Goal: Communication & Community: Answer question/provide support

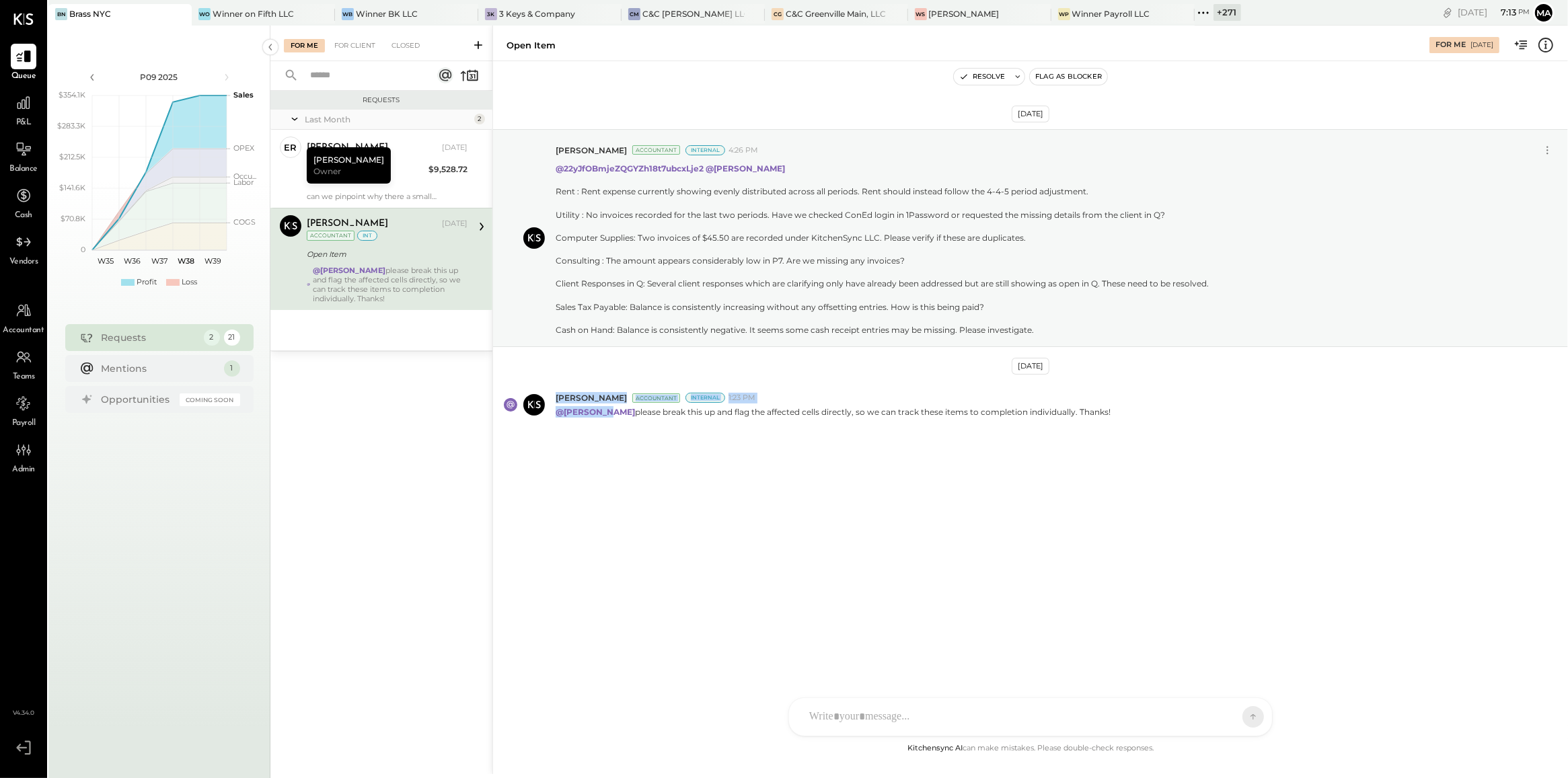
drag, startPoint x: 0, startPoint y: 0, endPoint x: 539, endPoint y: 437, distance: 693.9
click at [539, 437] on div "[DATE] [PERSON_NAME] Accountant Internal 4:26 PM @22yJfOBmjeZQGYZh18t7ubcxLje2 …" at bounding box center [1030, 312] width 1075 height 434
drag, startPoint x: 539, startPoint y: 437, endPoint x: 449, endPoint y: 485, distance: 102.0
click at [449, 485] on div "Requests Last Month 2 er [PERSON_NAME] Owner [PERSON_NAME] [DATE] Total Food Co…" at bounding box center [381, 413] width 222 height 644
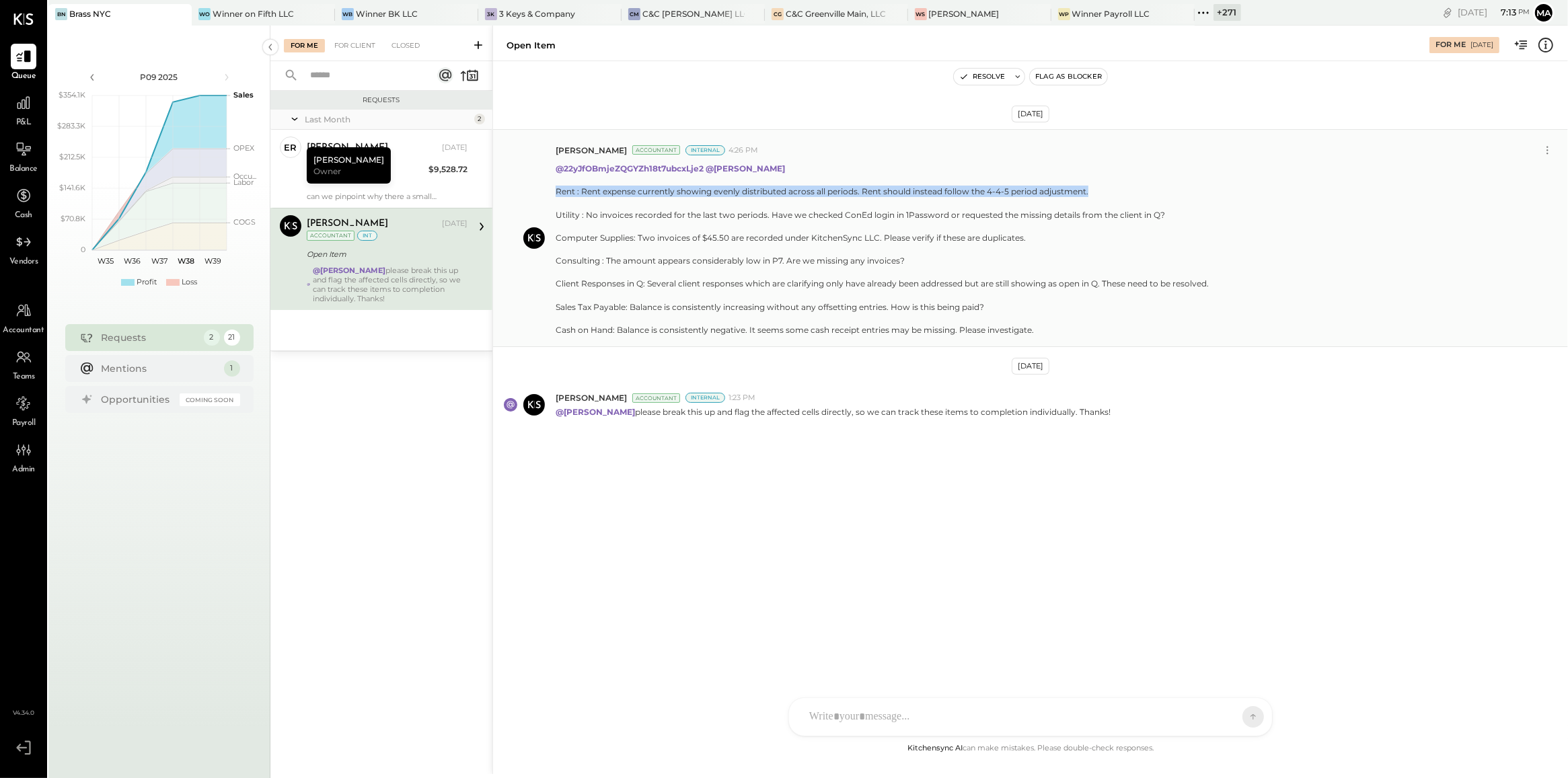
drag, startPoint x: 553, startPoint y: 195, endPoint x: 1101, endPoint y: 192, distance: 548.0
click at [1101, 192] on div "[PERSON_NAME] Accountant Internal 4:26 PM @22yJfOBmjeZQGYZh18t7ubcxLje2 @[PERSO…" at bounding box center [1030, 237] width 1075 height 218
copy div "Rent : Rent expense currently showing evenly distributed across all periods. Re…"
click at [478, 43] on icon at bounding box center [478, 45] width 8 height 8
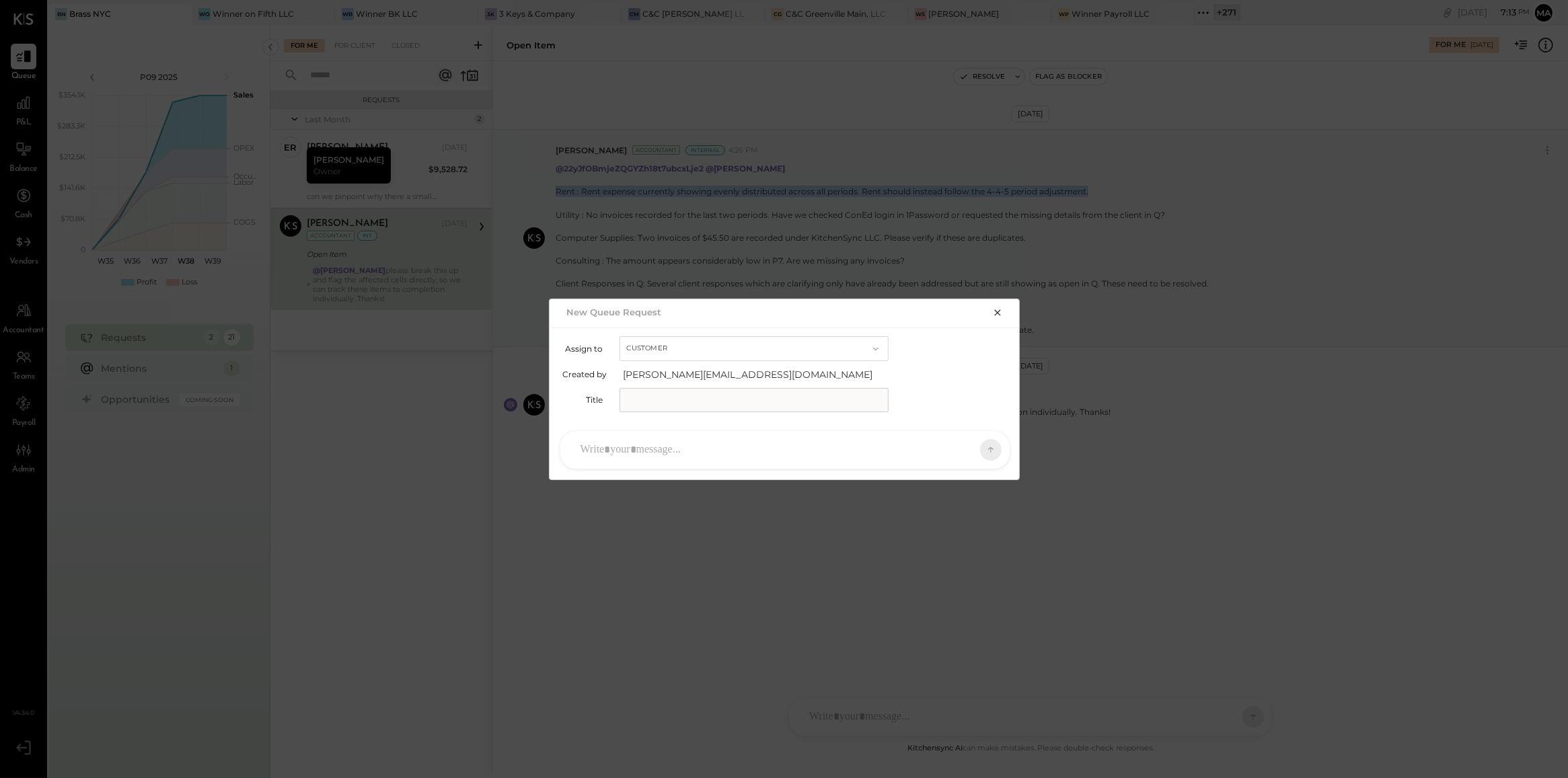
click at [709, 344] on button "Customer" at bounding box center [754, 348] width 269 height 25
click at [725, 377] on div "Accountant" at bounding box center [754, 372] width 267 height 24
click at [725, 398] on input "text" at bounding box center [754, 400] width 269 height 24
type input "**********"
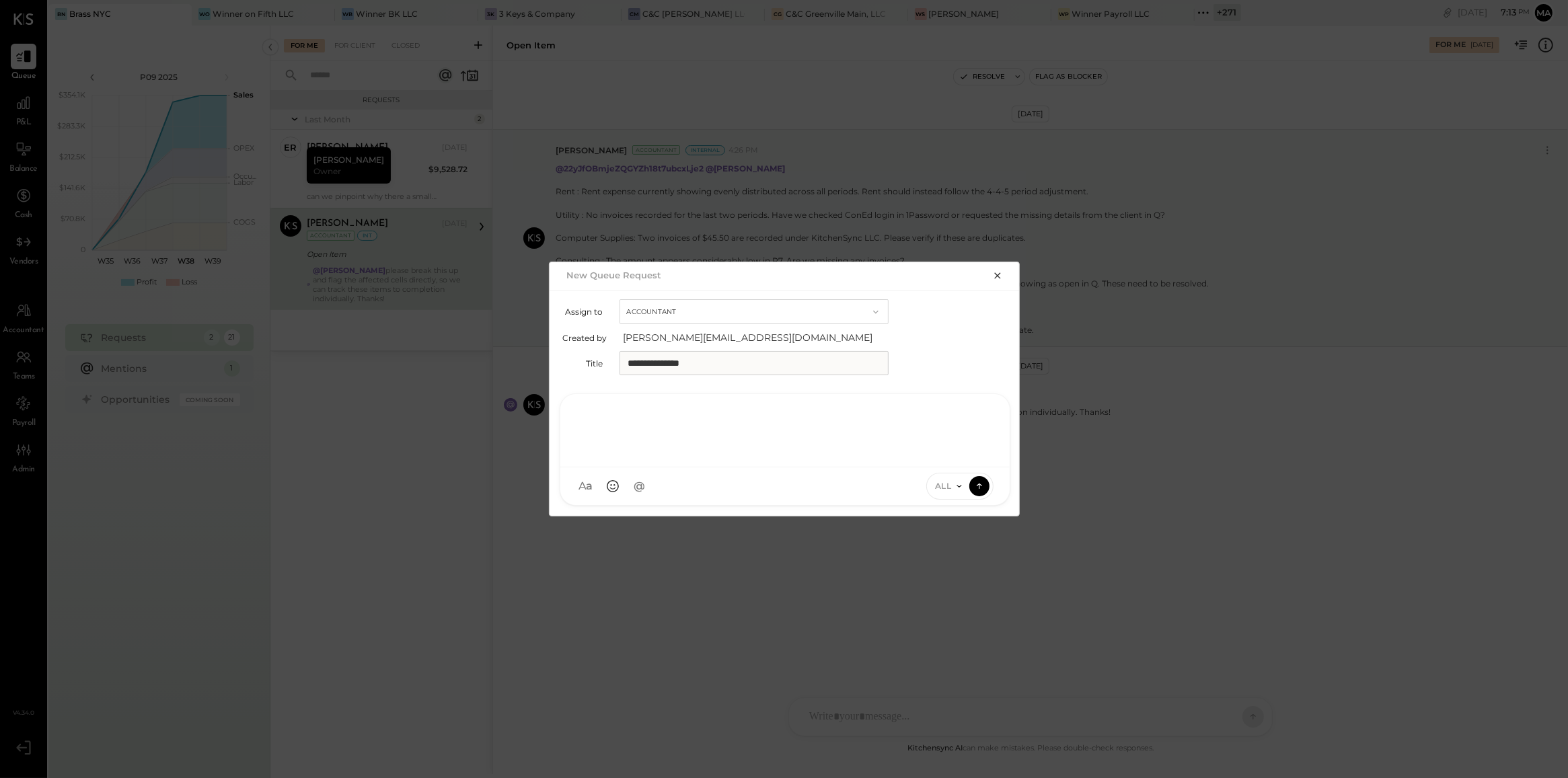
click at [723, 462] on div at bounding box center [785, 431] width 449 height 73
type input "****"
click at [691, 429] on span "[PERSON_NAME]" at bounding box center [689, 424] width 106 height 13
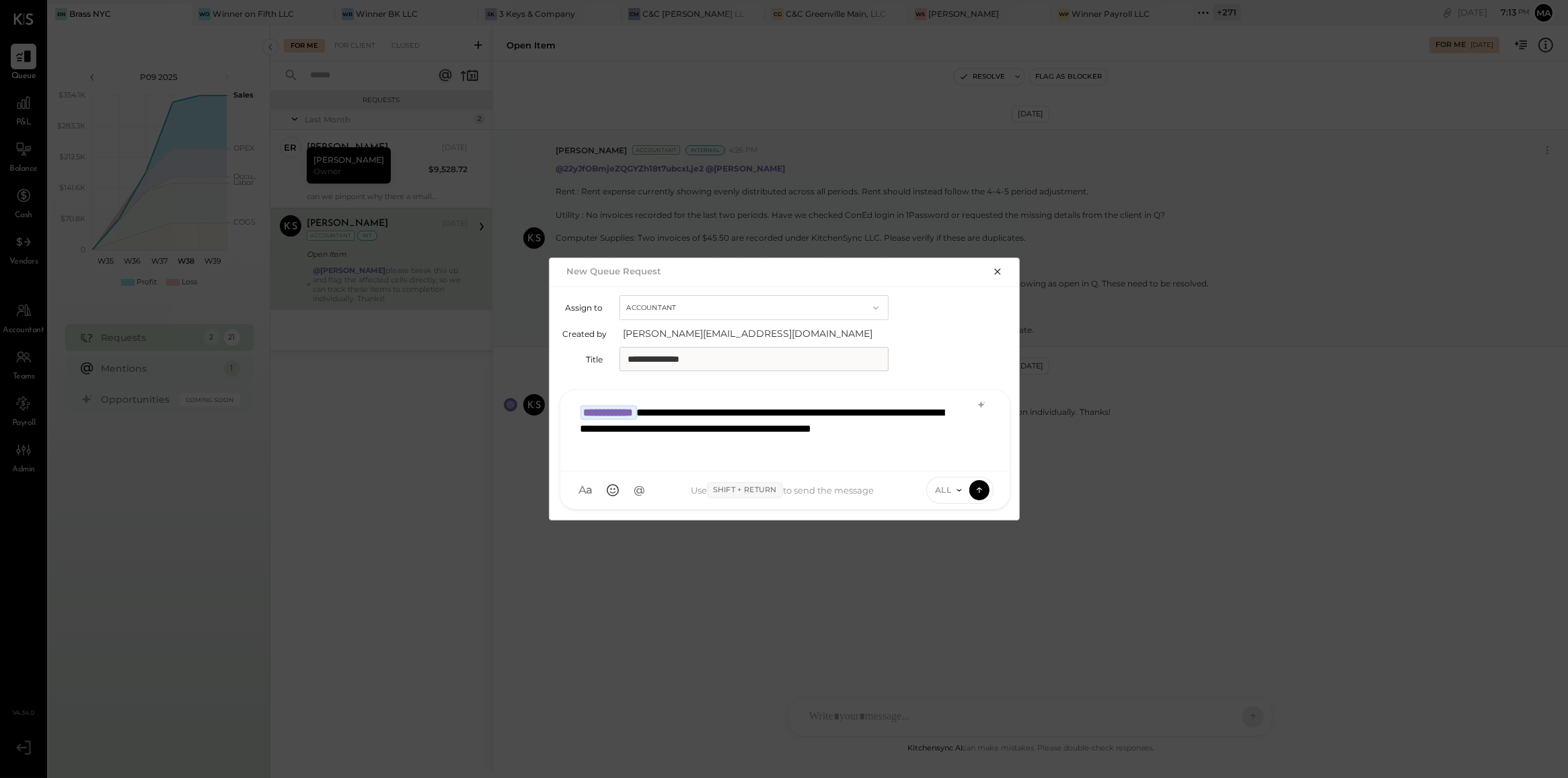
click at [945, 484] on span "ALL" at bounding box center [943, 489] width 16 height 11
click at [950, 458] on div "INTERNAL" at bounding box center [966, 457] width 79 height 22
click at [980, 494] on icon at bounding box center [979, 490] width 12 height 13
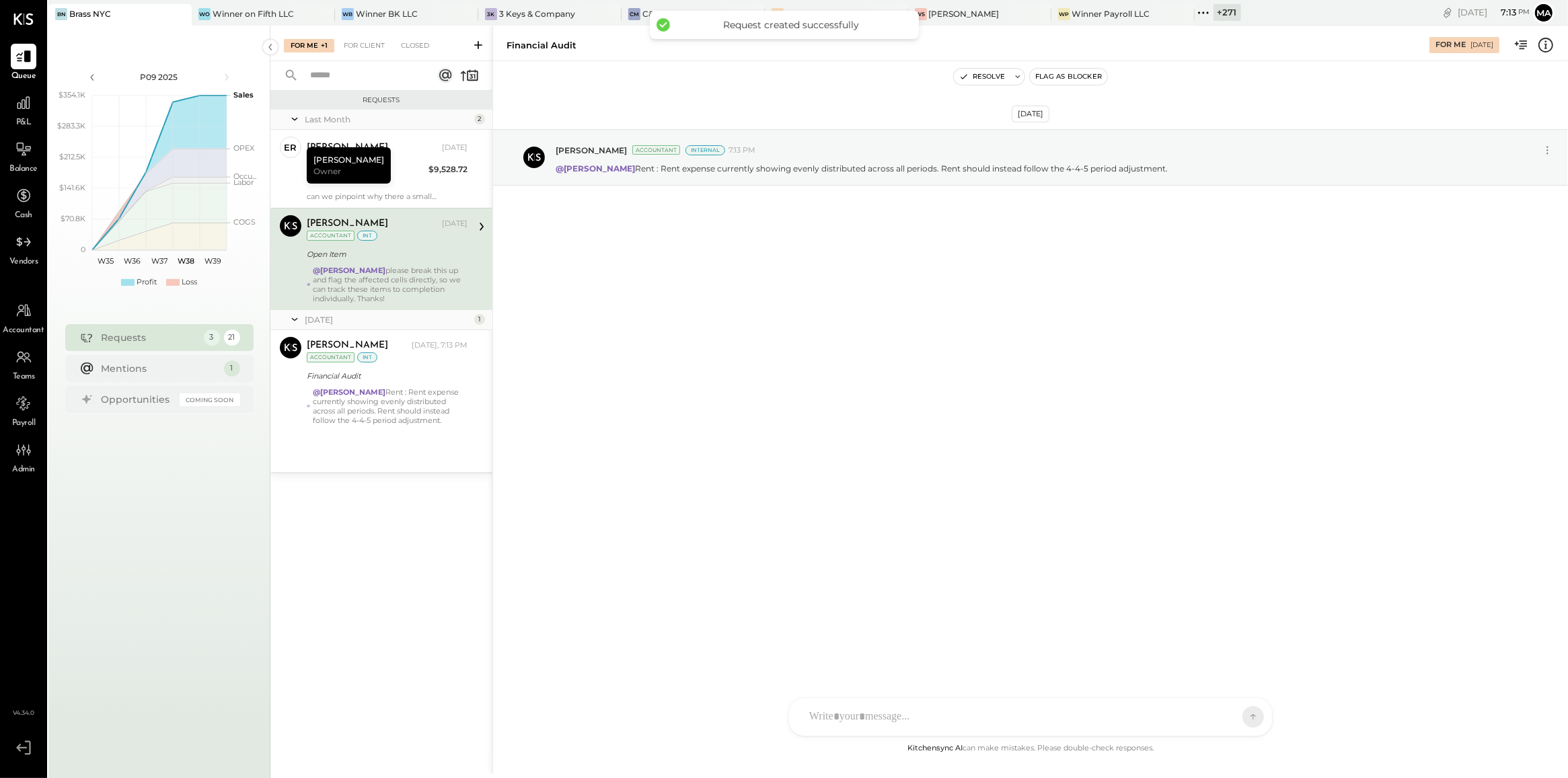
click at [418, 258] on div "Open Item" at bounding box center [384, 254] width 157 height 13
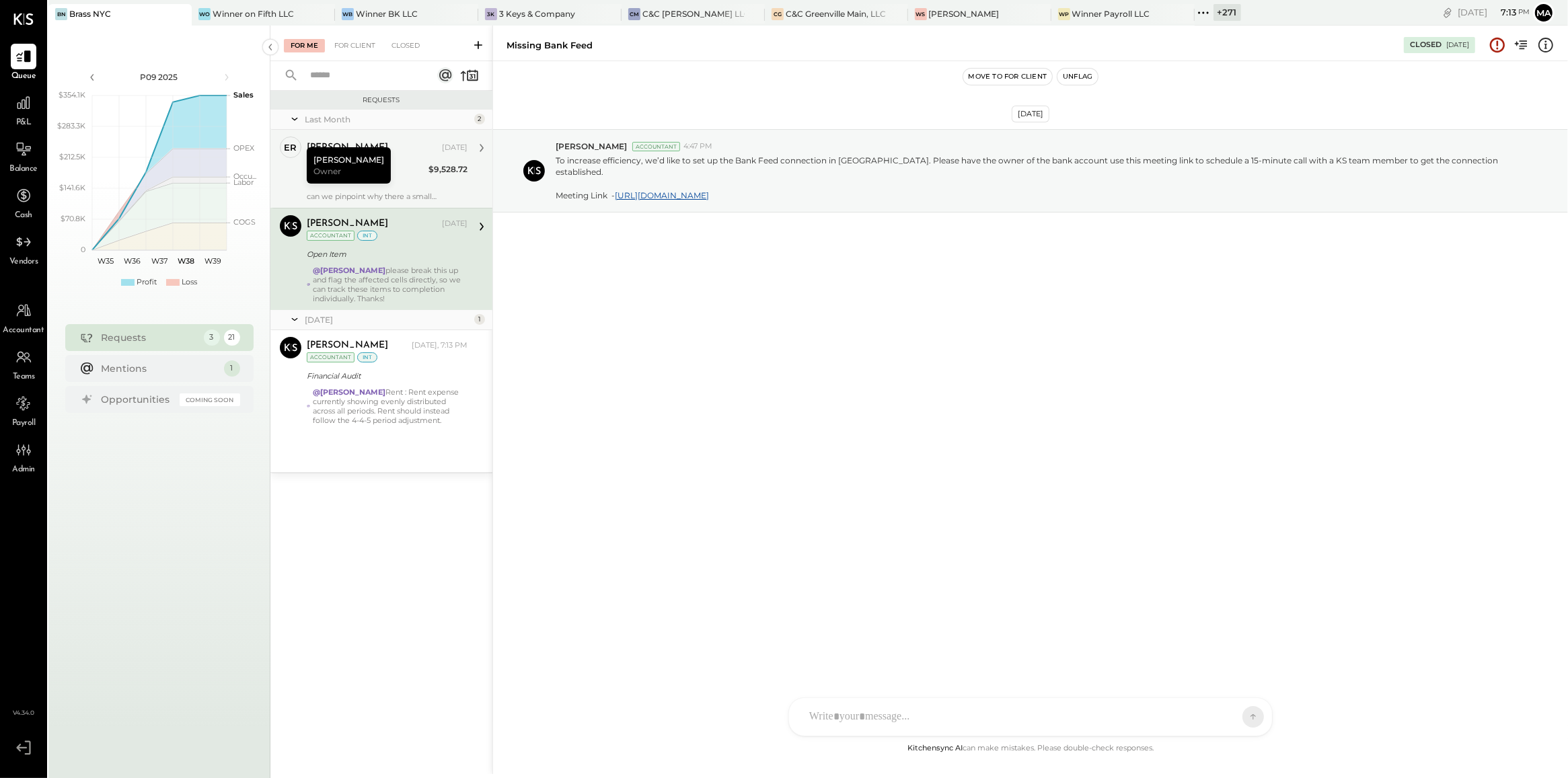
click at [393, 170] on div "Total Food Cost" at bounding box center [365, 171] width 118 height 13
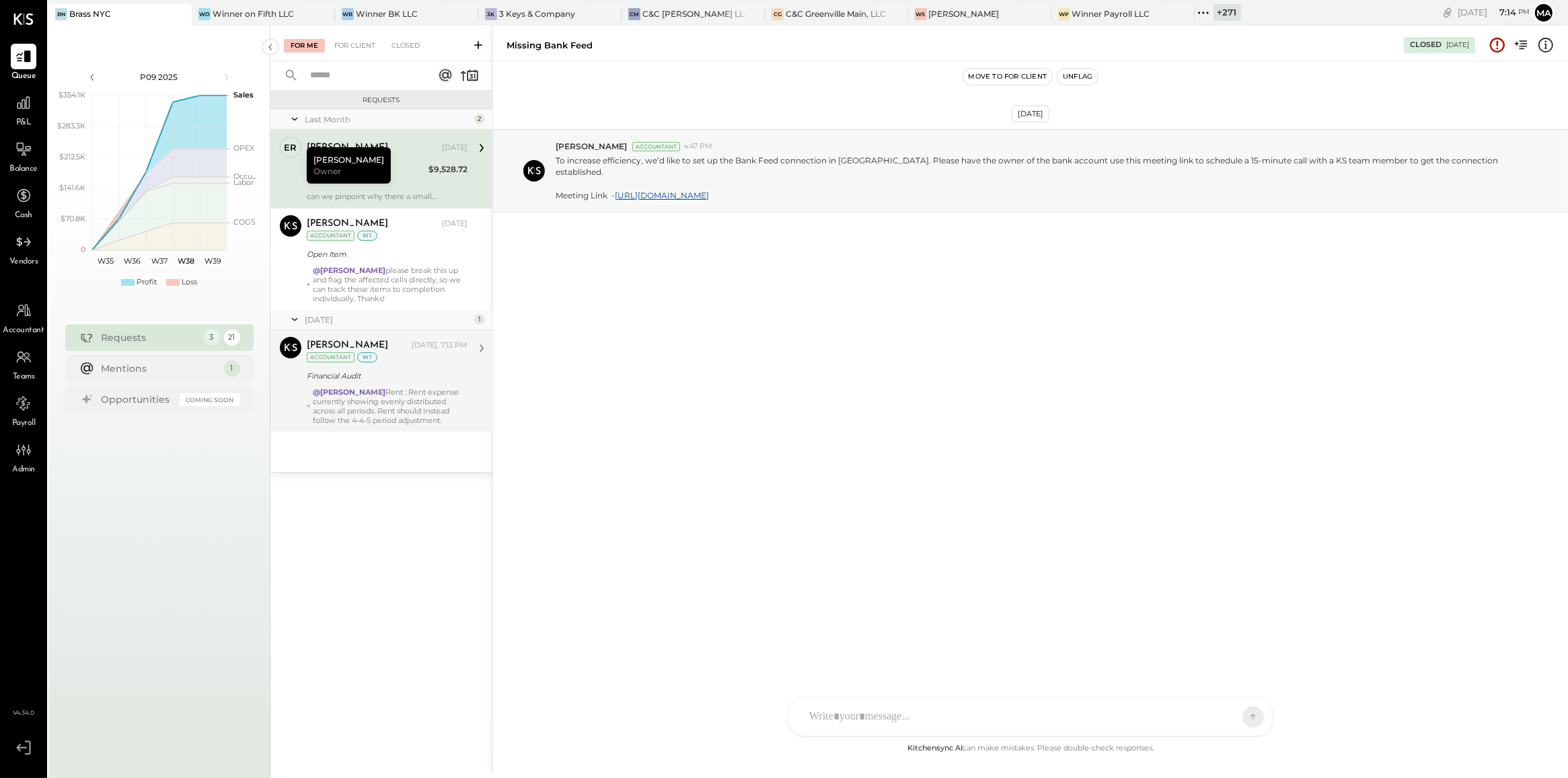
click at [392, 385] on div "[PERSON_NAME] [DATE], 7:13 PM Accountant int Financial Audit @[PERSON_NAME] Ren…" at bounding box center [387, 381] width 161 height 88
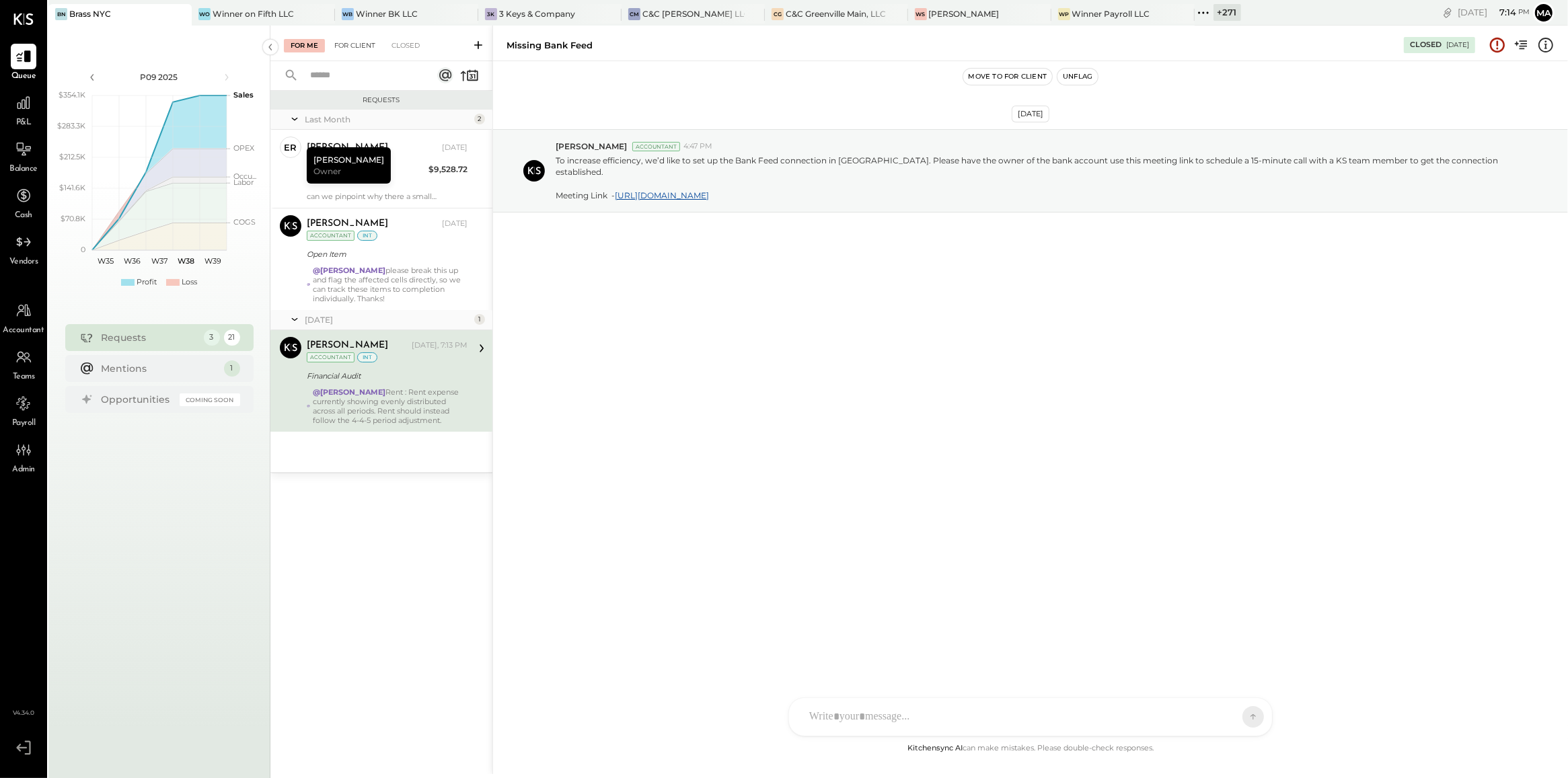
click at [360, 45] on div "For Client" at bounding box center [354, 46] width 55 height 13
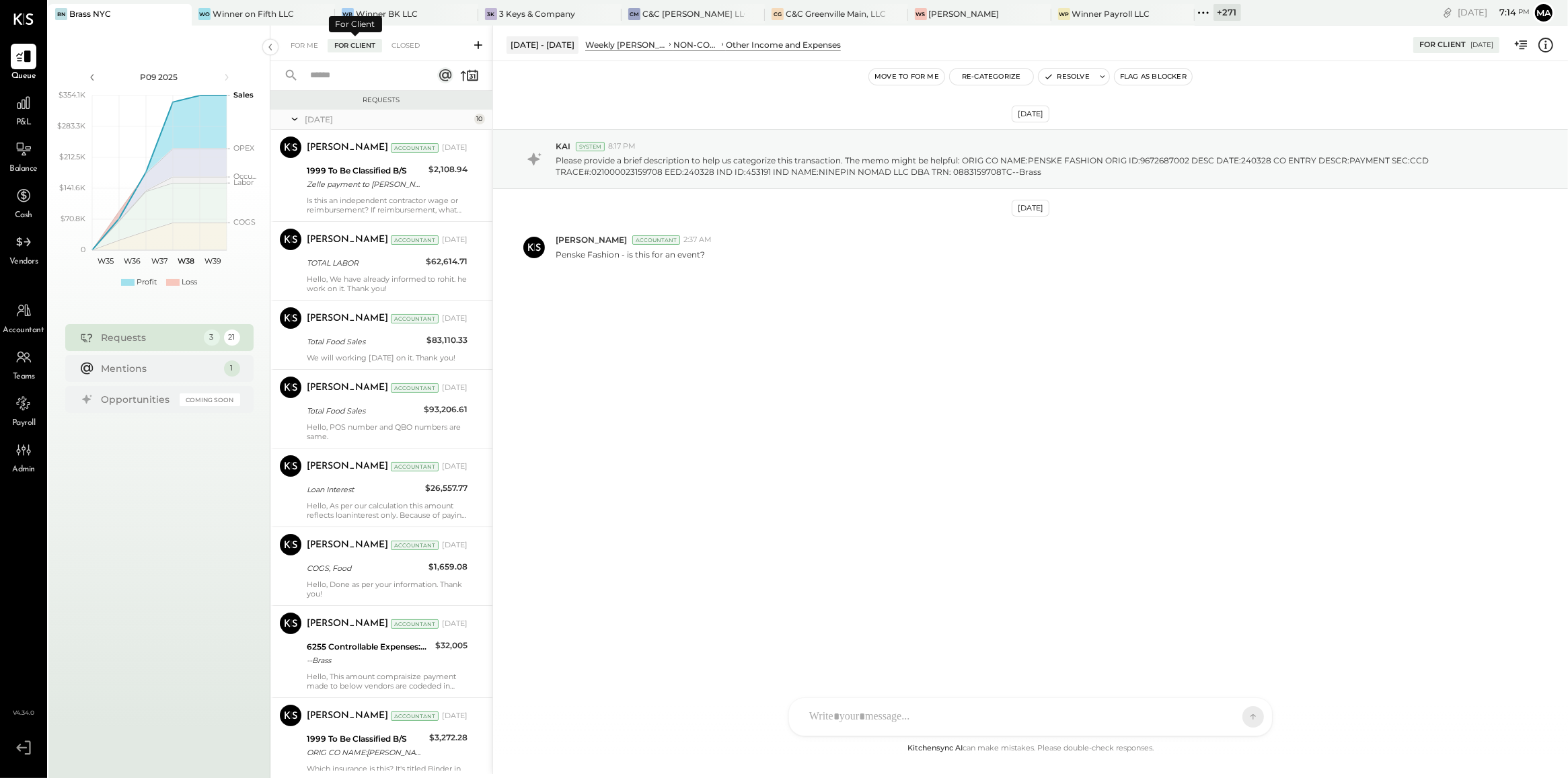
click at [327, 43] on div "For Client" at bounding box center [354, 46] width 55 height 13
click at [324, 43] on div "For Me" at bounding box center [304, 46] width 41 height 13
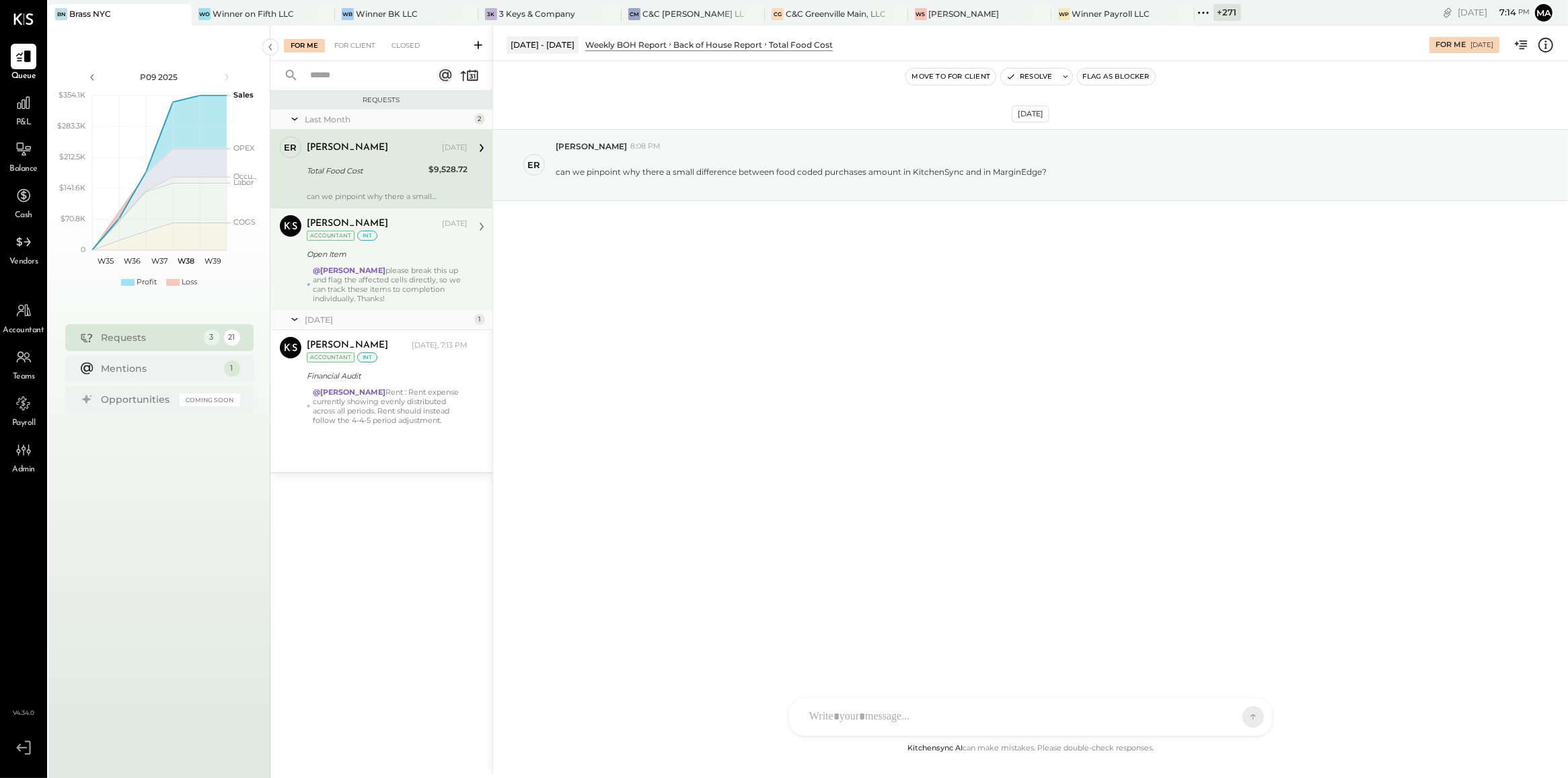
click at [391, 264] on div "[PERSON_NAME] [DATE] Accountant int Open Item @[PERSON_NAME] please break this …" at bounding box center [387, 259] width 161 height 88
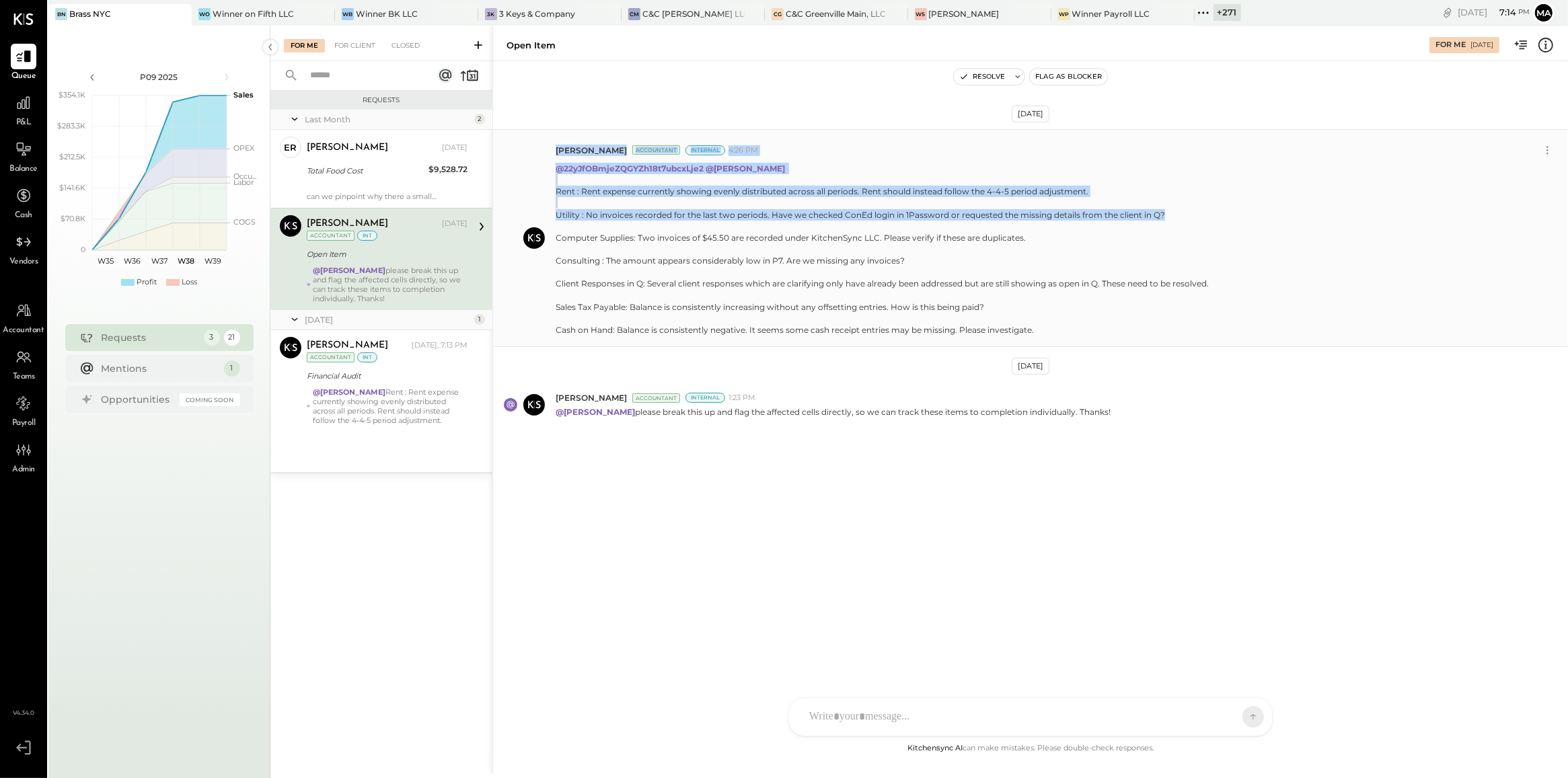
drag, startPoint x: 550, startPoint y: 210, endPoint x: 1168, endPoint y: 213, distance: 618.0
click at [1168, 213] on div "[PERSON_NAME] Accountant Internal 4:26 PM @22yJfOBmjeZQGYZh18t7ubcxLje2 @[PERSO…" at bounding box center [1030, 237] width 1075 height 218
click at [1168, 213] on div "Rent : Rent expense currently showing evenly distributed across all periods. Re…" at bounding box center [883, 261] width 653 height 150
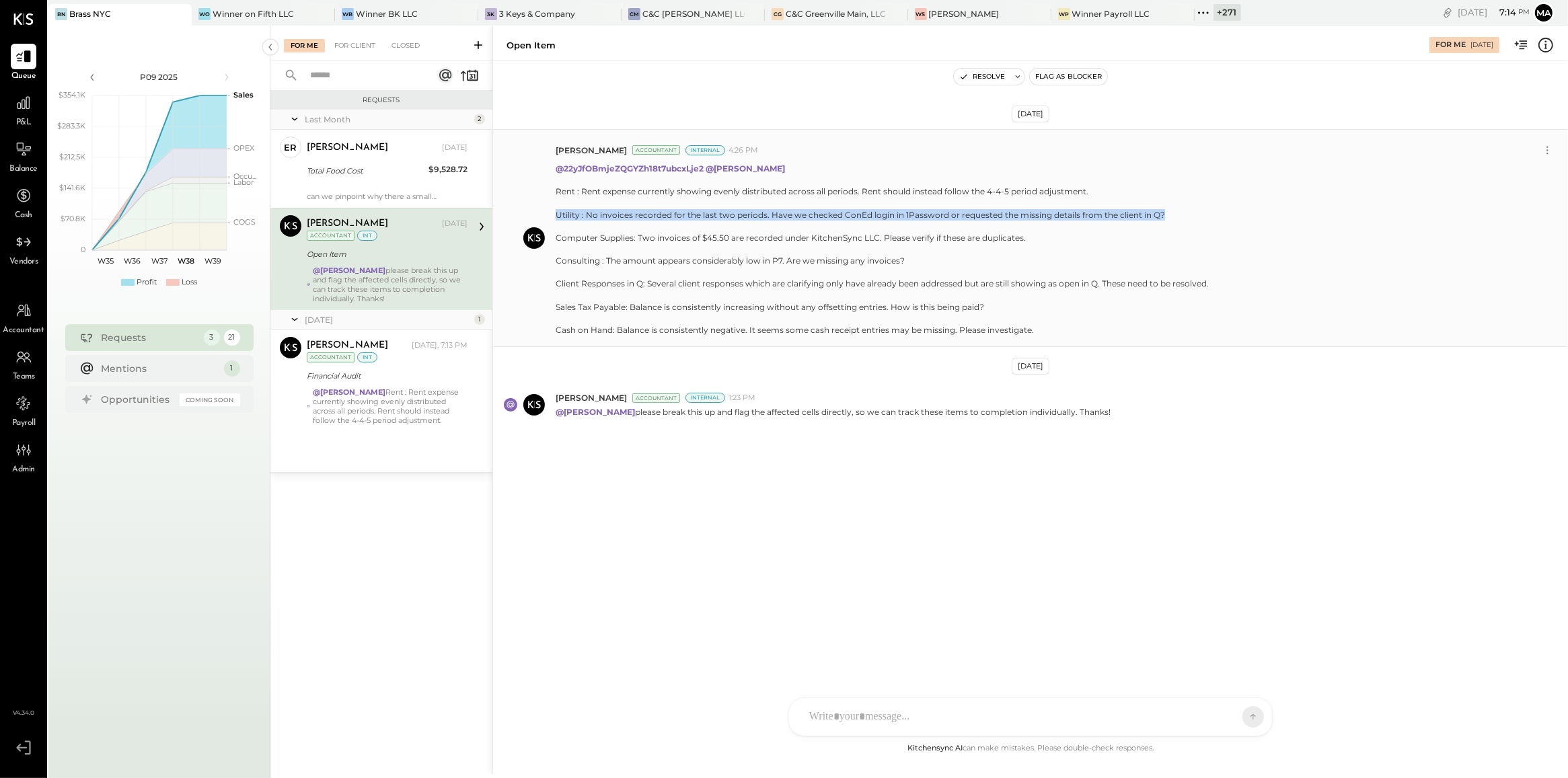
drag, startPoint x: 556, startPoint y: 220, endPoint x: 1172, endPoint y: 216, distance: 616.0
click at [1172, 216] on div "Rent : Rent expense currently showing evenly distributed across all periods. Re…" at bounding box center [883, 261] width 653 height 150
copy div "Utility : No invoices recorded for the last two periods. Have we checked ConEd …"
click at [479, 46] on icon at bounding box center [478, 45] width 13 height 13
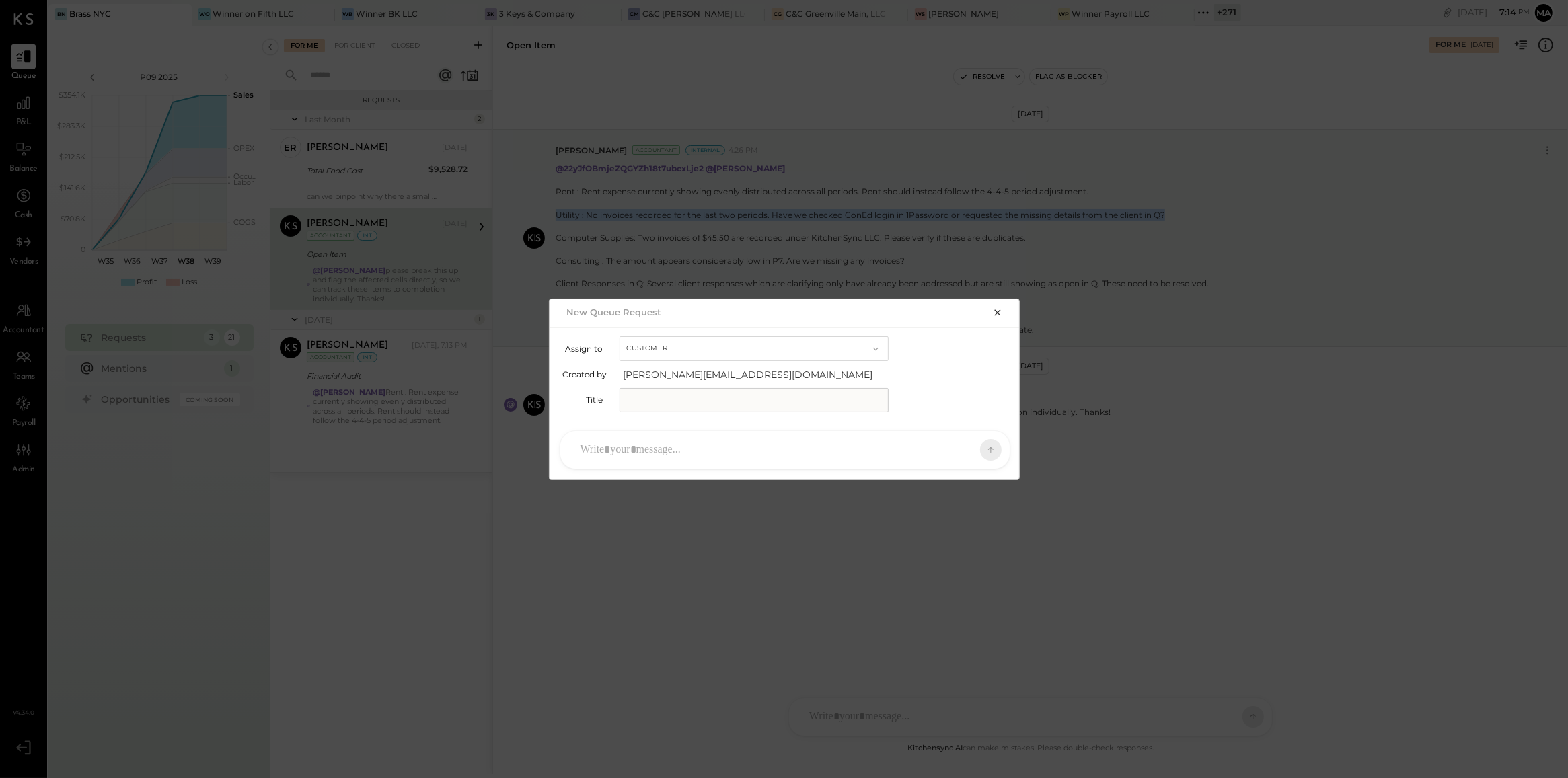
click at [673, 351] on button "Customer" at bounding box center [754, 348] width 269 height 25
click at [676, 378] on div "Accountant" at bounding box center [754, 372] width 267 height 24
click at [676, 393] on input "text" at bounding box center [754, 400] width 269 height 24
type input "**********"
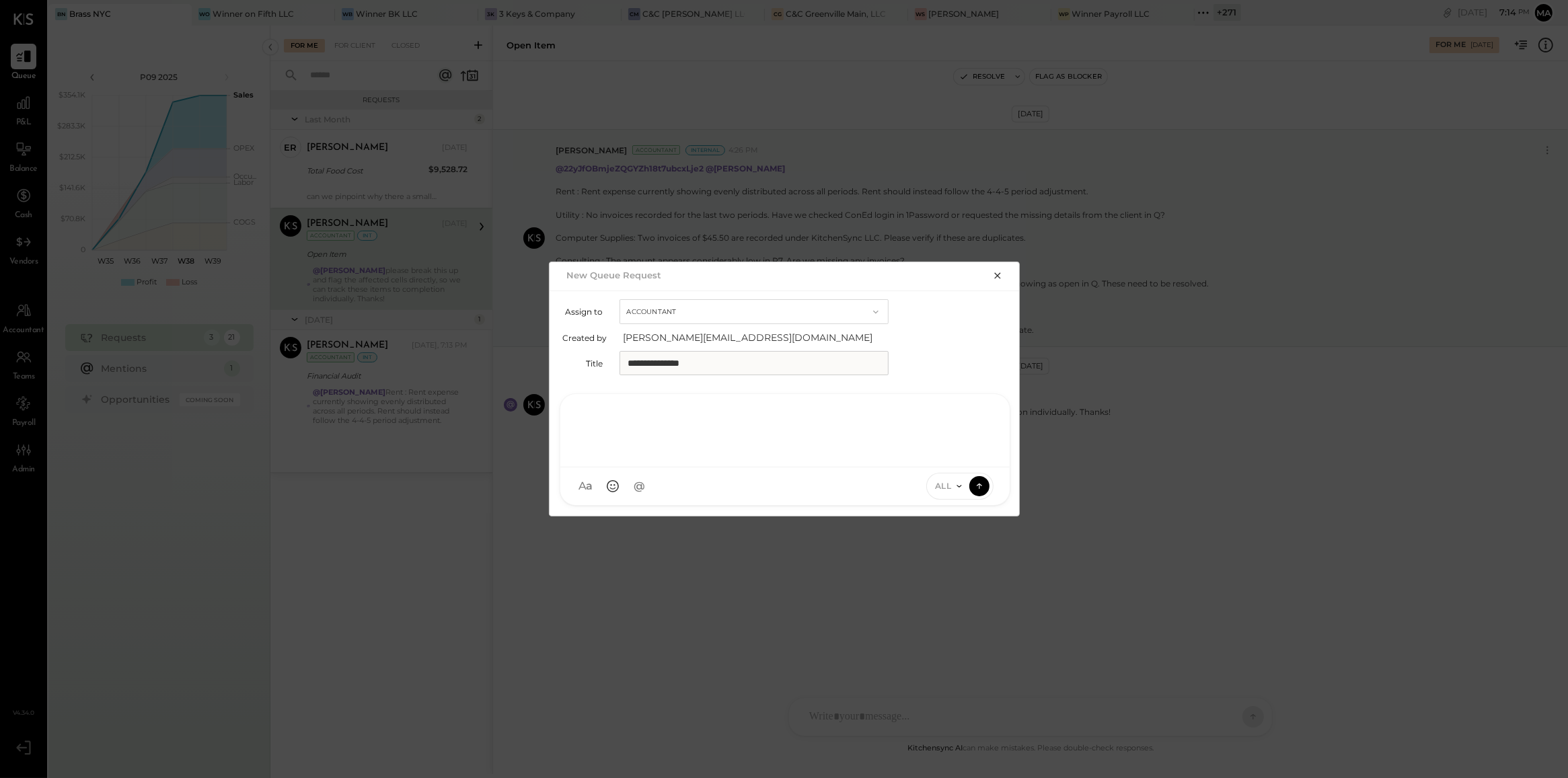
click at [676, 447] on div at bounding box center [785, 429] width 423 height 54
type input "****"
click at [676, 427] on span "[PERSON_NAME]" at bounding box center [689, 424] width 106 height 13
click at [951, 489] on span "ALL" at bounding box center [943, 485] width 16 height 11
click at [954, 454] on div "INTERNAL" at bounding box center [966, 453] width 79 height 22
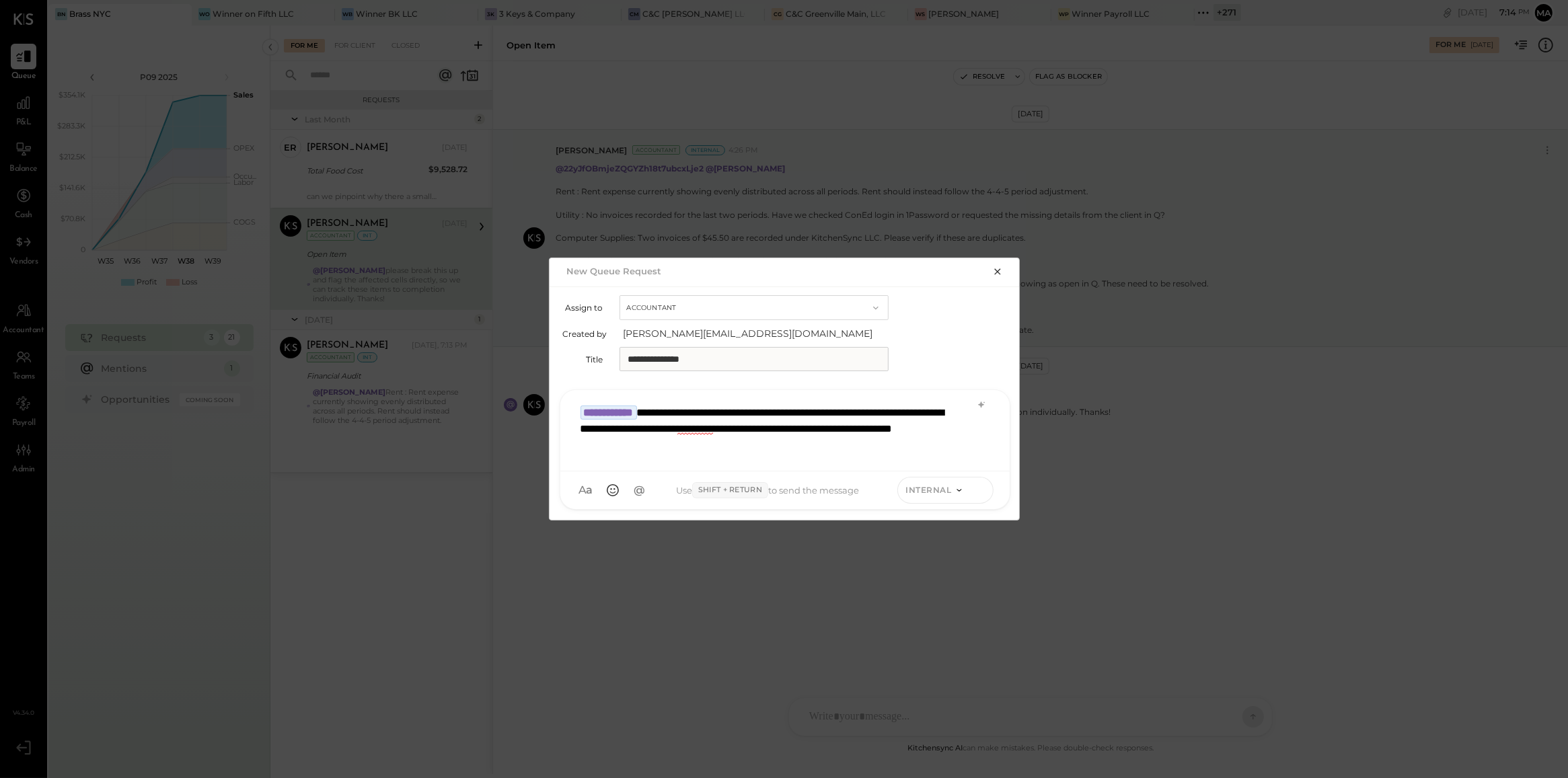
click at [983, 492] on icon at bounding box center [979, 490] width 12 height 13
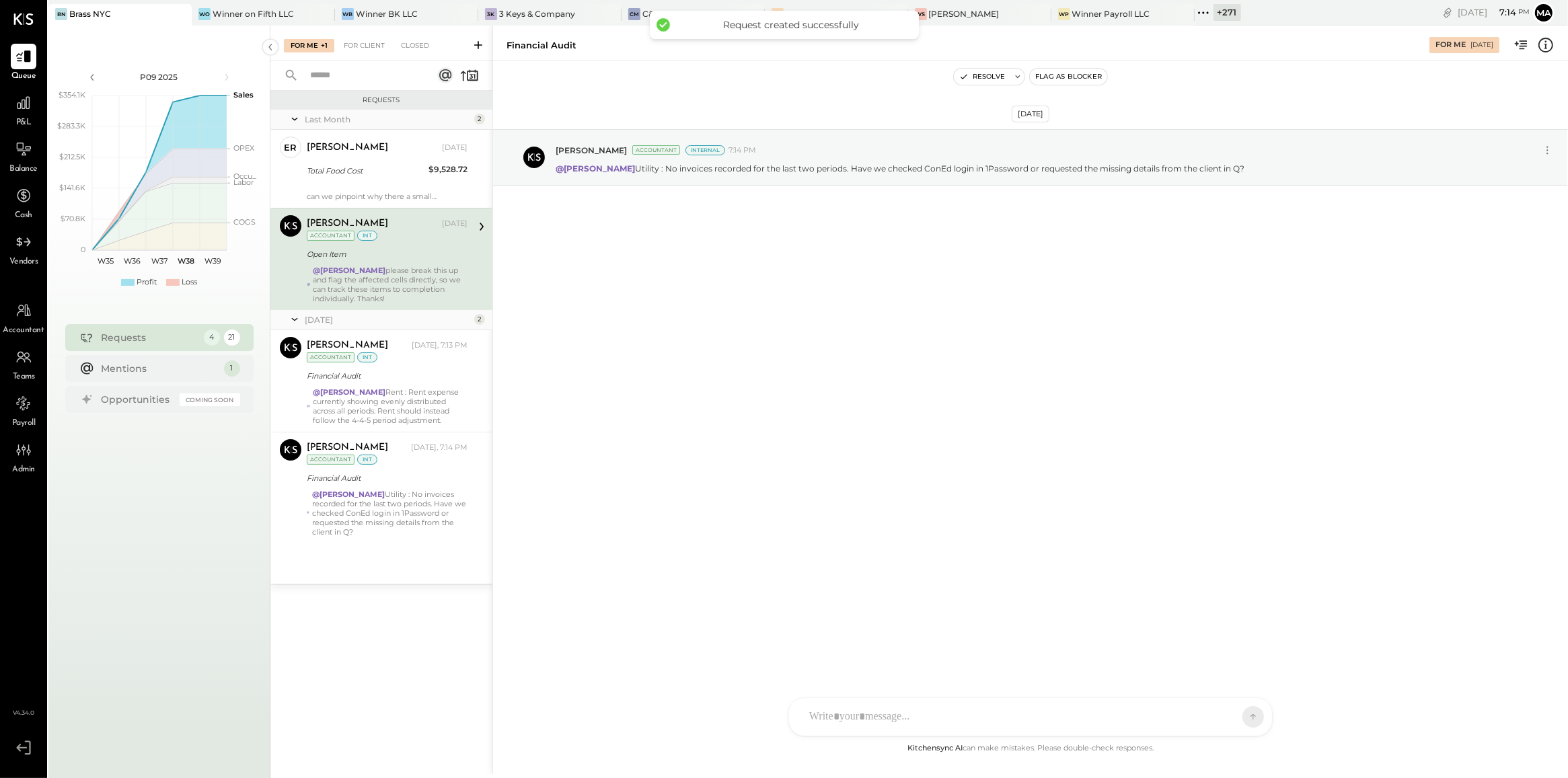
click at [397, 267] on div "@[PERSON_NAME] please break this up and flag the affected cells directly, so we…" at bounding box center [390, 285] width 154 height 37
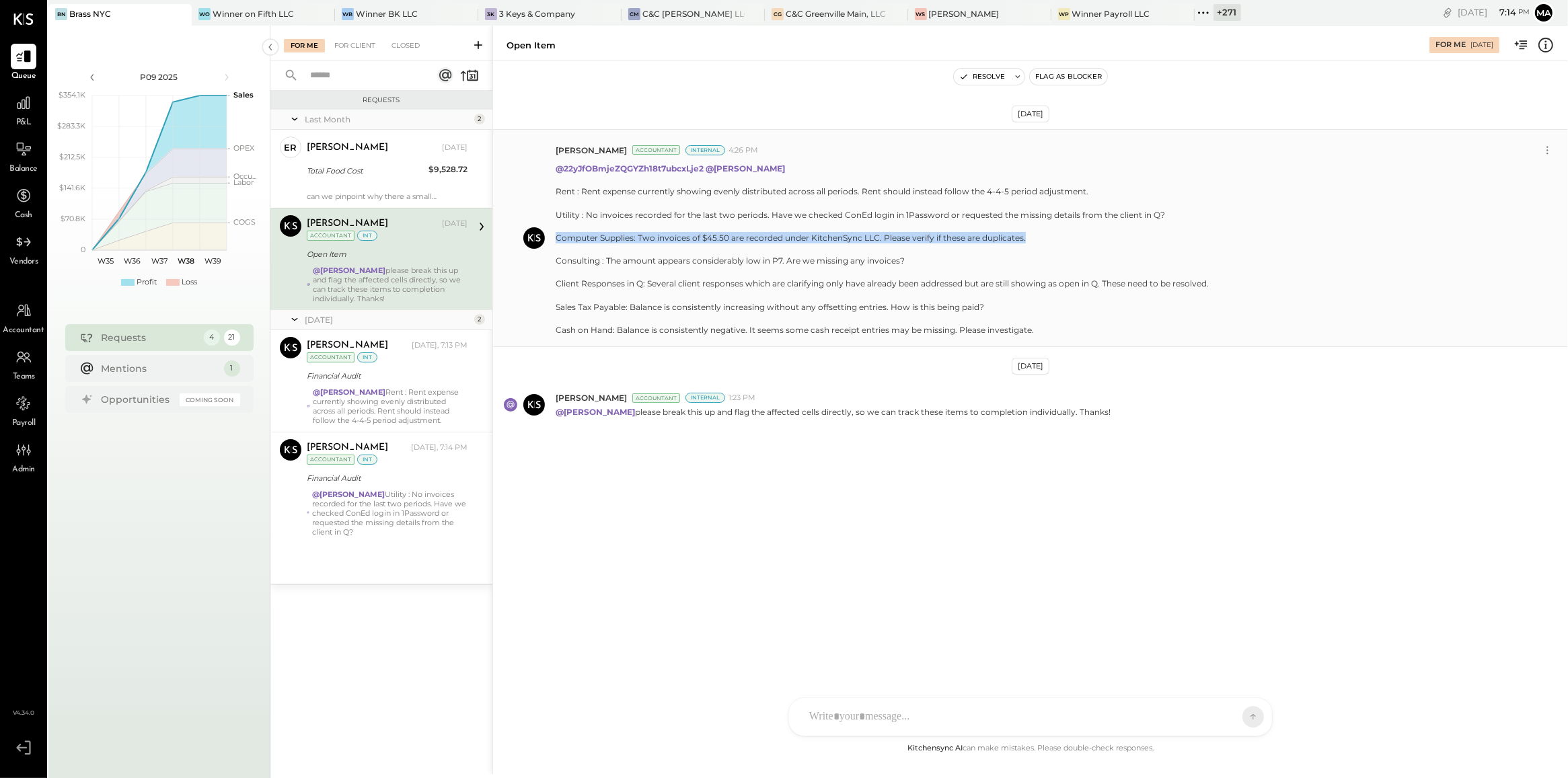
drag, startPoint x: 558, startPoint y: 237, endPoint x: 1038, endPoint y: 239, distance: 480.0
click at [1038, 239] on div "Rent : Rent expense currently showing evenly distributed across all periods. Re…" at bounding box center [883, 261] width 653 height 150
copy div "Computer Supplies: Two invoices of $45.50 are recorded under KitchenSync LLC. P…"
click at [481, 52] on button at bounding box center [478, 44] width 22 height 16
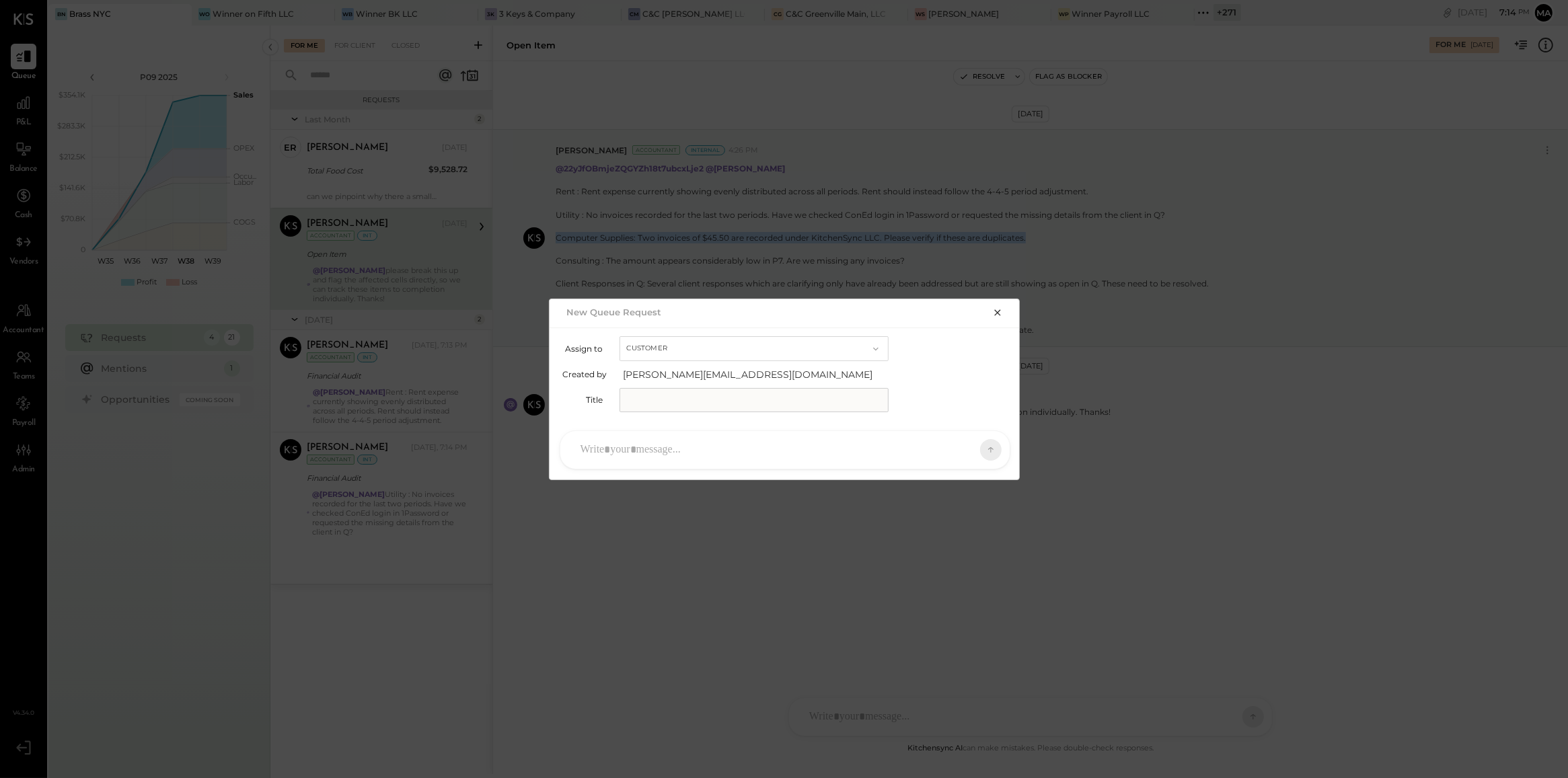
click at [654, 344] on button "Customer" at bounding box center [754, 348] width 269 height 25
click at [675, 378] on div "Accountant" at bounding box center [754, 372] width 267 height 24
click at [682, 395] on input "text" at bounding box center [754, 400] width 269 height 24
type input "**********"
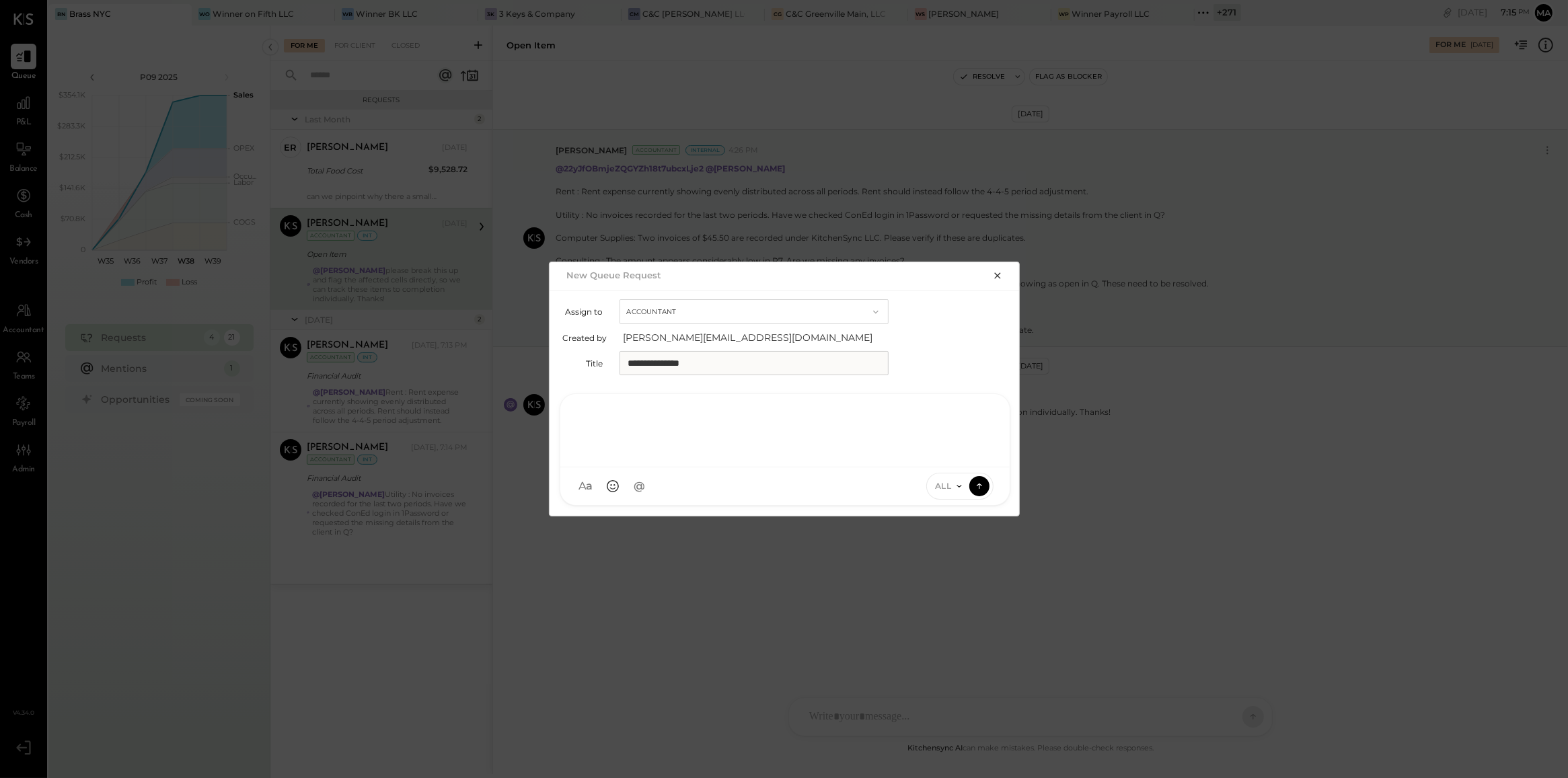
click at [688, 438] on div at bounding box center [785, 429] width 423 height 54
type input "****"
click at [688, 422] on span "[PERSON_NAME]" at bounding box center [689, 424] width 106 height 13
click at [945, 484] on span "ALL" at bounding box center [943, 485] width 16 height 11
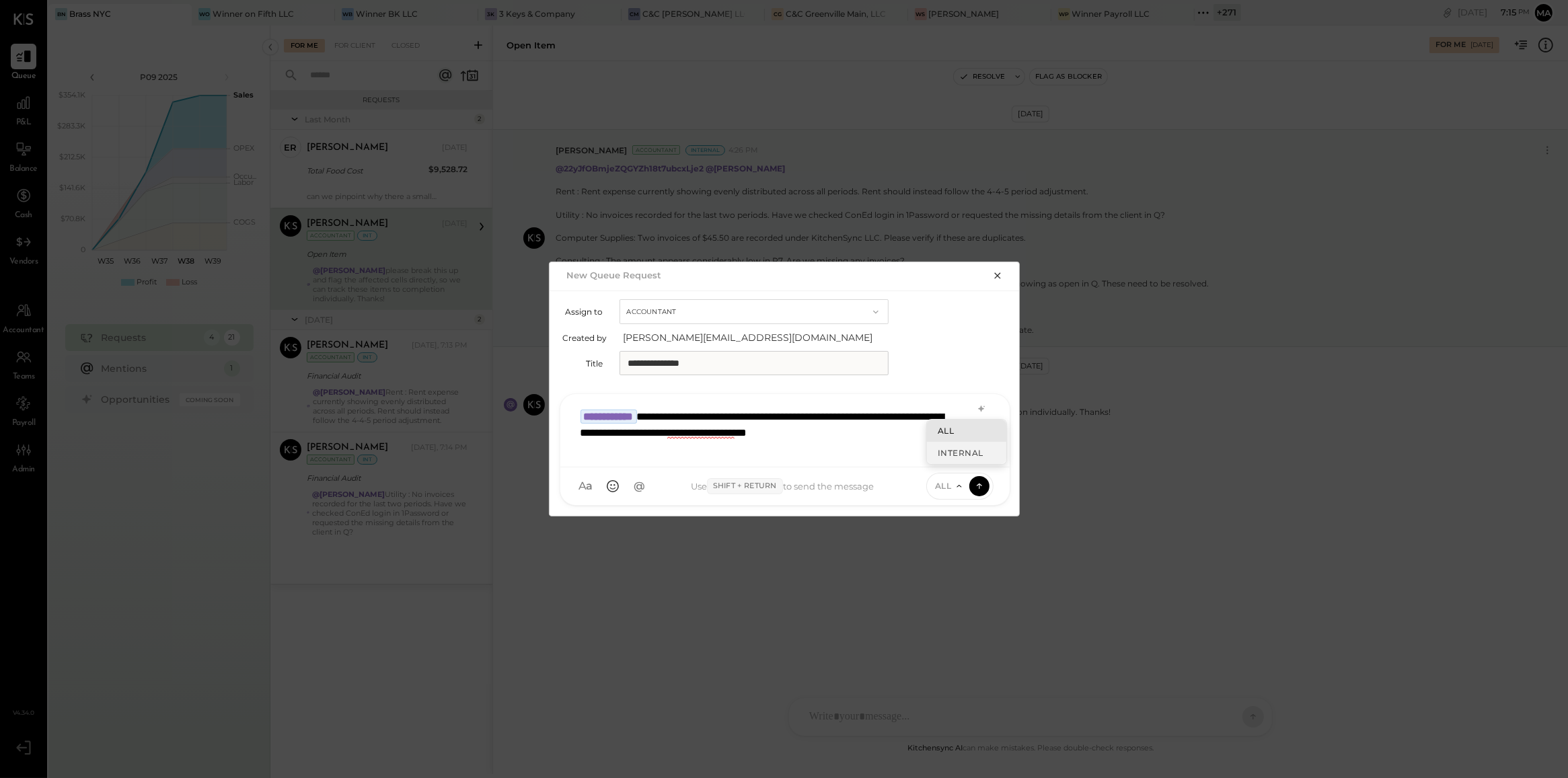
click at [952, 444] on div "INTERNAL" at bounding box center [966, 453] width 79 height 22
click at [981, 483] on icon at bounding box center [979, 485] width 12 height 13
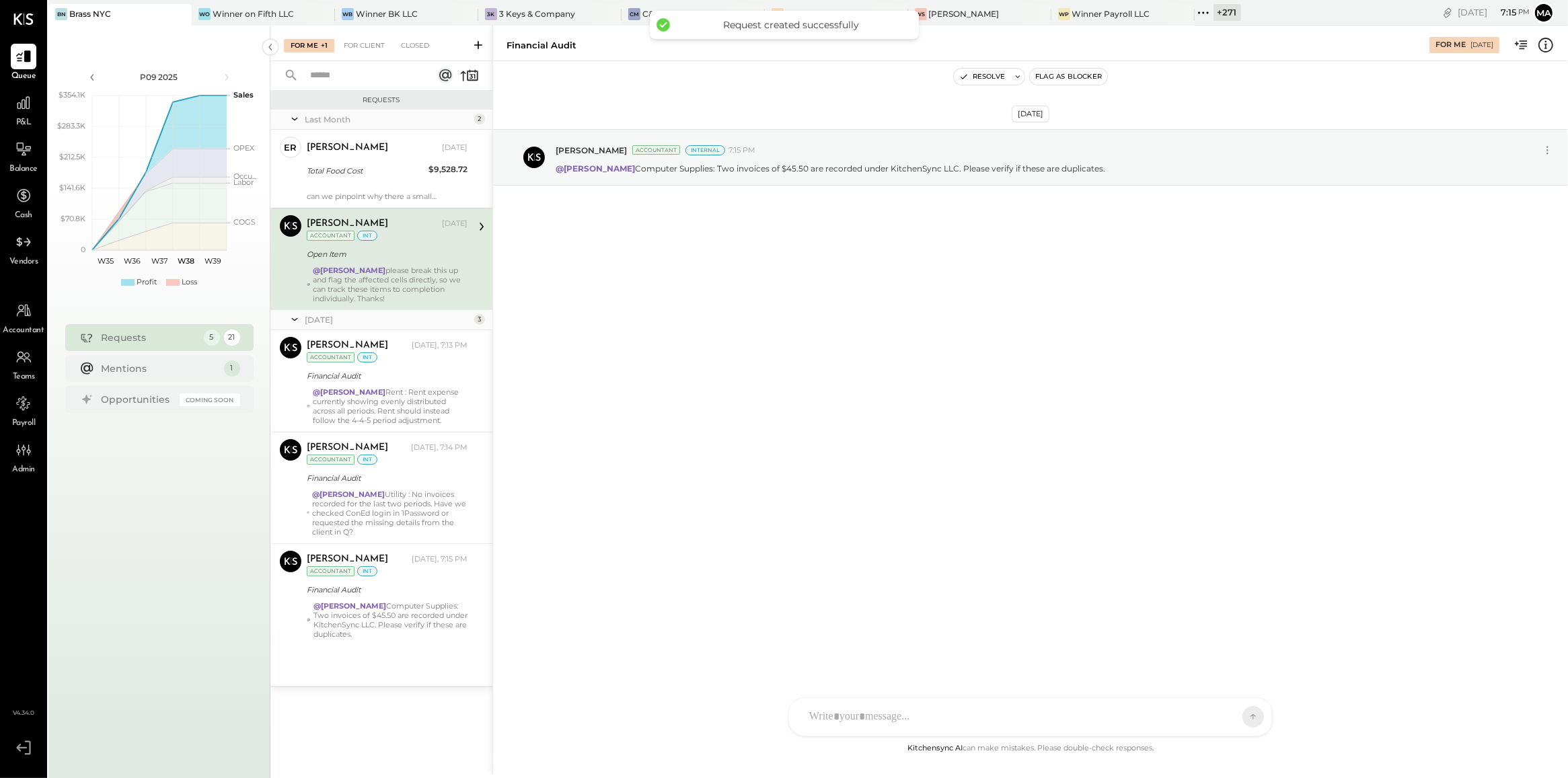
click at [395, 281] on div "@[PERSON_NAME] please break this up and flag the affected cells directly, so we…" at bounding box center [390, 285] width 154 height 37
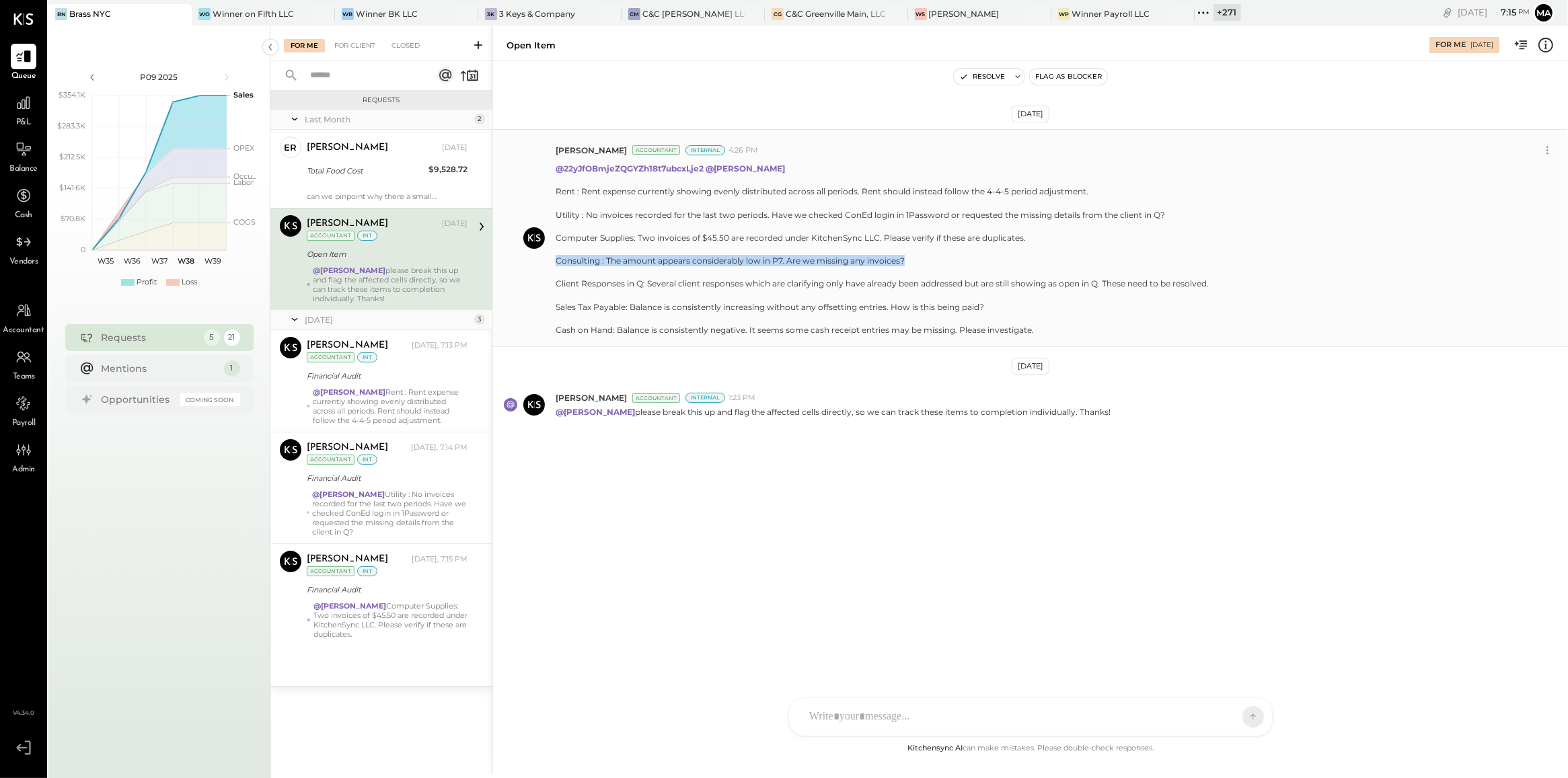
drag, startPoint x: 551, startPoint y: 266, endPoint x: 912, endPoint y: 260, distance: 361.0
click at [912, 260] on div "[PERSON_NAME] Accountant Internal 4:26 PM @22yJfOBmjeZQGYZh18t7ubcxLje2 @[PERSO…" at bounding box center [1030, 237] width 1075 height 218
copy div "Consulting : The amount appears considerably low in P7. Are we missing any invo…"
click at [476, 47] on icon at bounding box center [478, 45] width 13 height 13
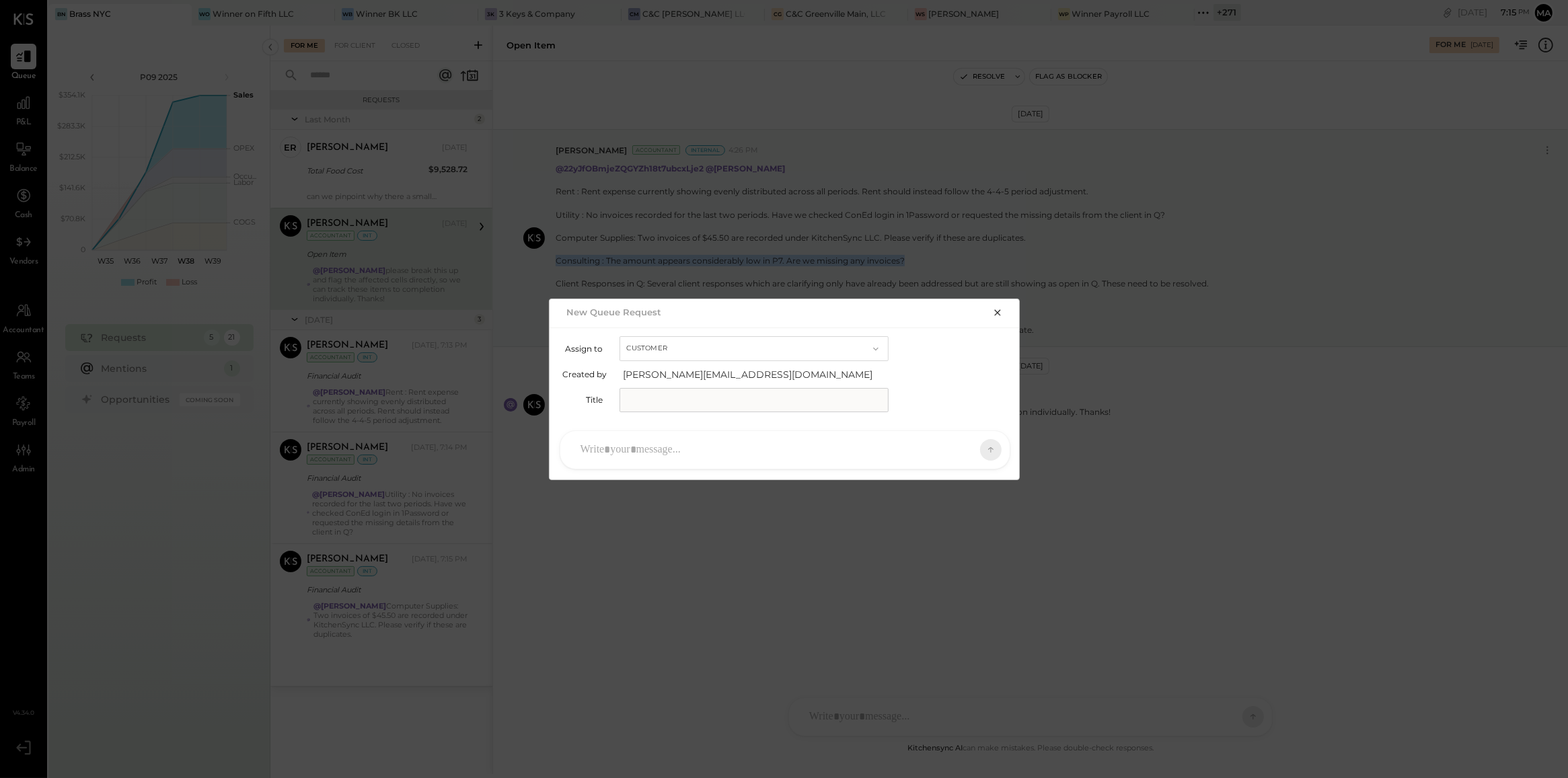
click at [647, 341] on button "Customer" at bounding box center [754, 348] width 269 height 25
click at [658, 375] on span "Accountant" at bounding box center [654, 372] width 49 height 9
click at [662, 404] on input "text" at bounding box center [754, 400] width 269 height 24
type input "**********"
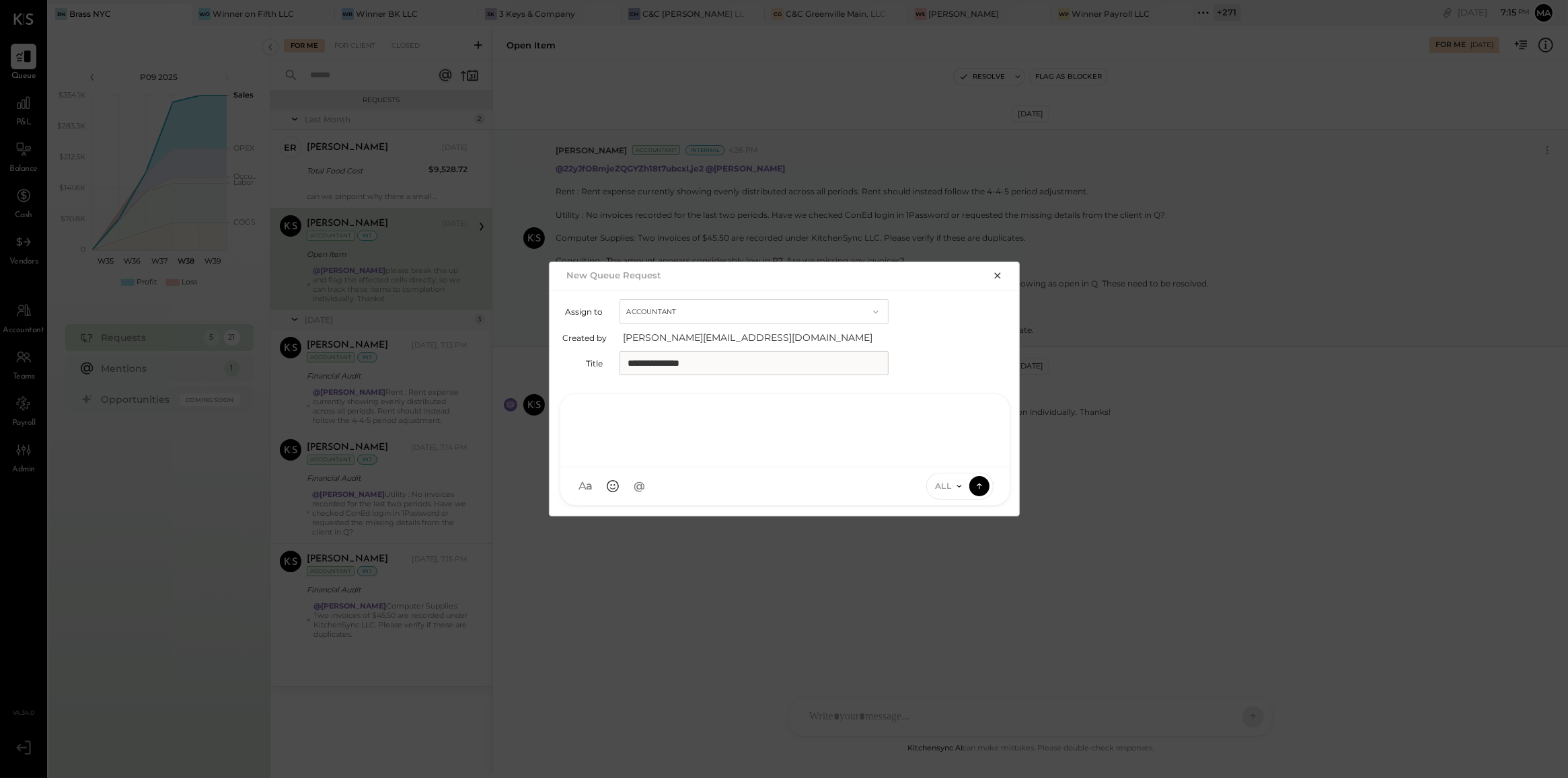
click at [668, 442] on div at bounding box center [785, 429] width 423 height 54
type input "***"
click at [673, 422] on span "[PERSON_NAME]" at bounding box center [689, 424] width 106 height 13
click at [955, 485] on icon at bounding box center [959, 486] width 10 height 10
click at [955, 461] on div "INTERNAL" at bounding box center [966, 453] width 79 height 22
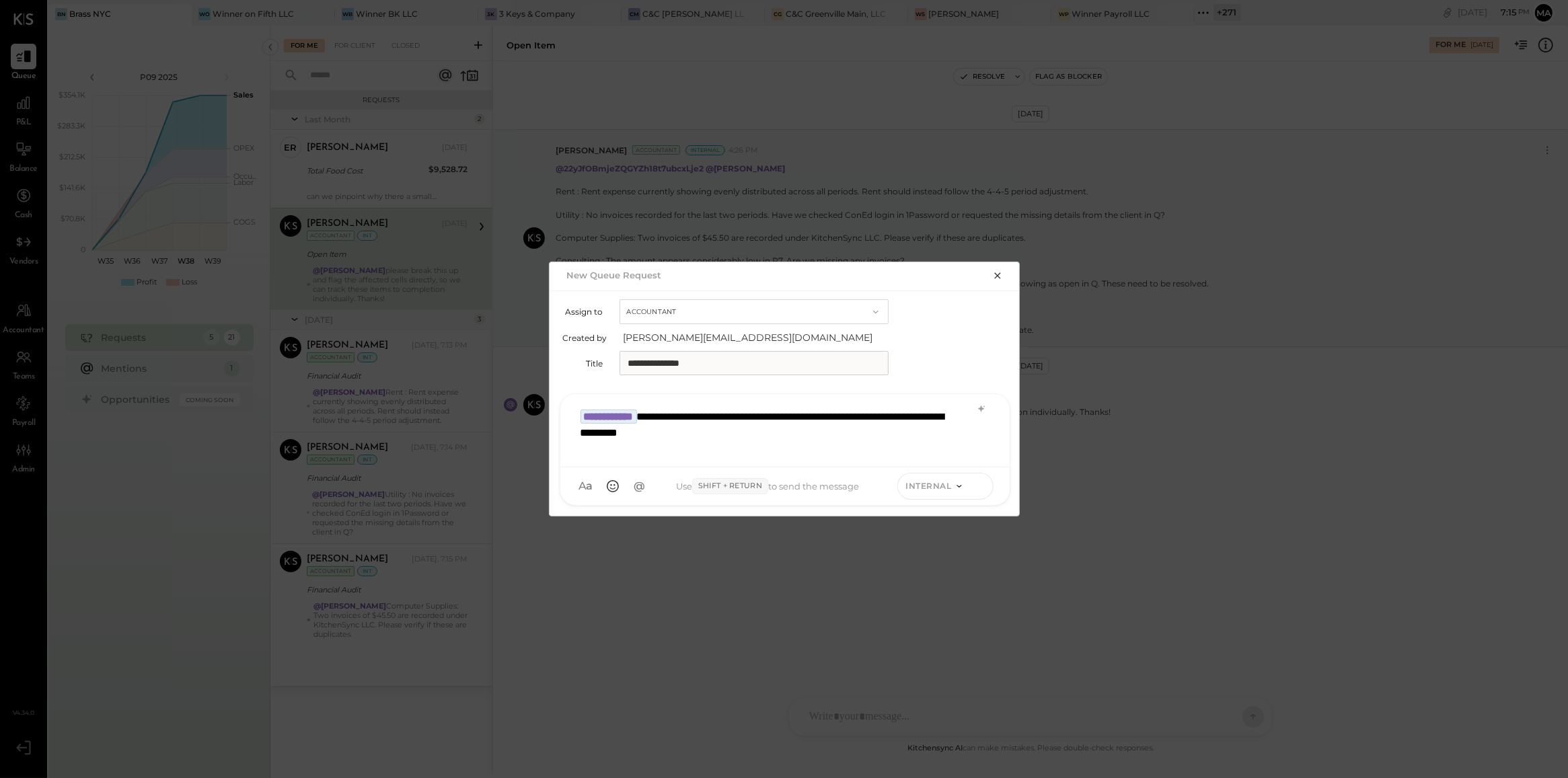
click at [977, 489] on icon at bounding box center [979, 485] width 12 height 13
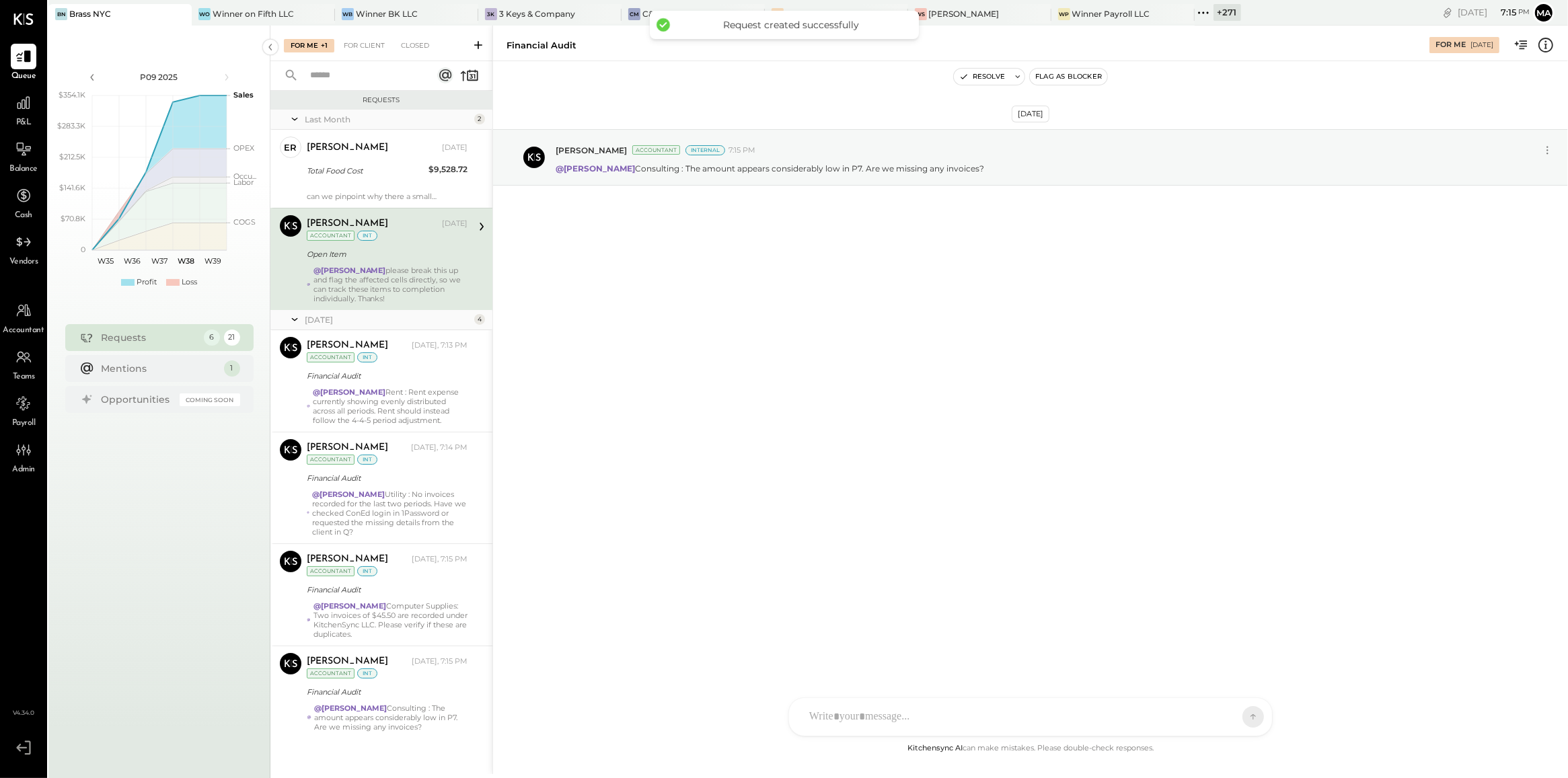
scroll to position [10, 0]
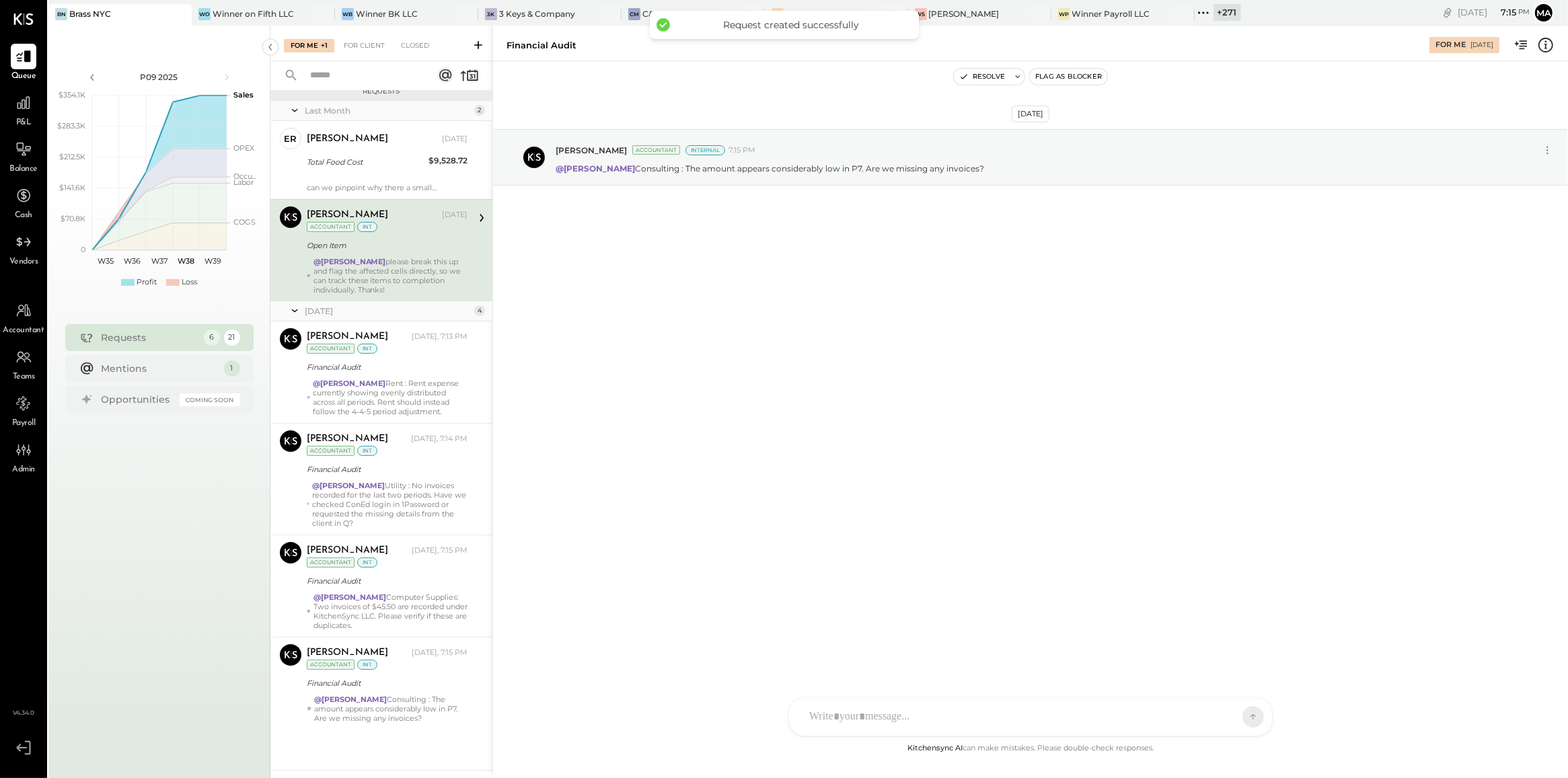
click at [369, 234] on div "[PERSON_NAME] [DATE] Accountant int Open Item @[PERSON_NAME] please break this …" at bounding box center [387, 251] width 161 height 88
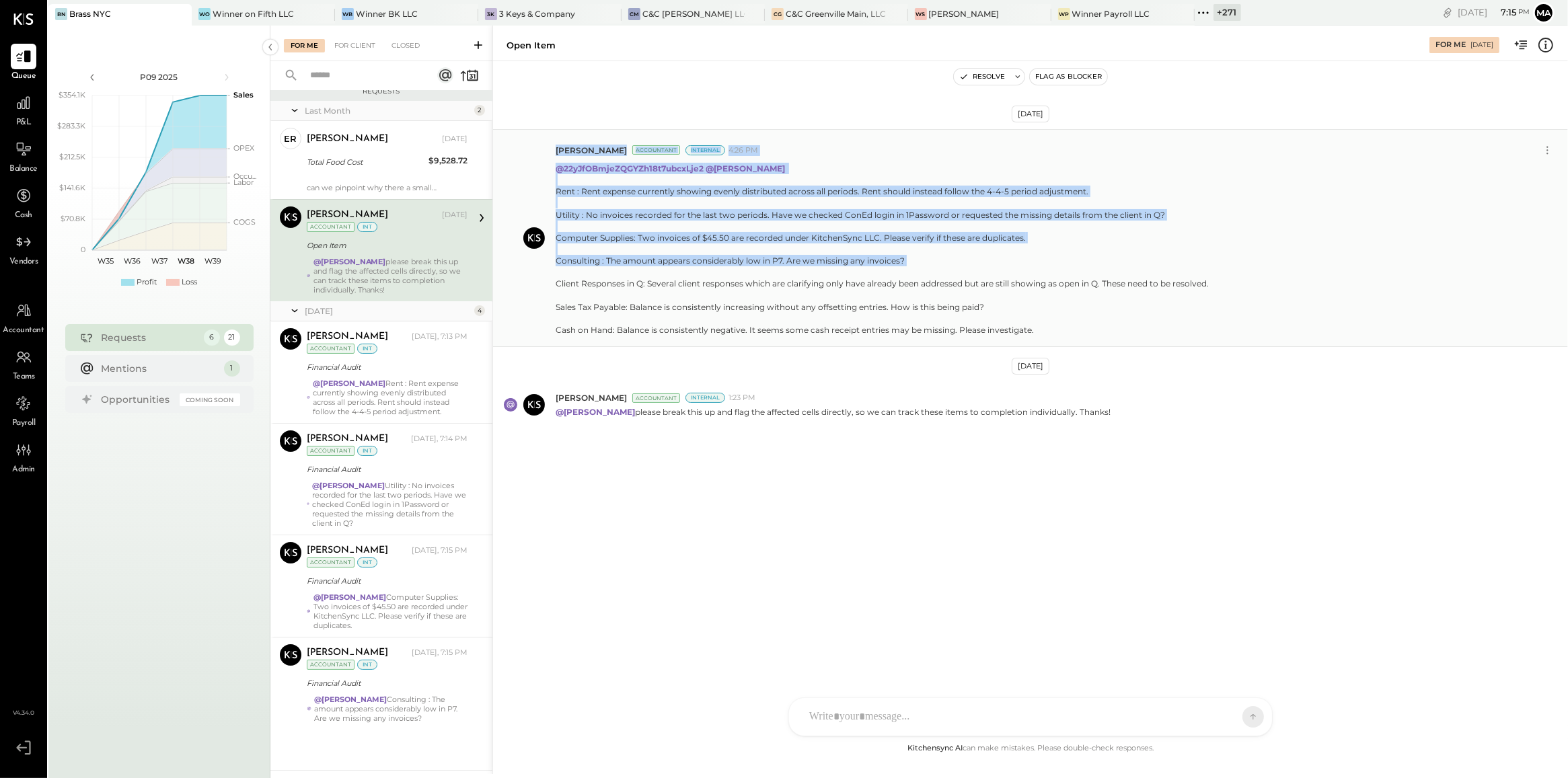
drag, startPoint x: 547, startPoint y: 287, endPoint x: 1147, endPoint y: 276, distance: 600.1
click at [1147, 276] on div "[PERSON_NAME] Accountant Internal 4:26 PM @22yJfOBmjeZQGYZh18t7ubcxLje2 @[PERSO…" at bounding box center [1030, 237] width 1075 height 218
click at [1147, 276] on div "Rent : Rent expense currently showing evenly distributed across all periods. Re…" at bounding box center [883, 261] width 653 height 150
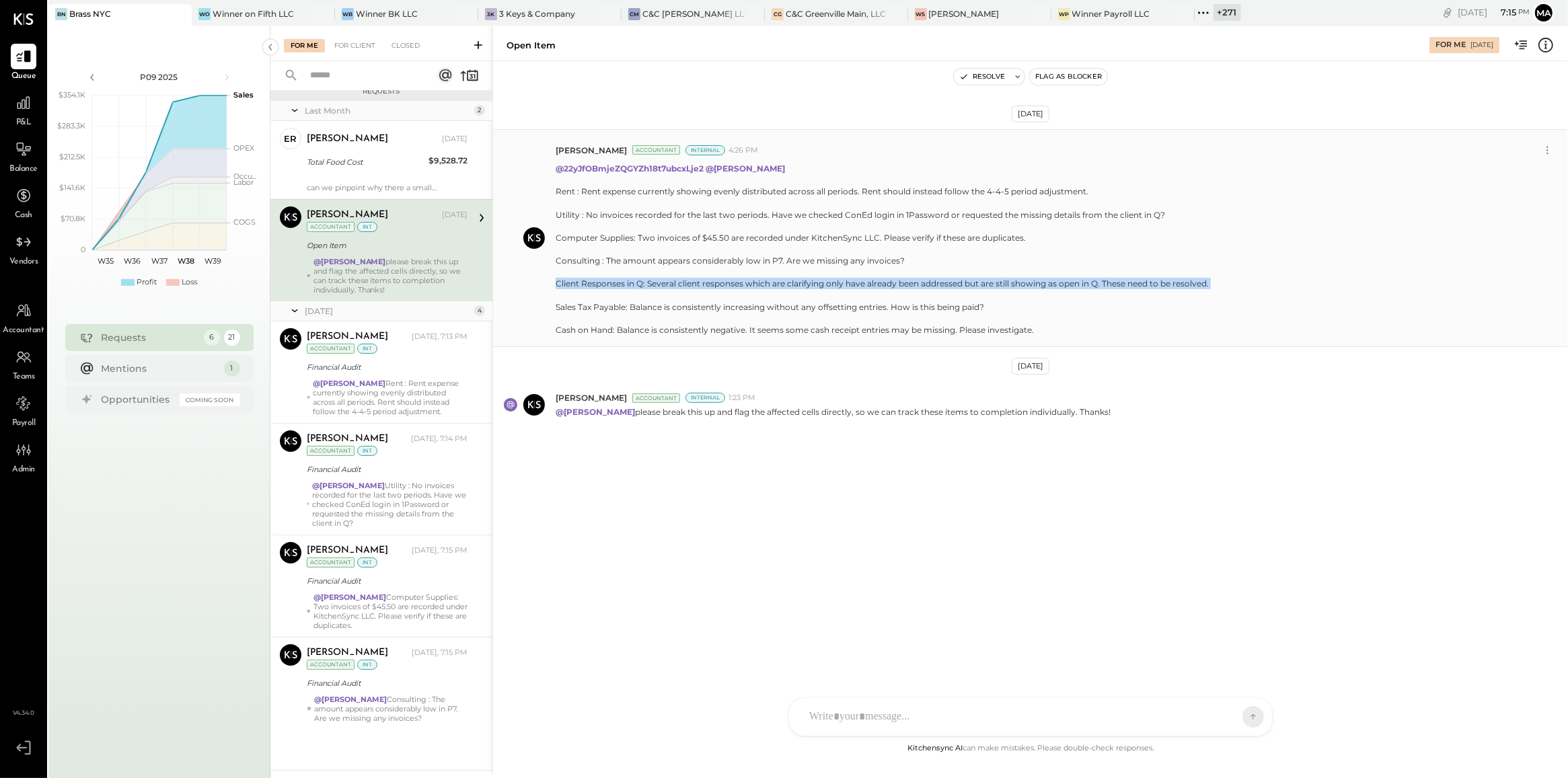
drag, startPoint x: 551, startPoint y: 288, endPoint x: 1253, endPoint y: 294, distance: 702.0
click at [1253, 294] on div "[PERSON_NAME] Accountant Internal 4:26 PM @22yJfOBmjeZQGYZh18t7ubcxLje2 @[PERSO…" at bounding box center [1030, 237] width 1075 height 218
copy div "Client Responses in Q: Several client responses which are clarifying only have …"
click at [478, 42] on icon at bounding box center [478, 45] width 13 height 13
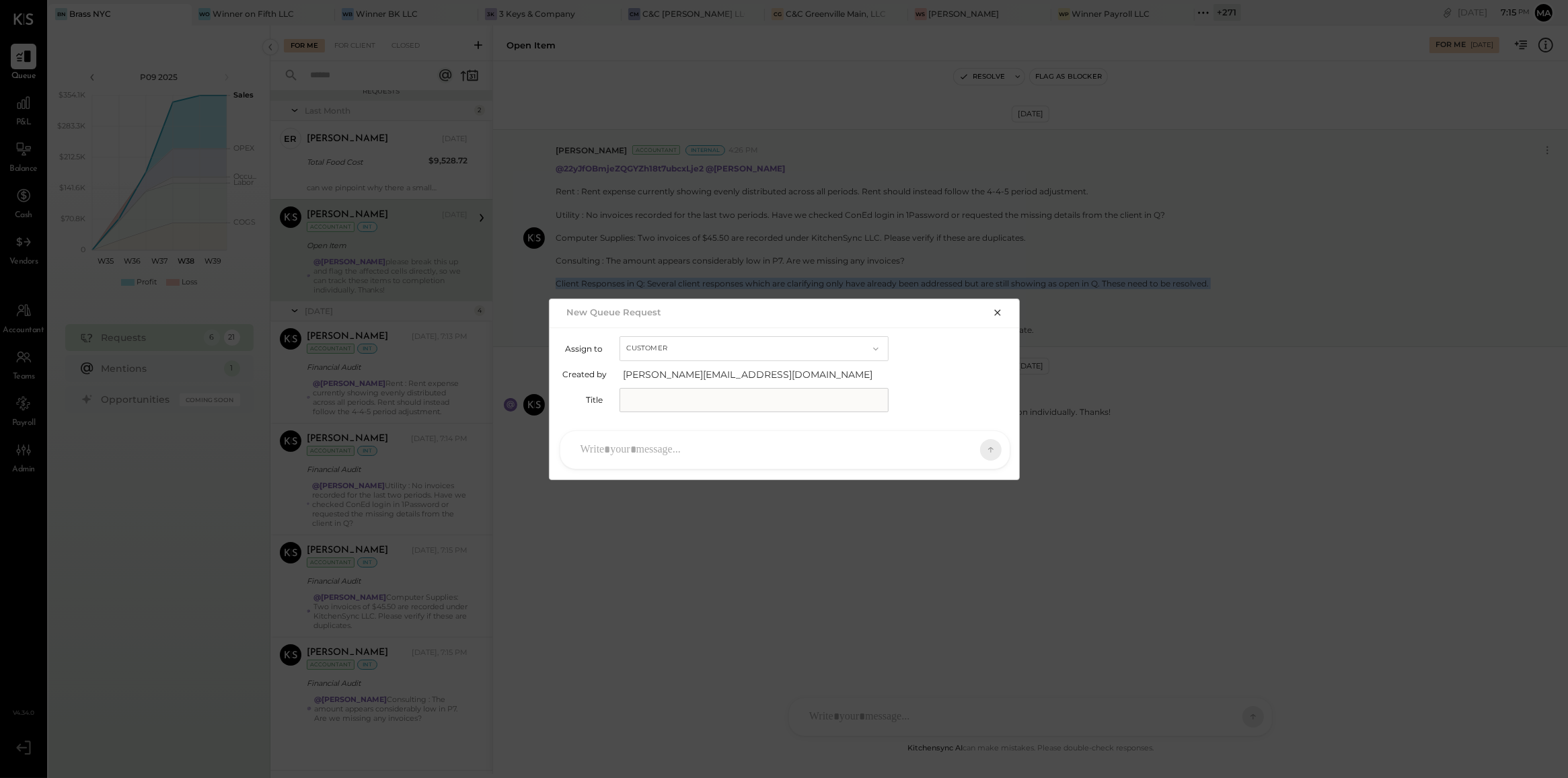
click at [663, 345] on button "Customer" at bounding box center [754, 348] width 269 height 25
click at [665, 377] on span "Accountant" at bounding box center [654, 372] width 49 height 9
click at [665, 391] on input "text" at bounding box center [754, 400] width 269 height 24
type input "**********"
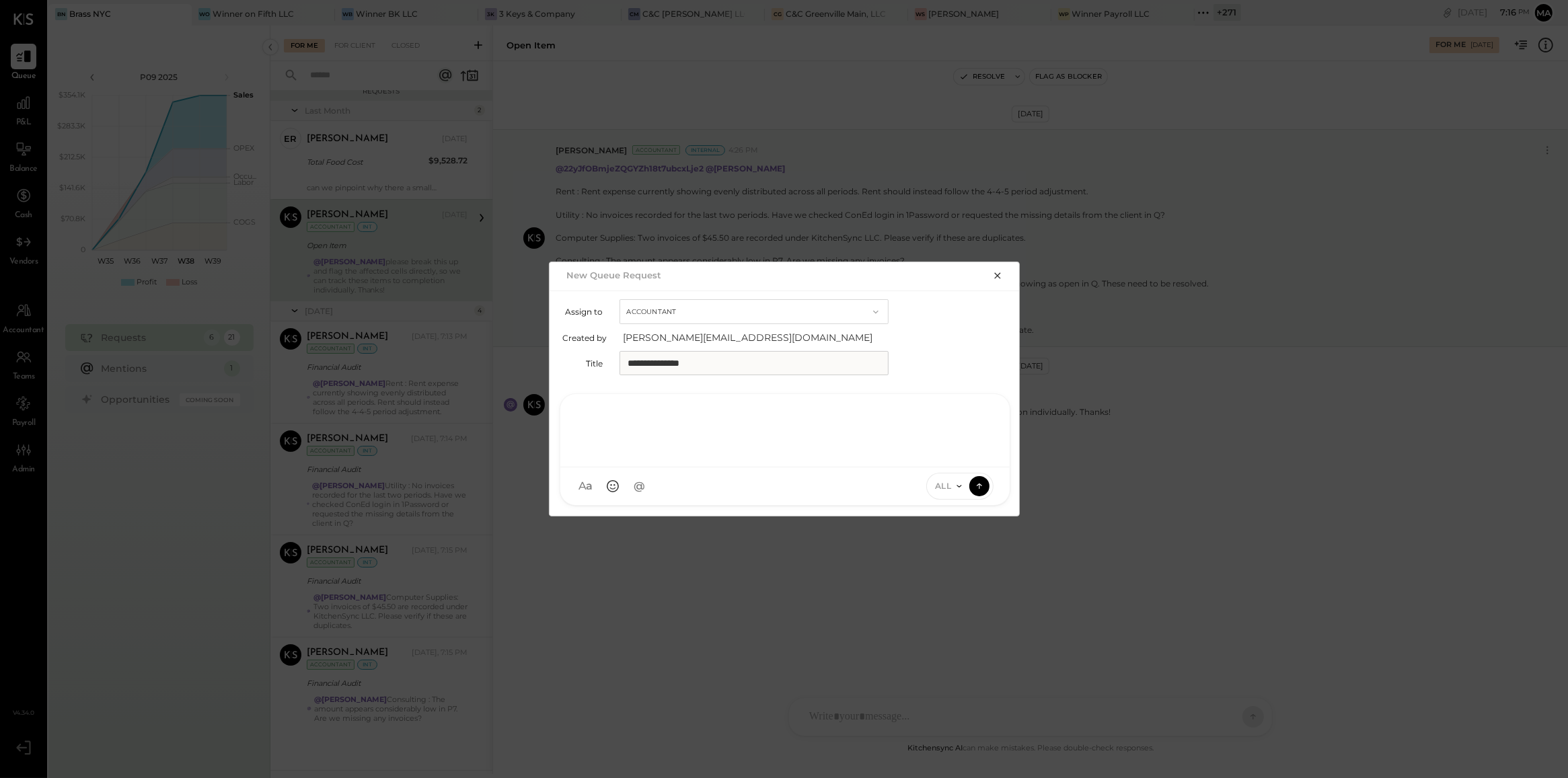
click at [673, 452] on div at bounding box center [785, 429] width 423 height 54
type input "****"
click at [673, 425] on span "[PERSON_NAME]" at bounding box center [689, 424] width 106 height 13
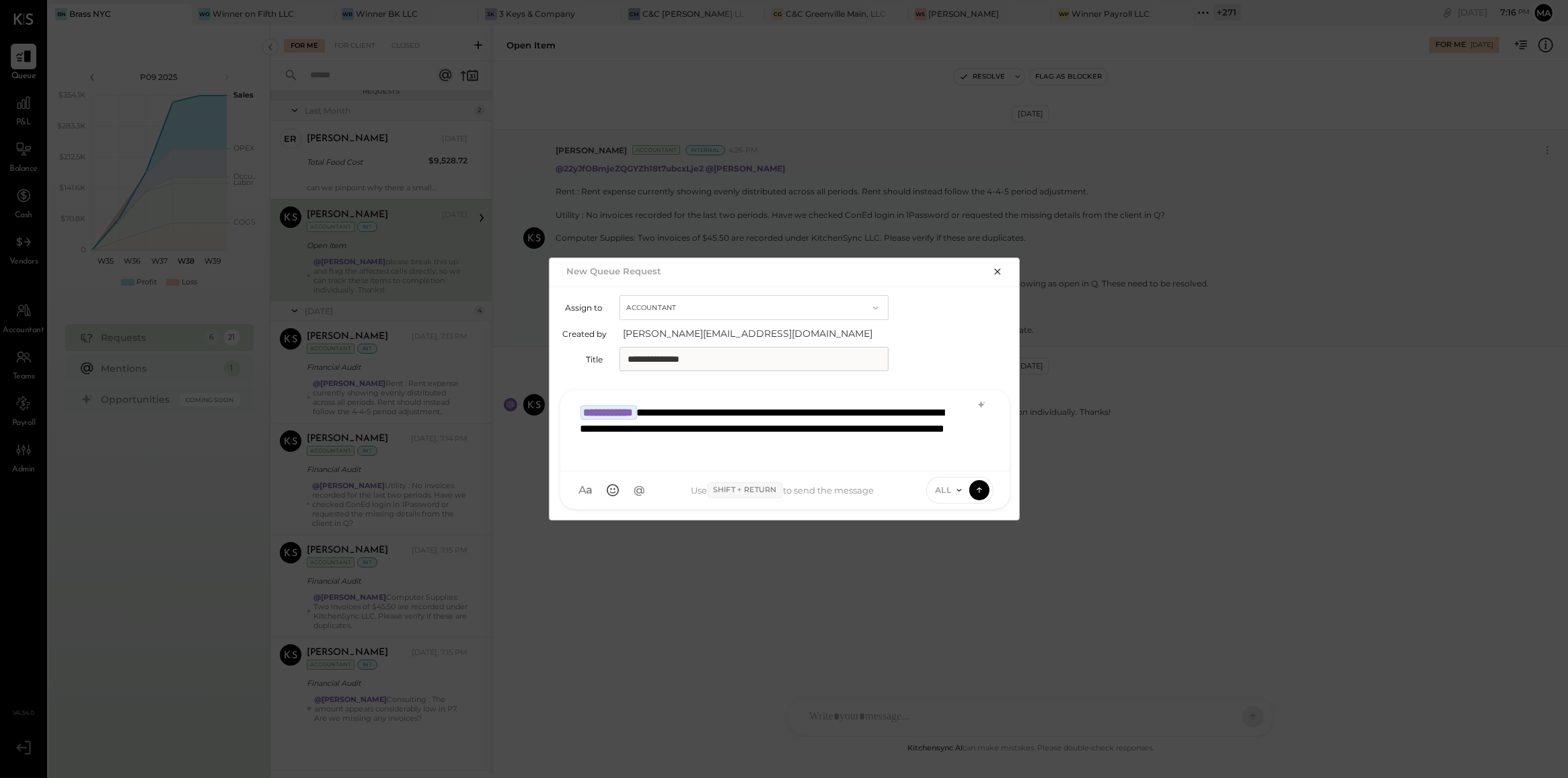
click at [951, 497] on div "ALL" at bounding box center [960, 490] width 67 height 27
click at [957, 492] on icon at bounding box center [959, 490] width 10 height 10
click at [956, 464] on div "INTERNAL" at bounding box center [966, 457] width 79 height 22
click at [976, 487] on icon at bounding box center [979, 490] width 12 height 13
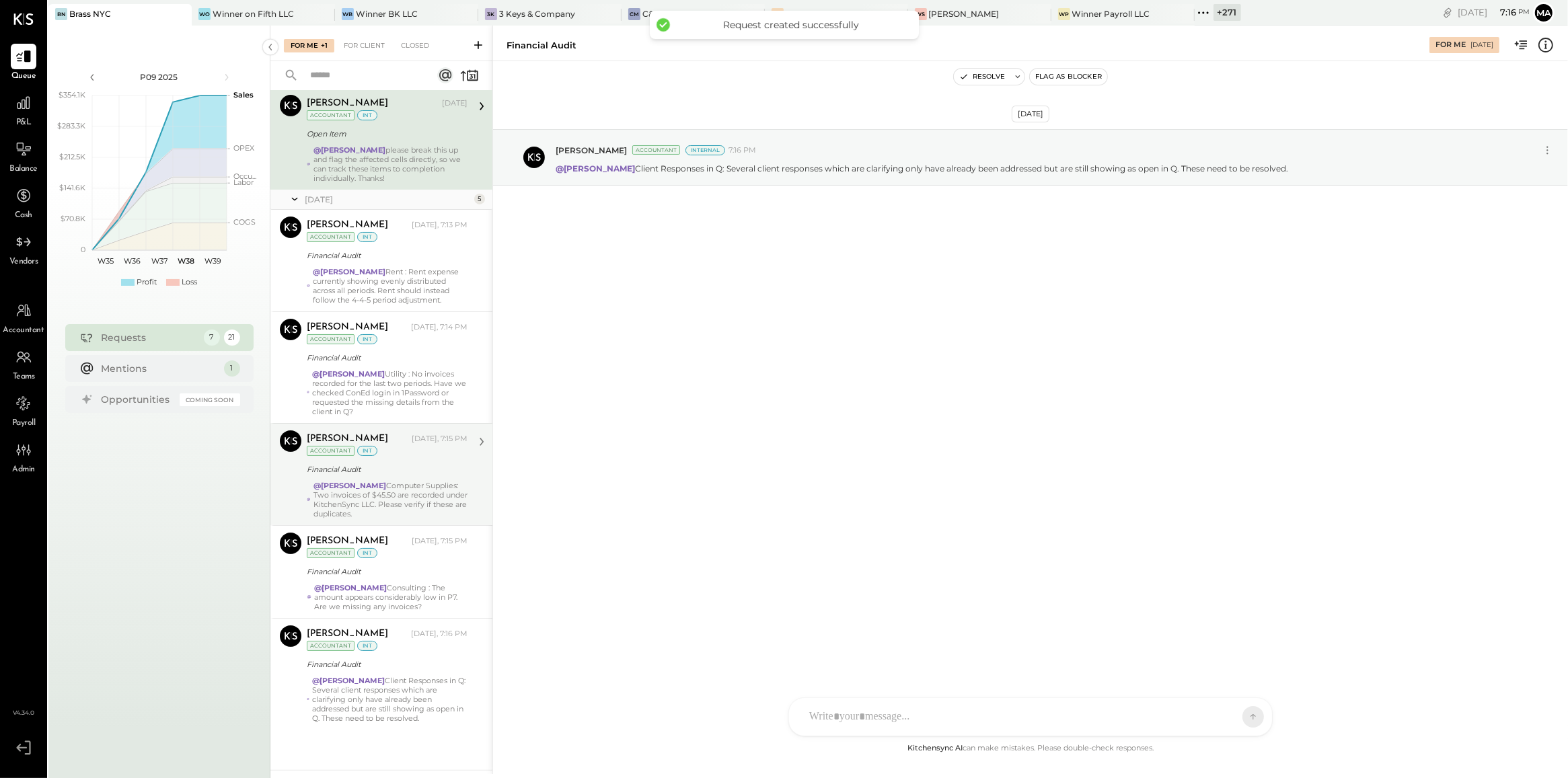
scroll to position [0, 0]
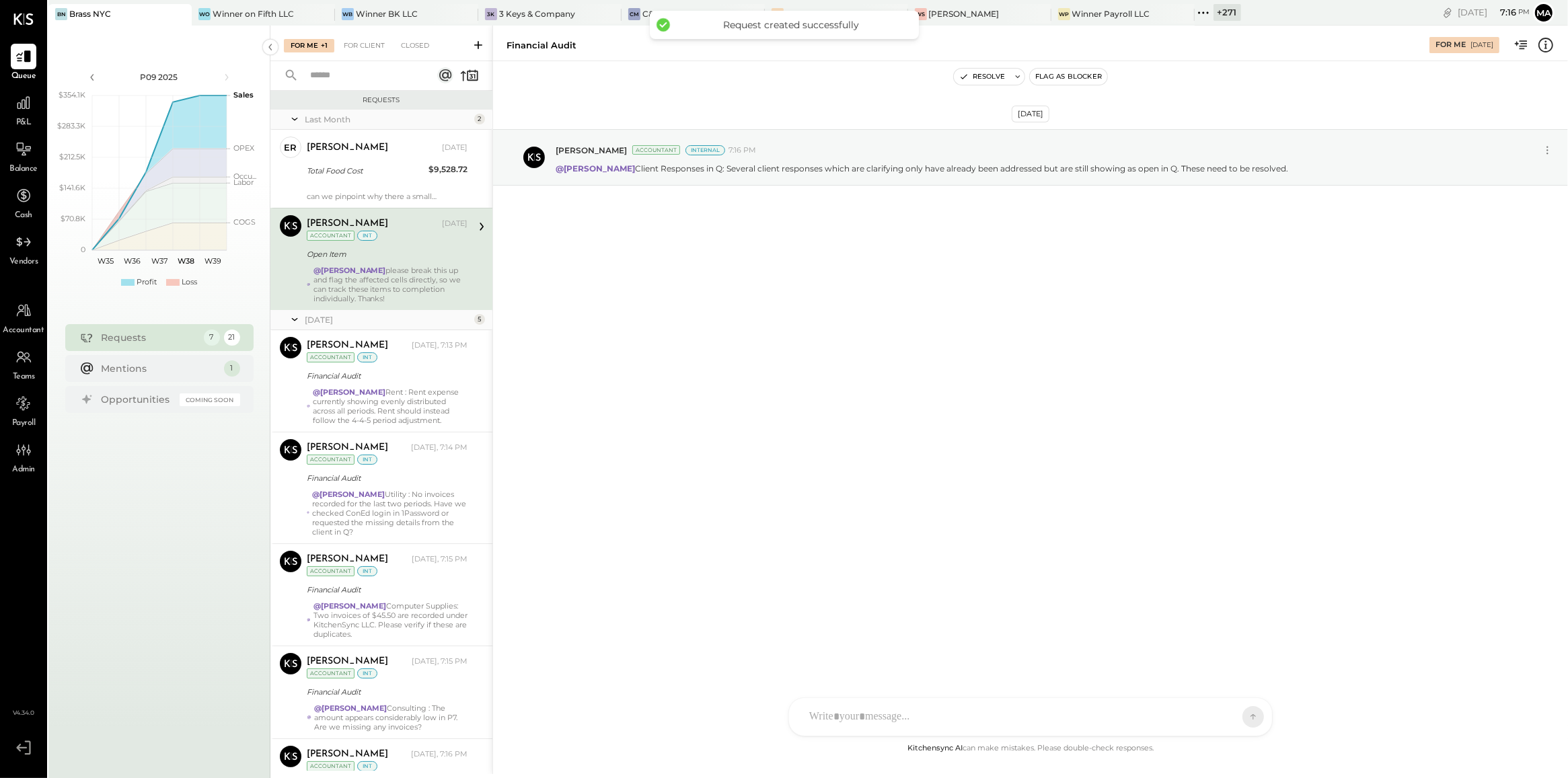
click at [404, 290] on div "@[PERSON_NAME] please break this up and flag the affected cells directly, so we…" at bounding box center [390, 285] width 154 height 37
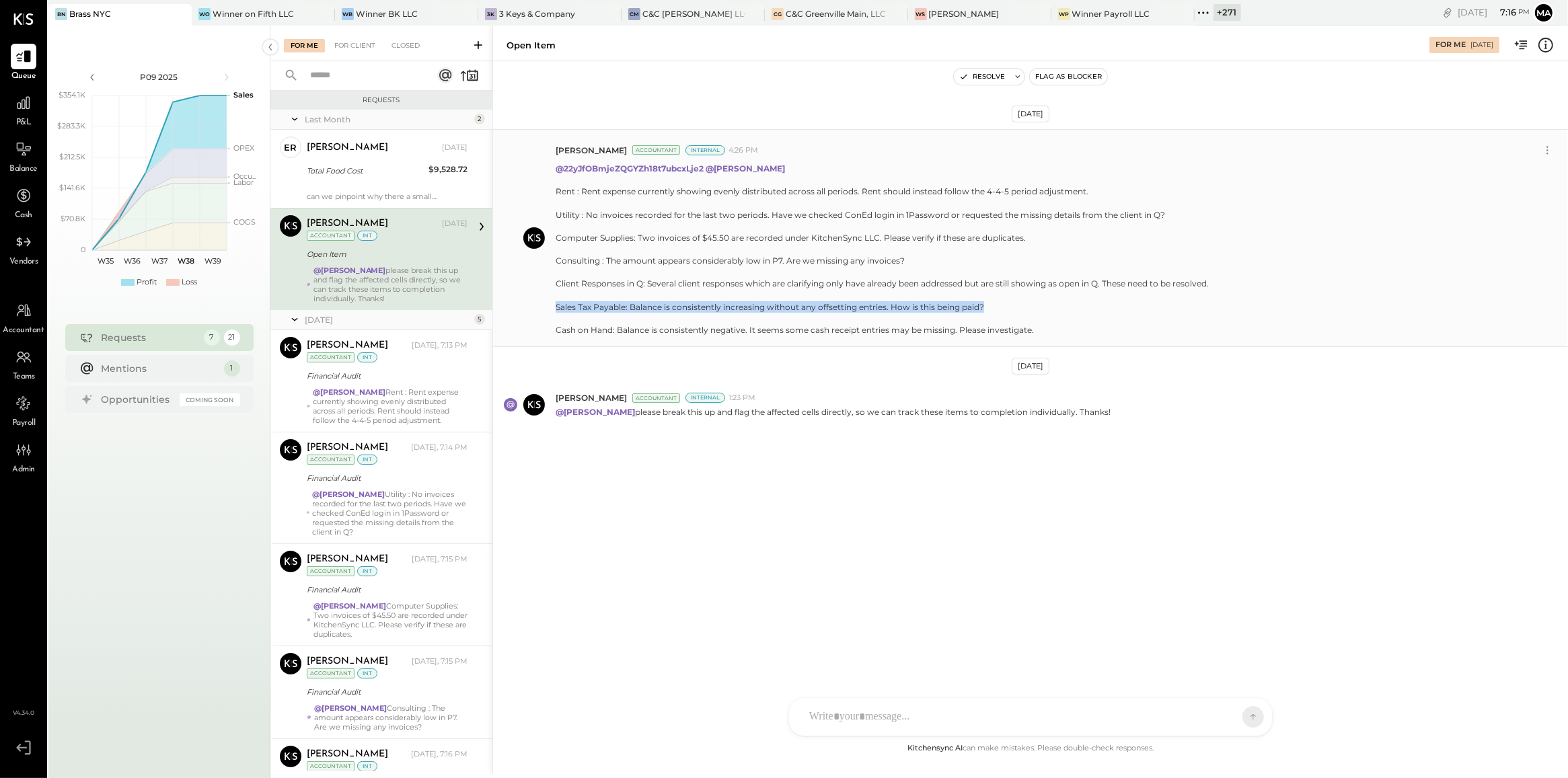
drag, startPoint x: 551, startPoint y: 306, endPoint x: 1002, endPoint y: 308, distance: 451.0
click at [1002, 308] on div "[PERSON_NAME] Accountant Internal 4:26 PM @22yJfOBmjeZQGYZh18t7ubcxLje2 @[PERSO…" at bounding box center [1030, 237] width 1075 height 218
copy div "Sales Tax Payable: Balance is consistently increasing without any offsetting en…"
click at [476, 46] on icon at bounding box center [478, 45] width 13 height 13
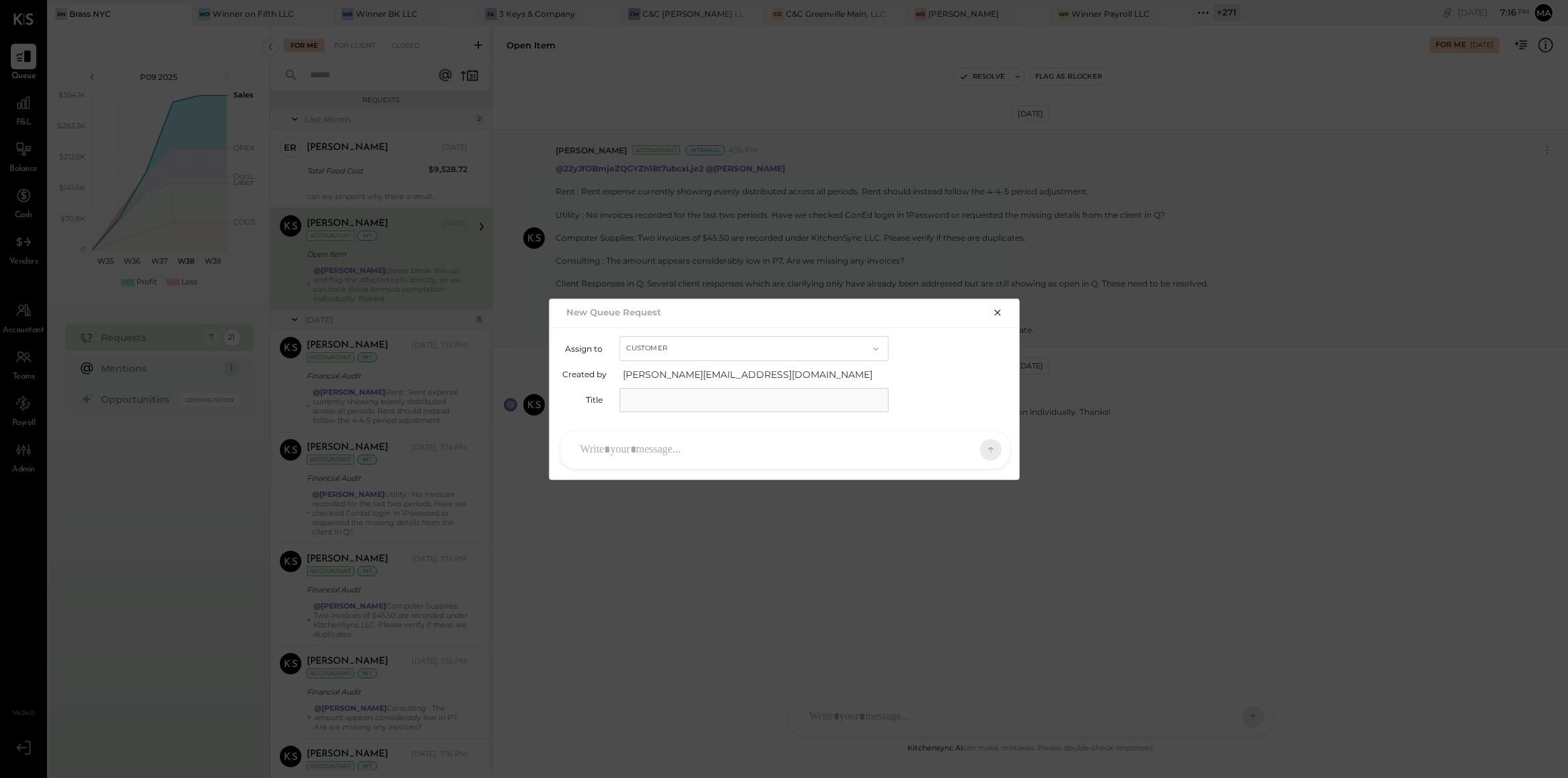
click at [648, 345] on button "Customer" at bounding box center [754, 348] width 269 height 25
click at [668, 379] on div "Accountant" at bounding box center [754, 372] width 267 height 24
click at [669, 388] on input "text" at bounding box center [754, 400] width 269 height 24
type input "**********"
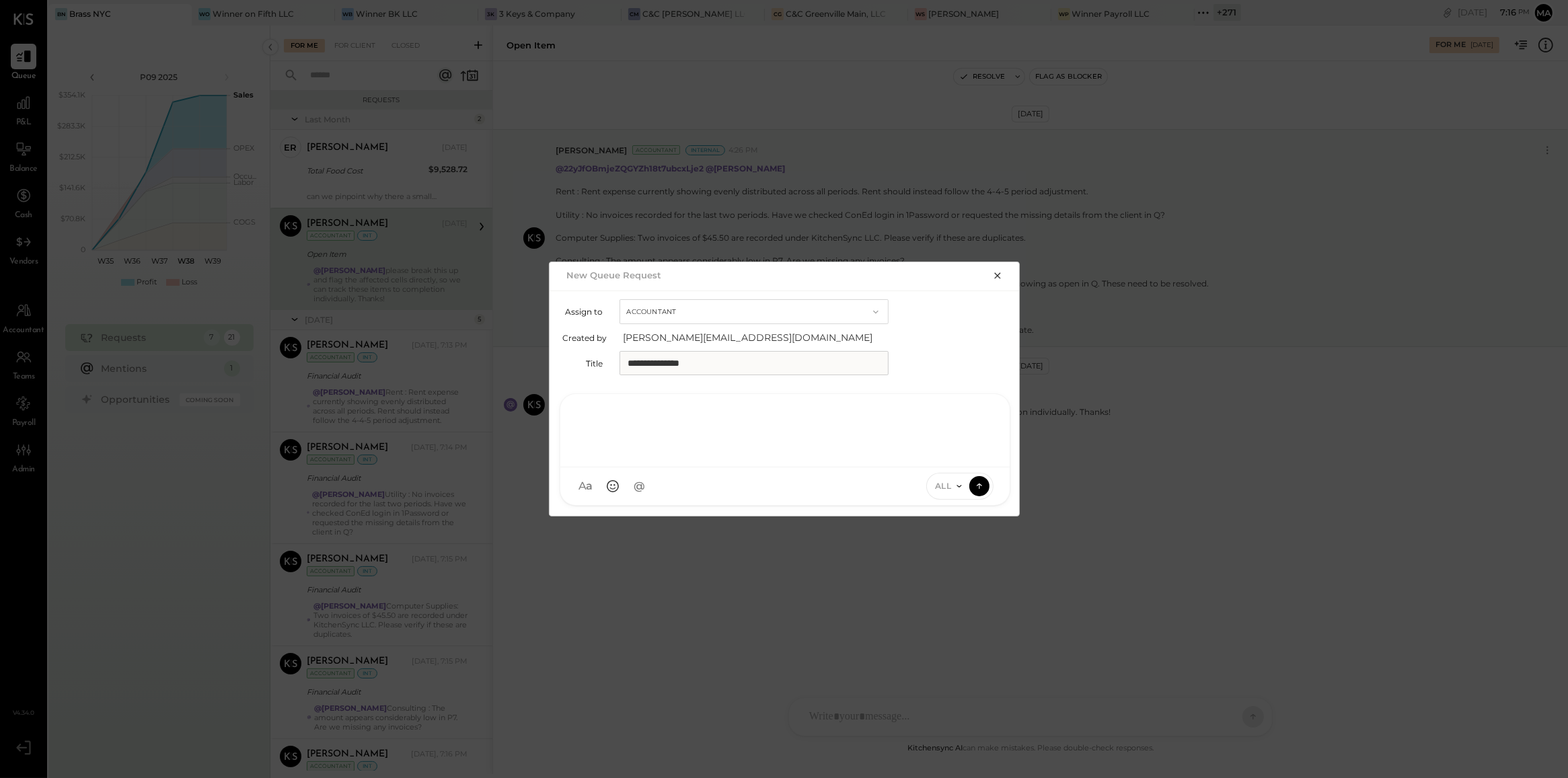
click at [685, 456] on div at bounding box center [785, 429] width 423 height 54
type input "****"
click at [682, 417] on div "EP [PERSON_NAME]" at bounding box center [671, 425] width 154 height 27
click at [945, 484] on span "ALL" at bounding box center [943, 485] width 16 height 11
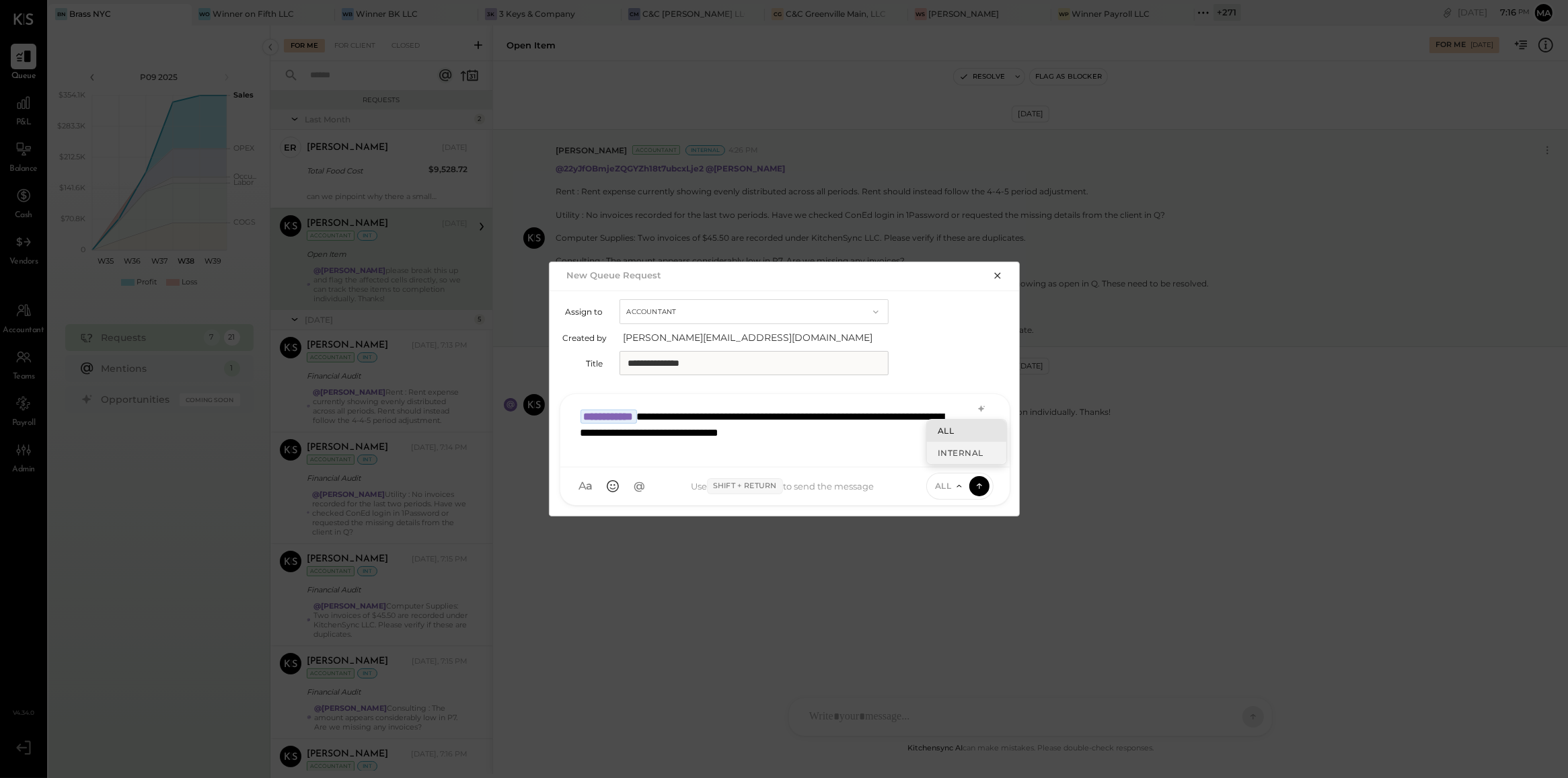
click at [956, 451] on div "INTERNAL" at bounding box center [966, 453] width 79 height 22
click at [975, 484] on icon at bounding box center [979, 485] width 12 height 13
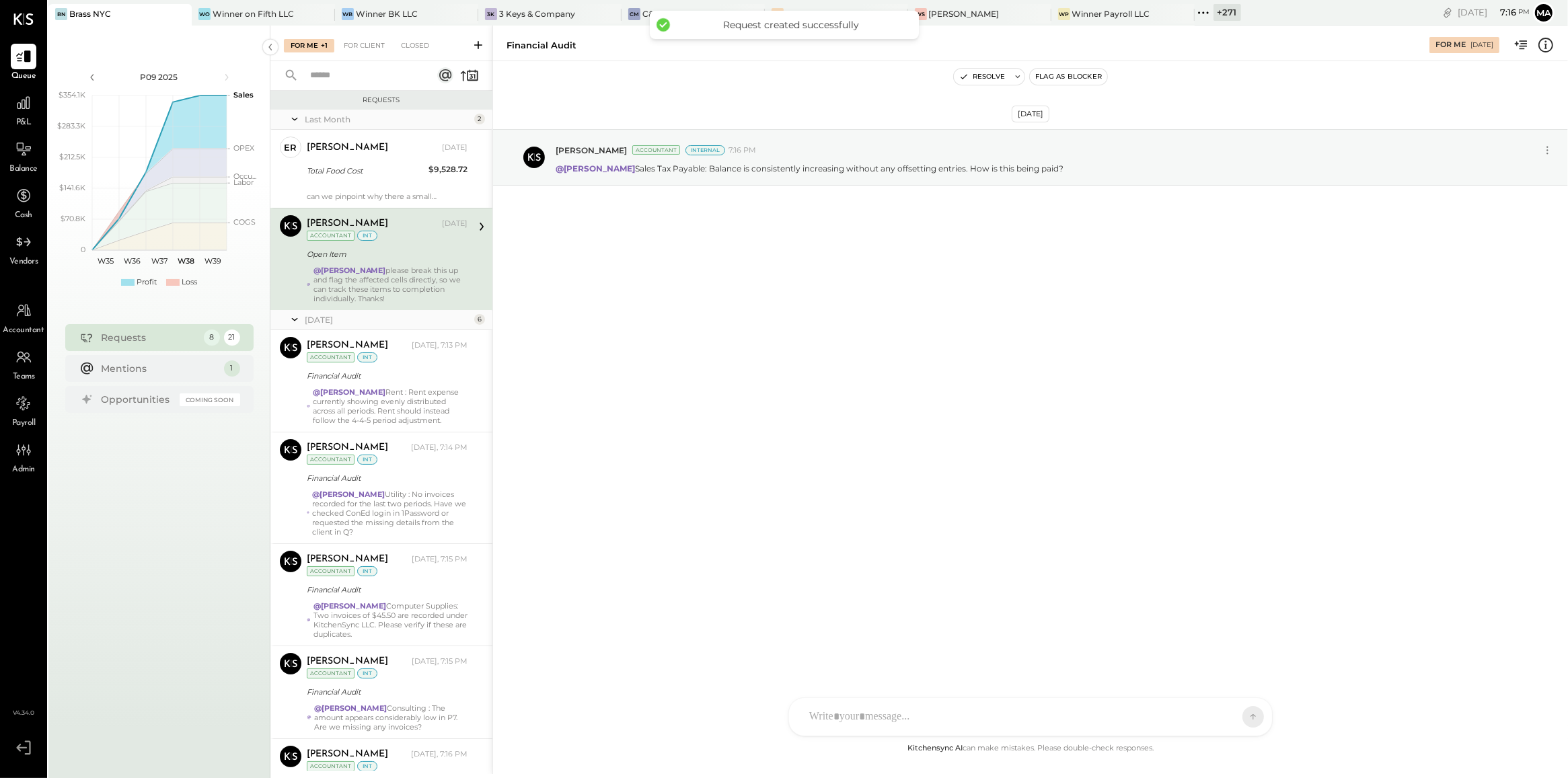
click at [385, 269] on div "@[PERSON_NAME] please break this up and flag the affected cells directly, so we…" at bounding box center [390, 285] width 154 height 37
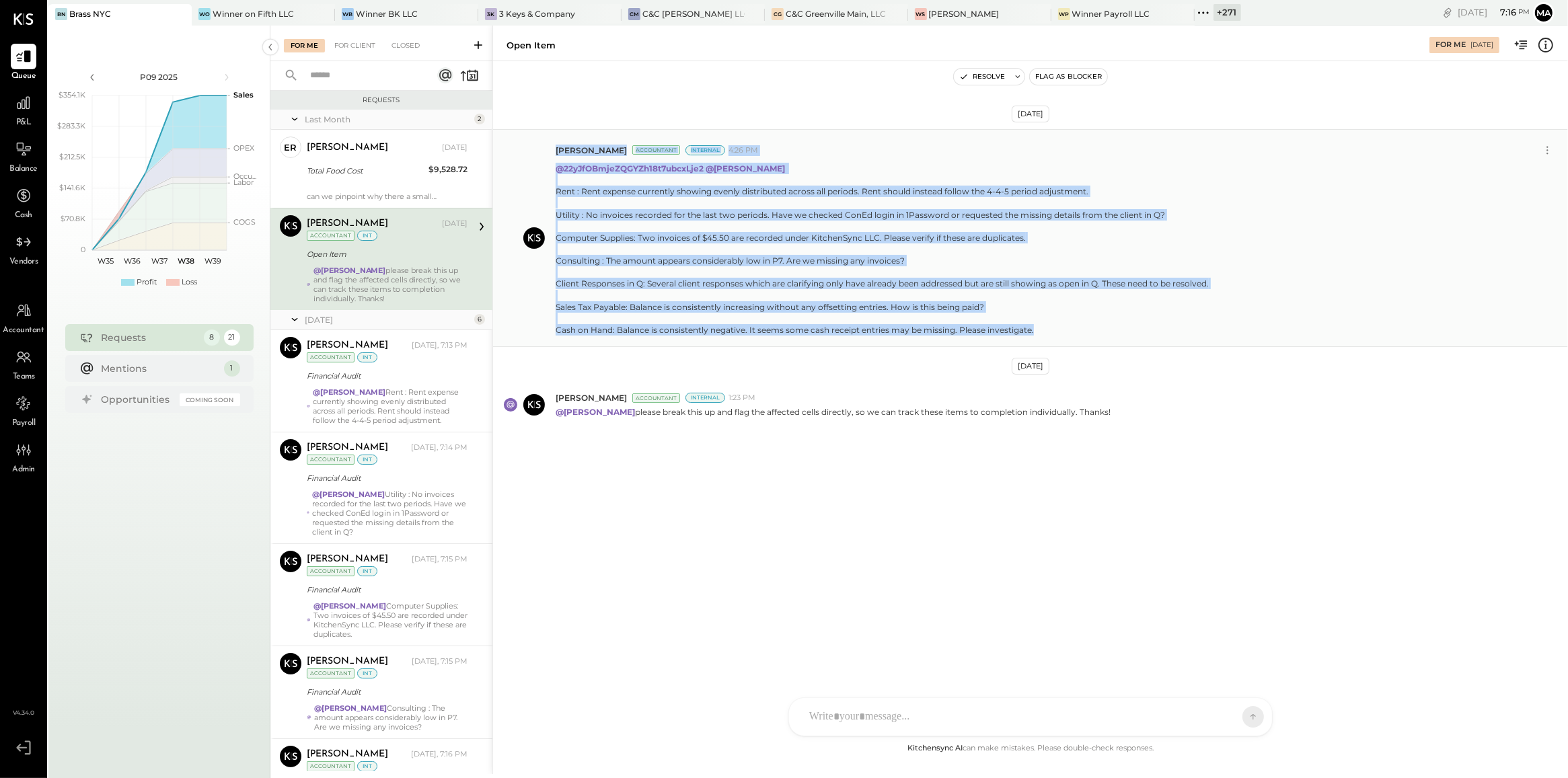
drag, startPoint x: 545, startPoint y: 334, endPoint x: 1044, endPoint y: 324, distance: 499.1
click at [1044, 324] on div "[PERSON_NAME] Accountant Internal 4:26 PM @22yJfOBmjeZQGYZh18t7ubcxLje2 @[PERSO…" at bounding box center [1030, 237] width 1075 height 218
click at [1044, 324] on div "Rent : Rent expense currently showing evenly distributed across all periods. Re…" at bounding box center [883, 261] width 653 height 150
drag, startPoint x: 550, startPoint y: 320, endPoint x: 881, endPoint y: 332, distance: 331.2
click at [881, 332] on div "[PERSON_NAME] Accountant Internal 4:26 PM @22yJfOBmjeZQGYZh18t7ubcxLje2 @[PERSO…" at bounding box center [1030, 237] width 1075 height 218
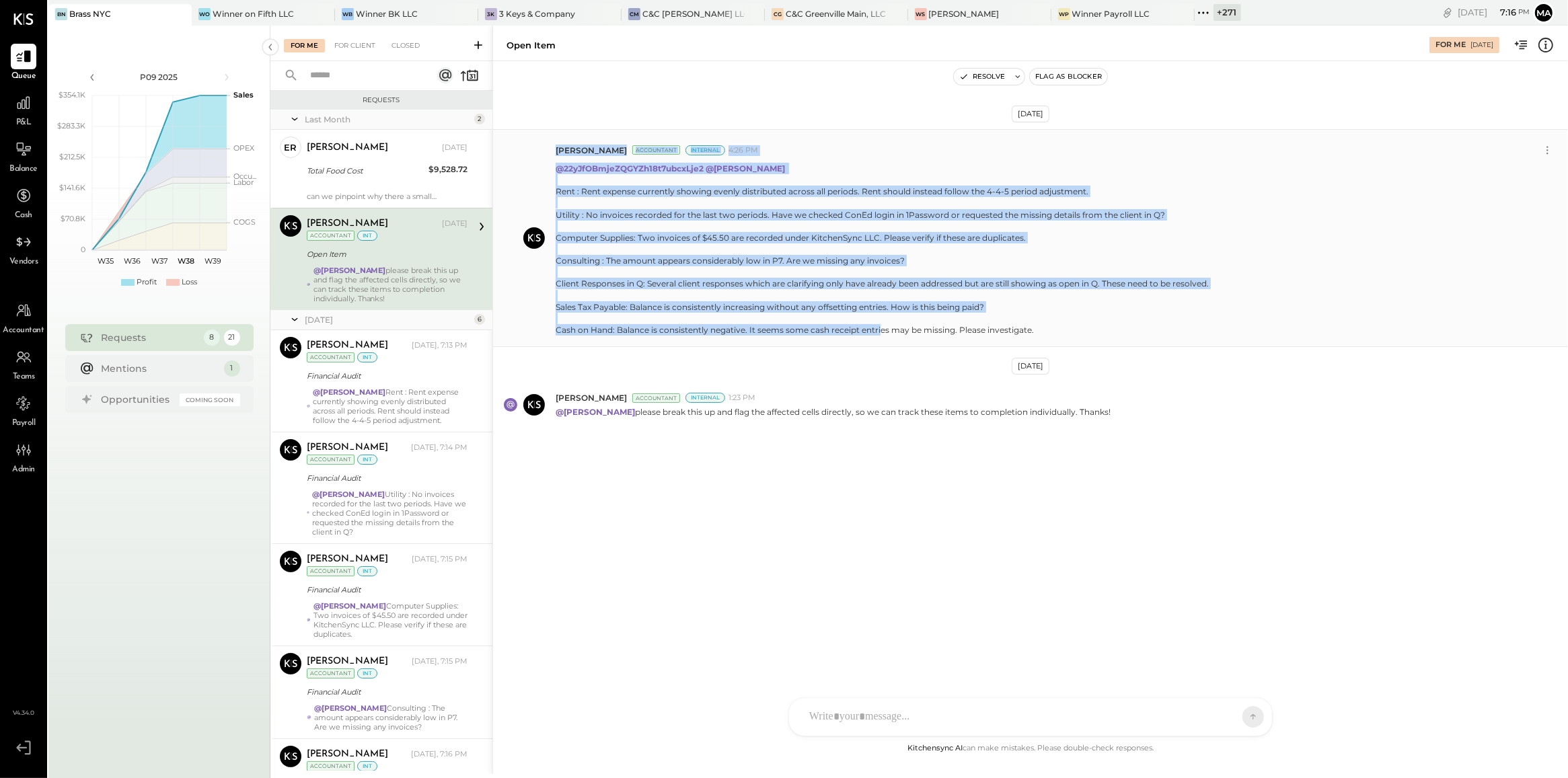
click at [881, 332] on div "Rent : Rent expense currently showing evenly distributed across all periods. Re…" at bounding box center [883, 261] width 653 height 150
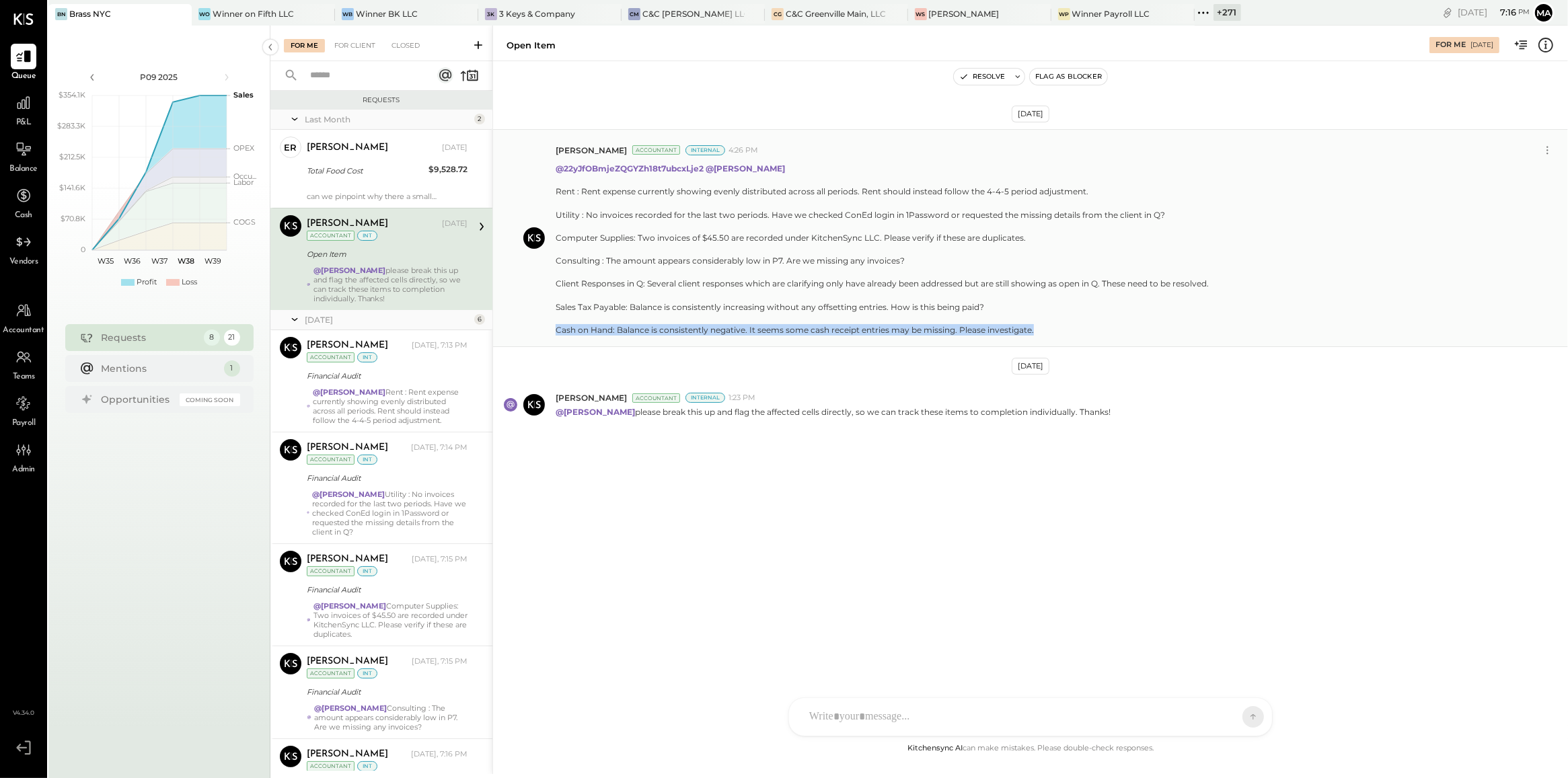
drag, startPoint x: 1048, startPoint y: 325, endPoint x: 552, endPoint y: 328, distance: 496.0
click at [552, 328] on div "[PERSON_NAME] Accountant Internal 4:26 PM @22yJfOBmjeZQGYZh18t7ubcxLje2 @[PERSO…" at bounding box center [1030, 237] width 1075 height 218
copy div "Cash on Hand: Balance is consistently negative. It seems some cash receipt entr…"
click at [473, 45] on icon at bounding box center [478, 45] width 13 height 13
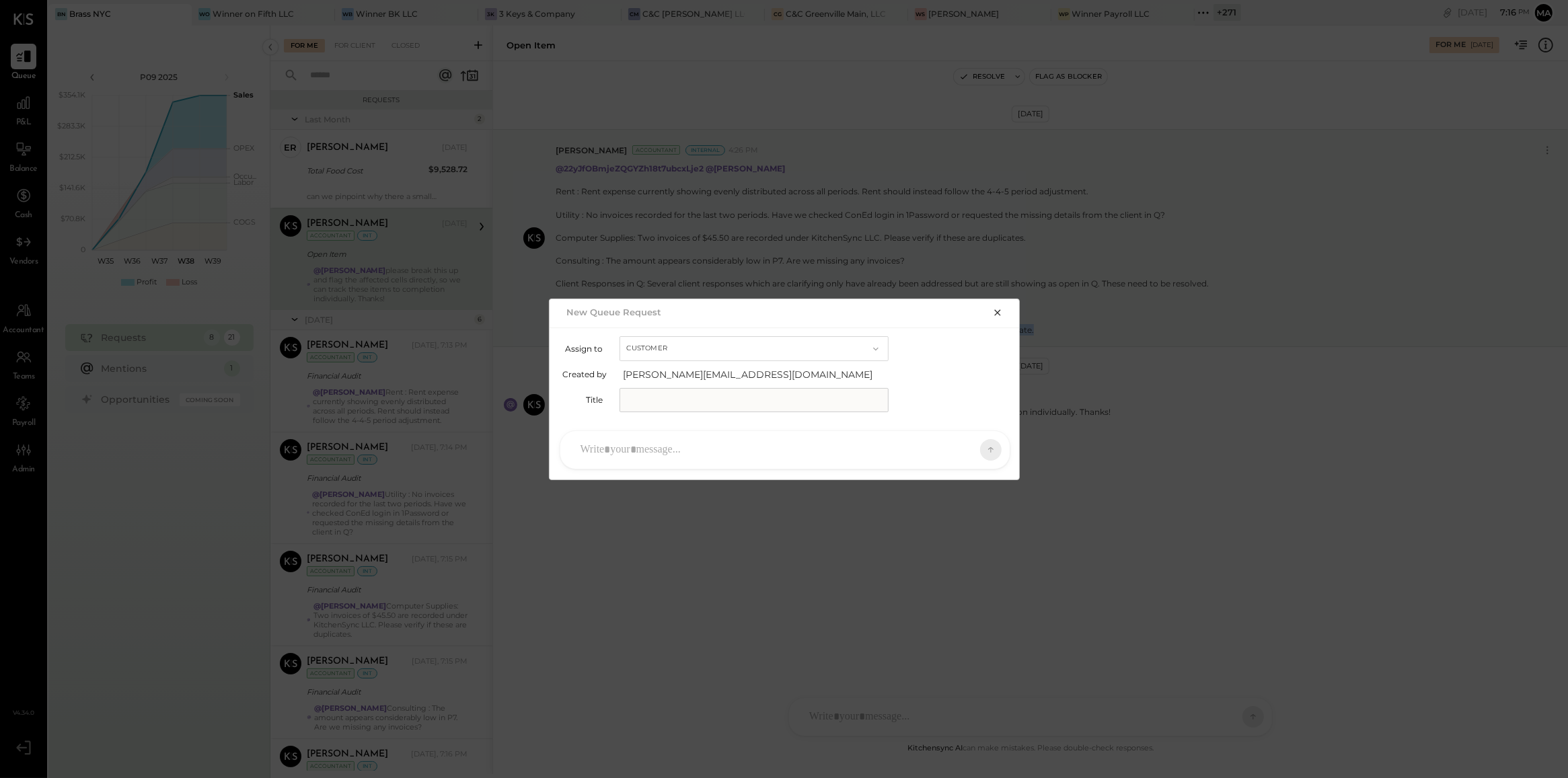
click at [667, 354] on button "Customer" at bounding box center [754, 348] width 269 height 25
click at [669, 380] on div "Accountant" at bounding box center [754, 372] width 267 height 24
click at [671, 404] on input "text" at bounding box center [754, 400] width 269 height 24
type input "**********"
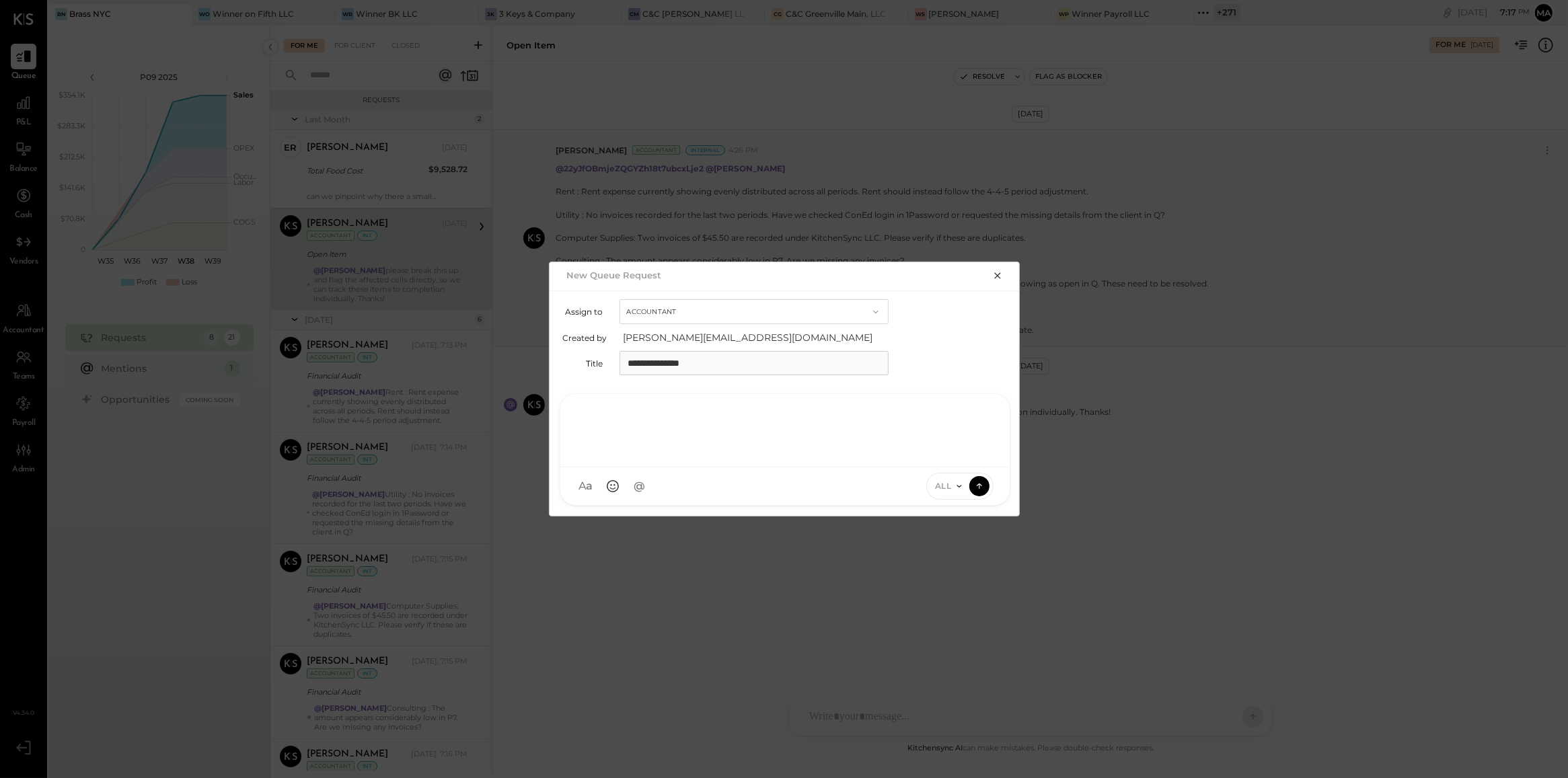
click at [674, 444] on div at bounding box center [785, 429] width 423 height 54
type input "****"
click at [677, 428] on span "[PERSON_NAME]" at bounding box center [689, 424] width 106 height 13
click at [944, 482] on span "ALL" at bounding box center [943, 485] width 16 height 11
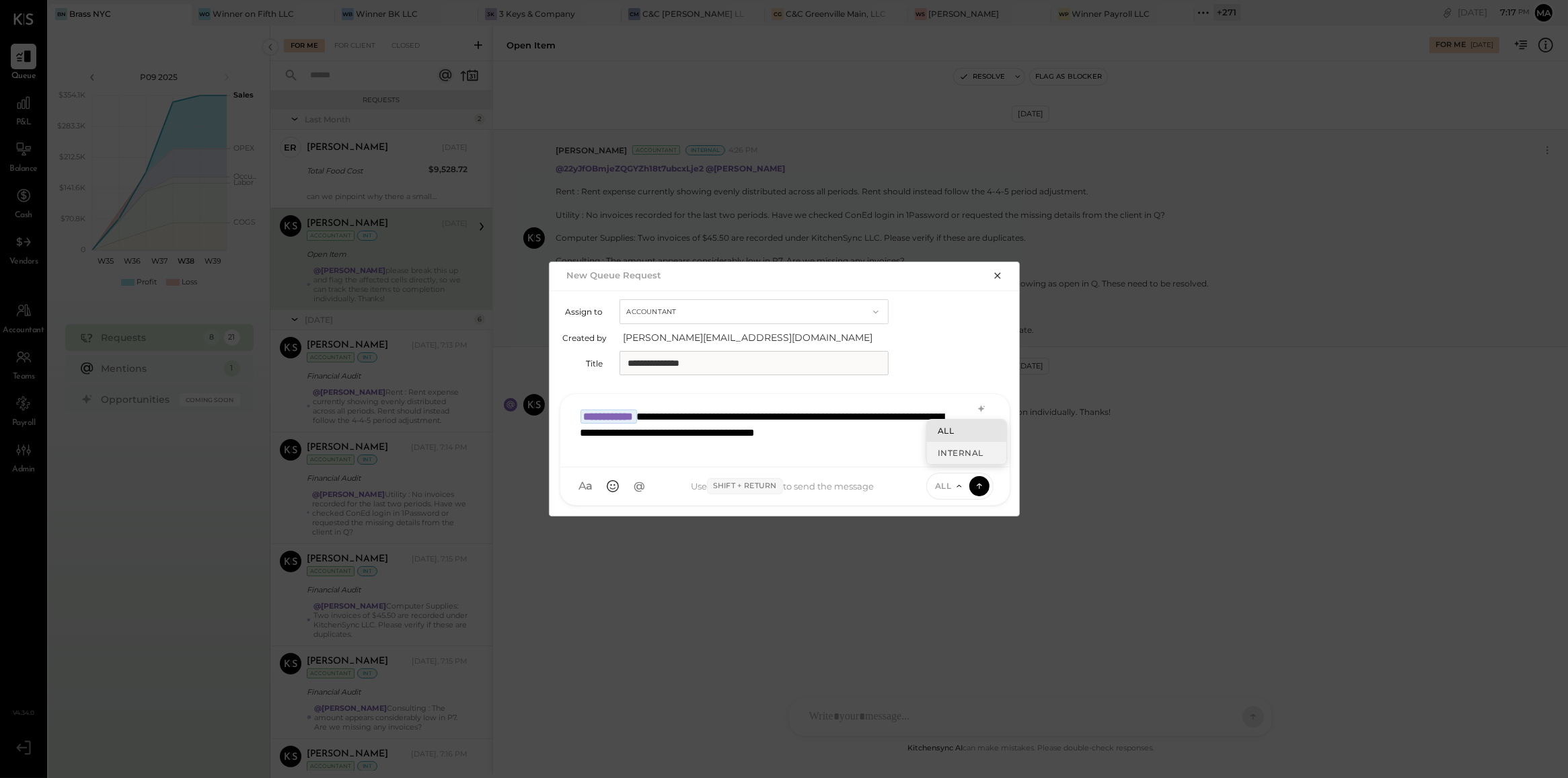
click at [954, 446] on div "INTERNAL" at bounding box center [966, 453] width 79 height 22
click at [974, 484] on icon at bounding box center [979, 485] width 12 height 13
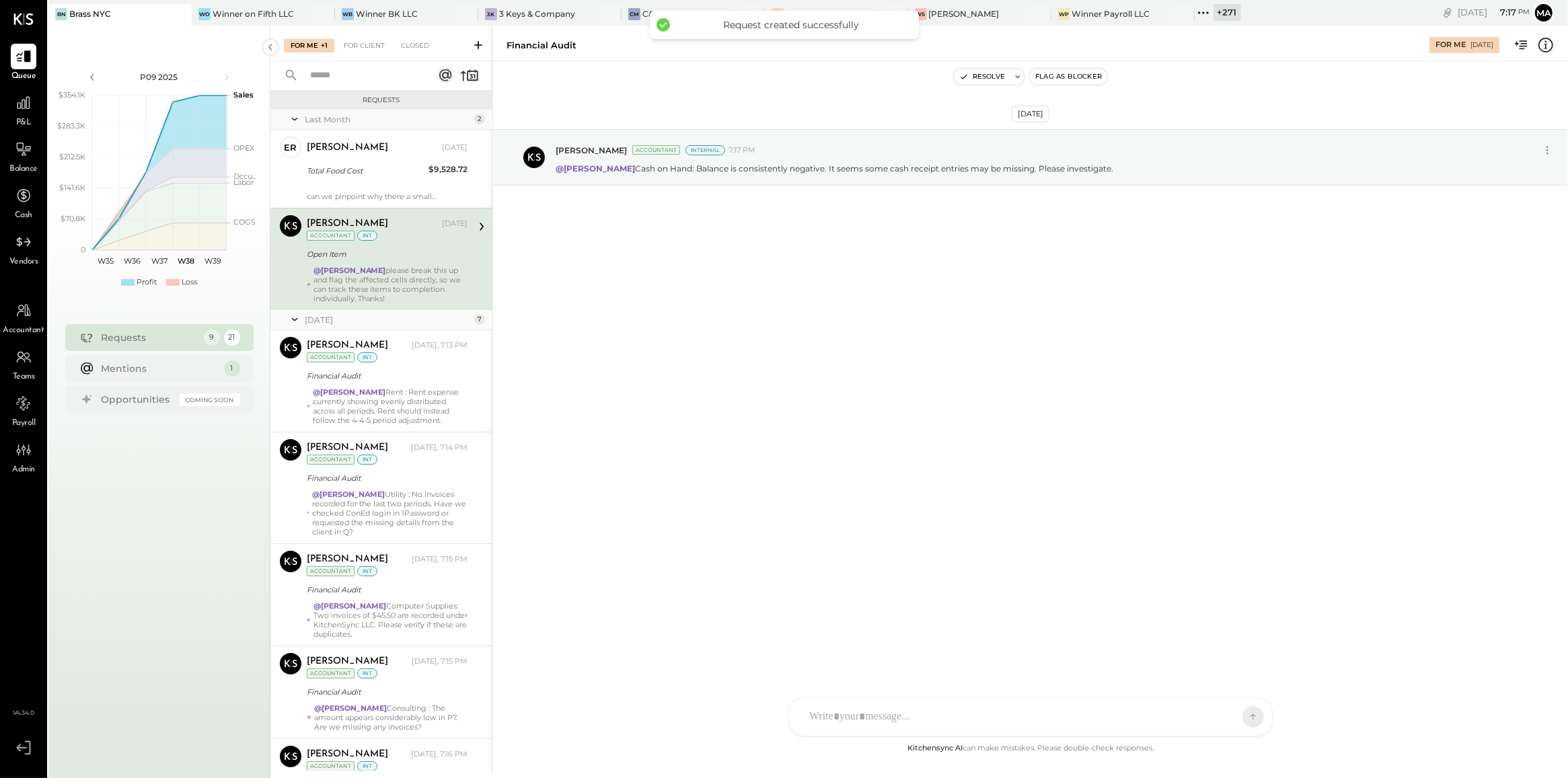
click at [358, 273] on strong "@[PERSON_NAME]" at bounding box center [349, 270] width 73 height 10
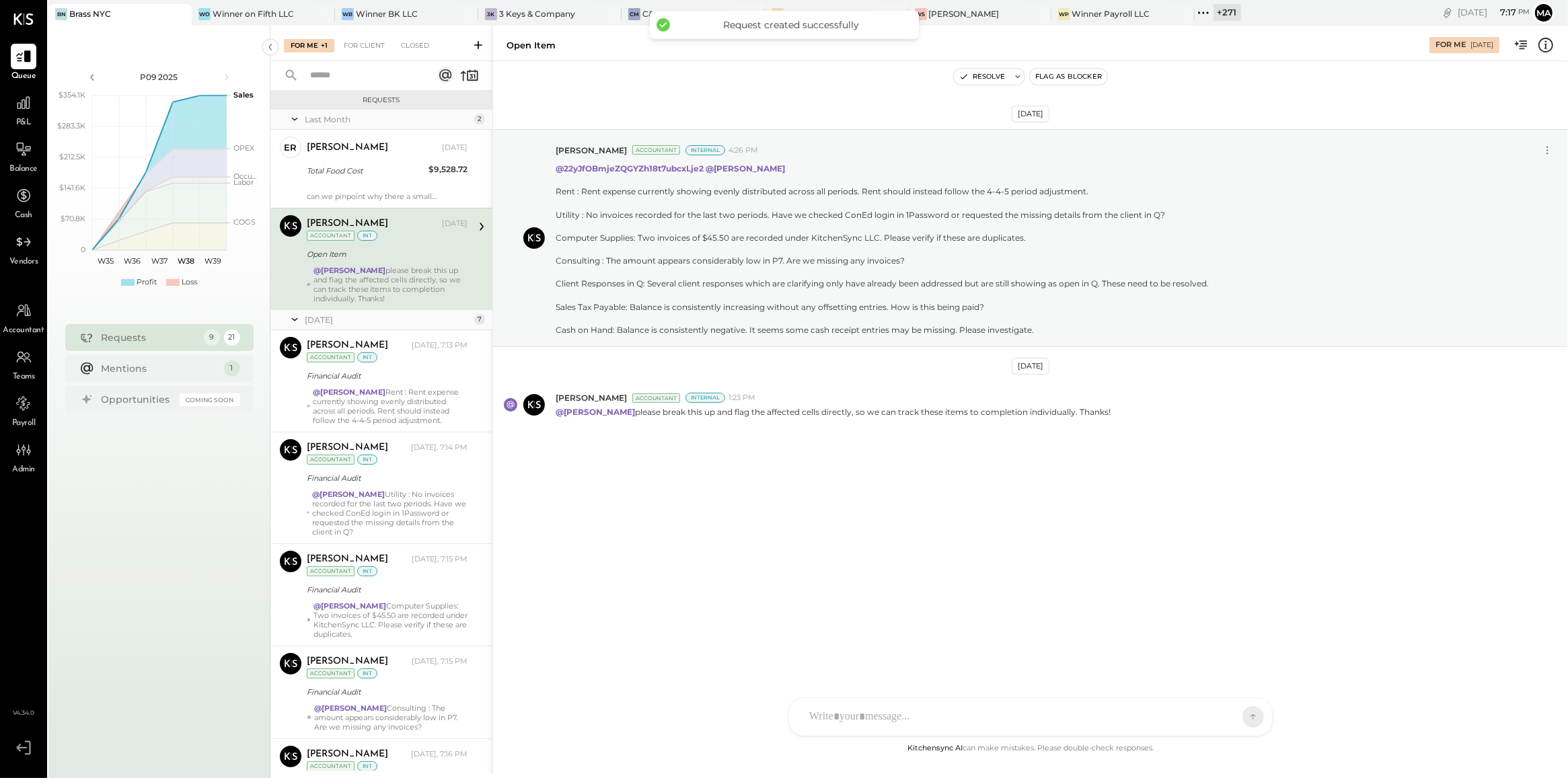
click at [883, 723] on div "TP [PERSON_NAME] E [PERSON_NAME] [PERSON_NAME] RS Riken [PERSON_NAME] F [PERSON…" at bounding box center [1030, 717] width 484 height 39
click at [1222, 726] on div "ALL" at bounding box center [1223, 717] width 67 height 27
click at [1221, 717] on icon at bounding box center [1221, 717] width 4 height 2
click at [1222, 684] on div "INTERNAL" at bounding box center [1229, 684] width 79 height 22
click at [1165, 589] on div "[DATE] [PERSON_NAME] Accountant Internal 4:26 PM @22yJfOBmjeZQGYZh18t7ubcxLje2 …" at bounding box center [1030, 401] width 1075 height 679
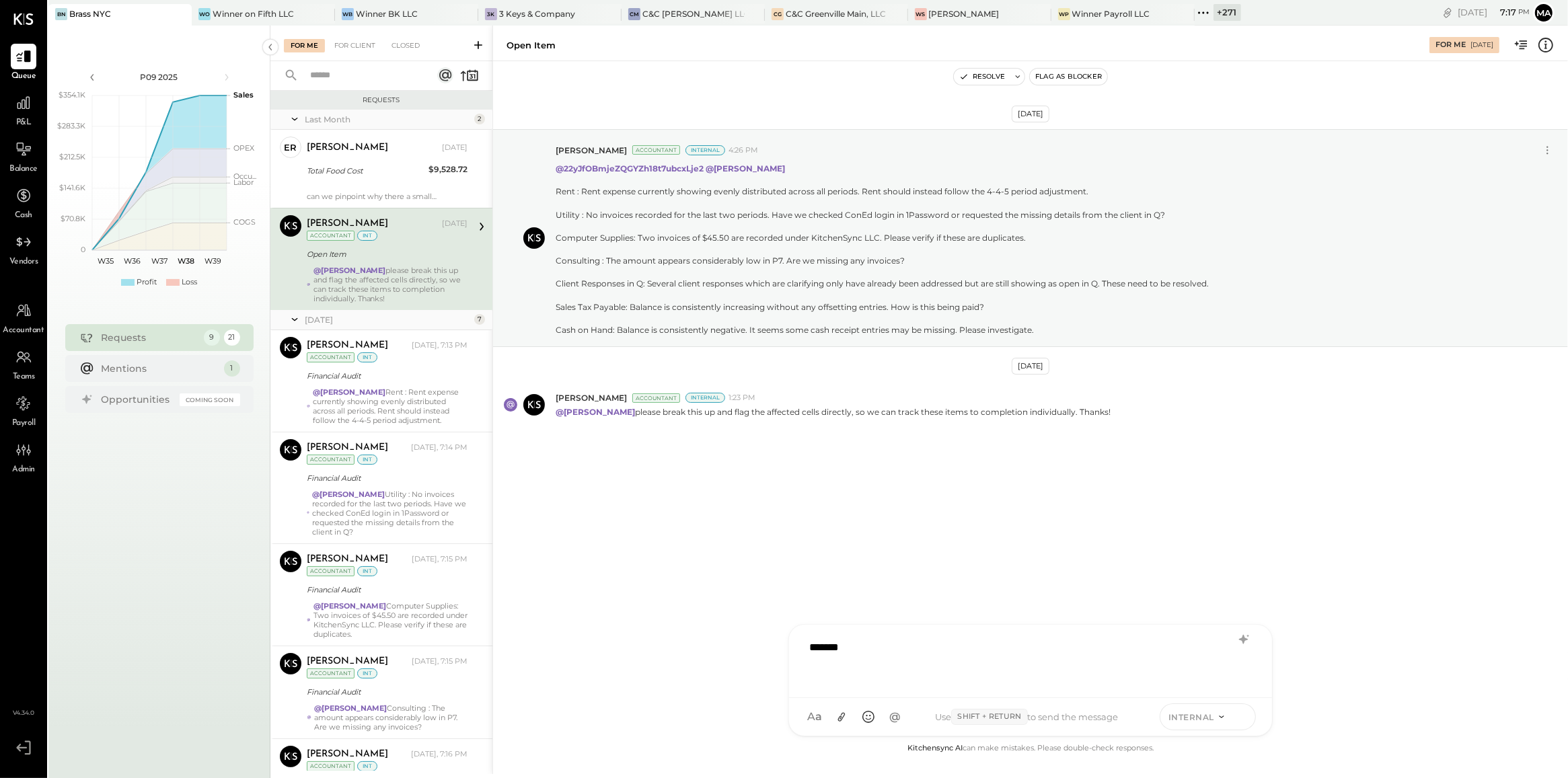
click at [1242, 717] on icon at bounding box center [1241, 717] width 1 height 5
click at [996, 79] on button "Resolve" at bounding box center [981, 77] width 56 height 16
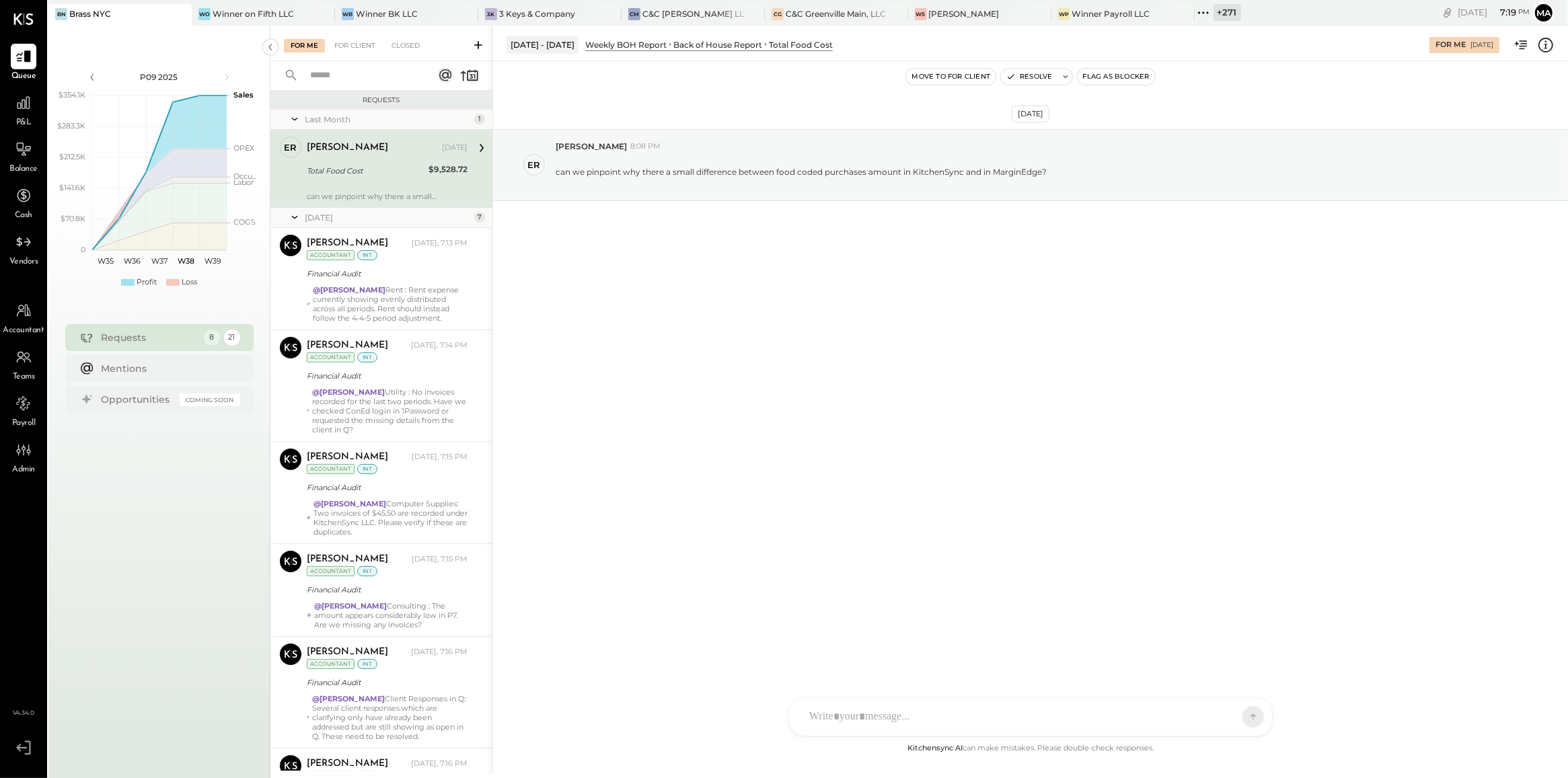
click at [1214, 13] on div "+ 271" at bounding box center [1227, 12] width 28 height 16
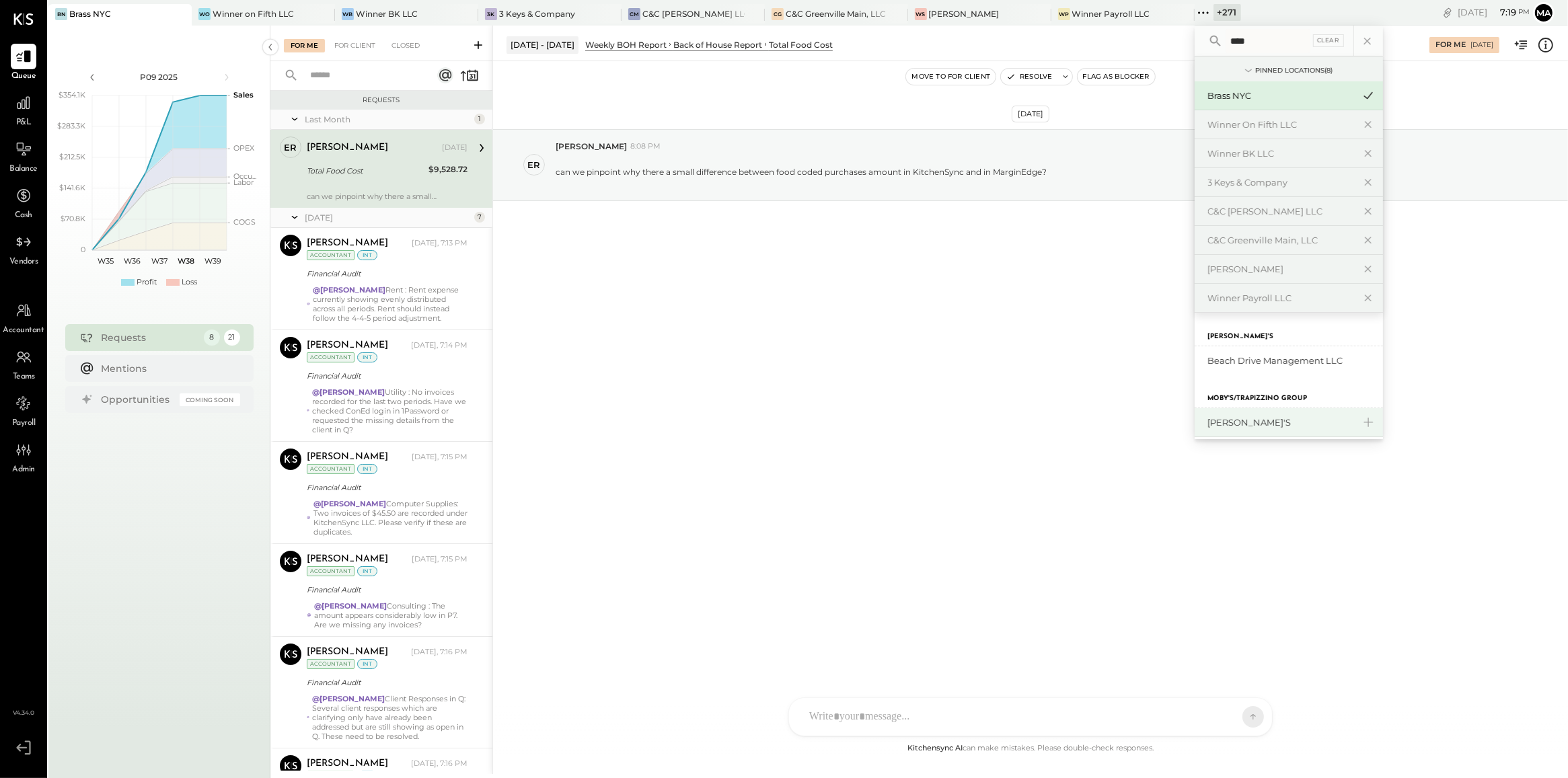
type input "****"
click at [1208, 425] on div "[PERSON_NAME]'s" at bounding box center [1281, 422] width 145 height 13
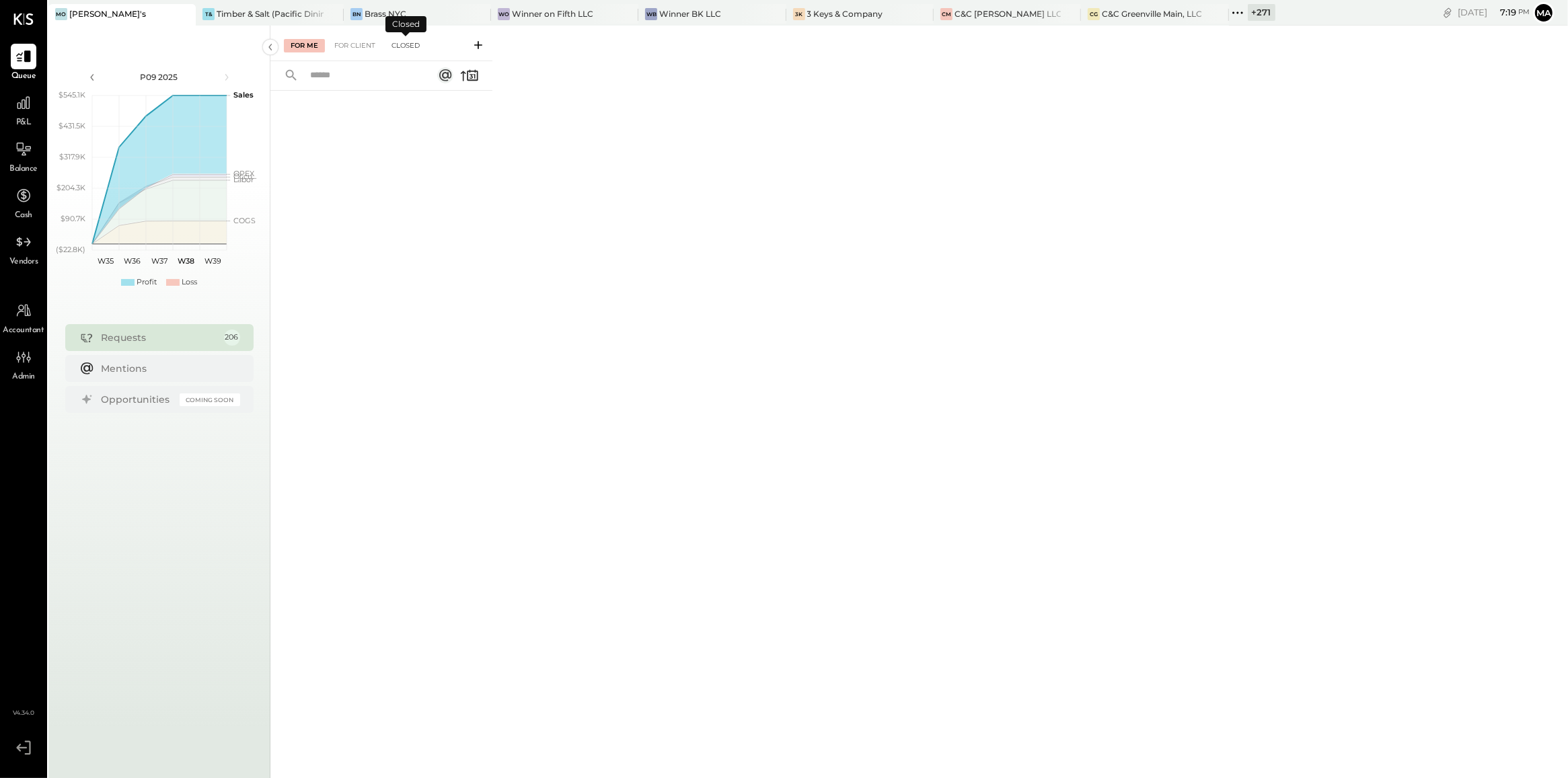
click at [400, 44] on div "Closed" at bounding box center [406, 46] width 42 height 13
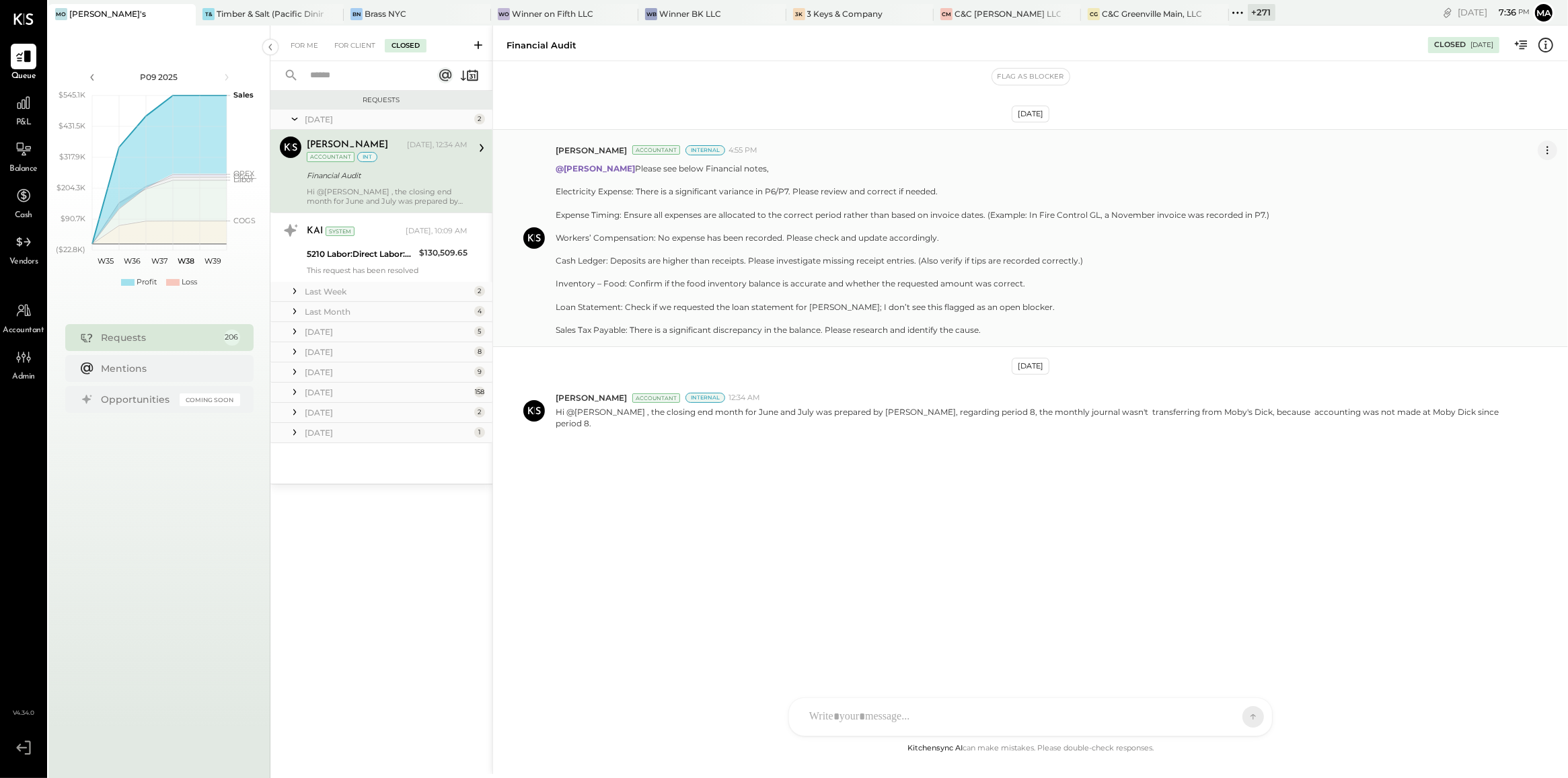
click at [1545, 152] on icon at bounding box center [1547, 150] width 14 height 14
click at [1531, 167] on button "Edit Message" at bounding box center [1514, 173] width 86 height 22
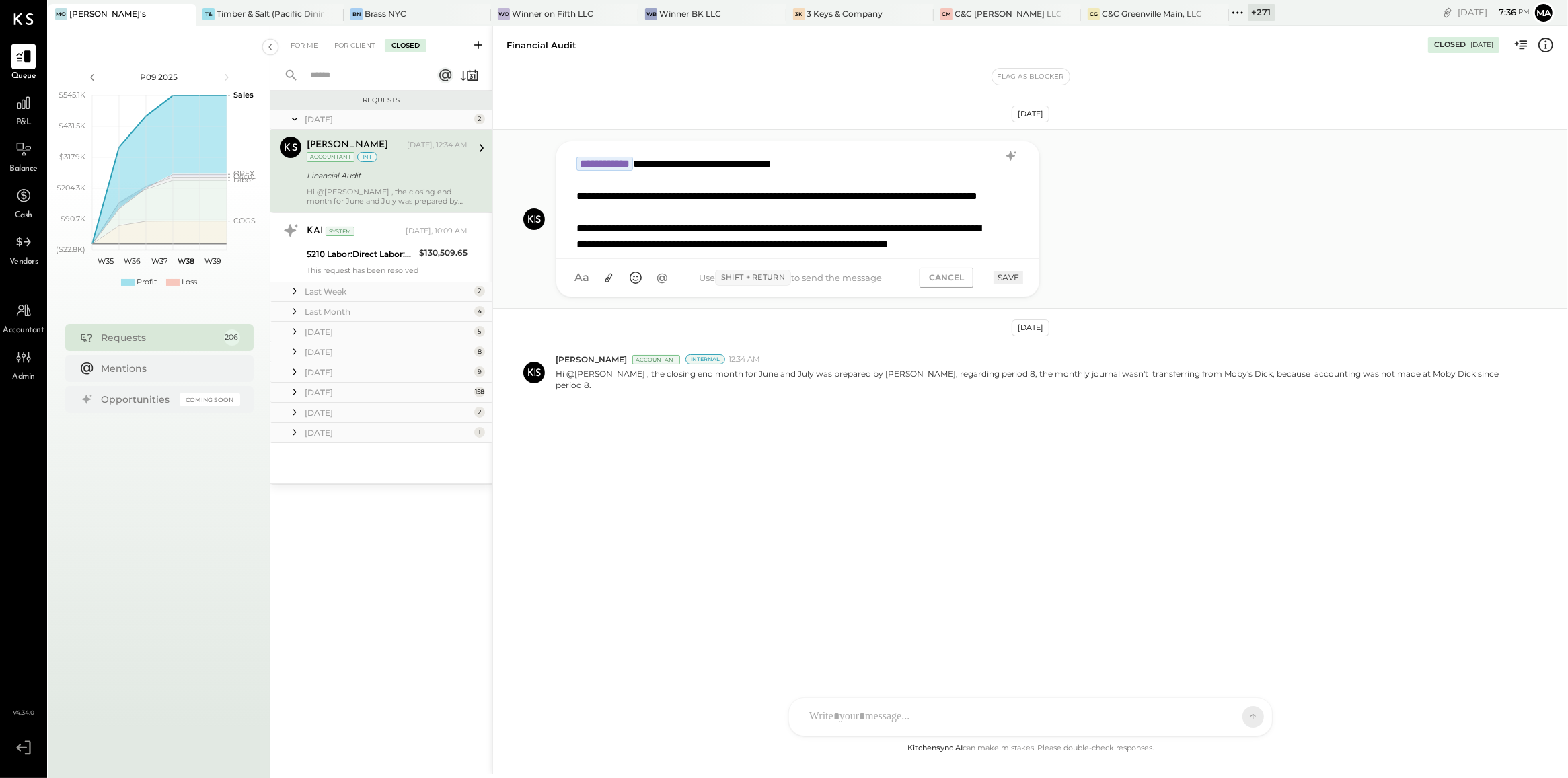
click at [1529, 171] on div "**********" at bounding box center [1056, 219] width 1002 height 156
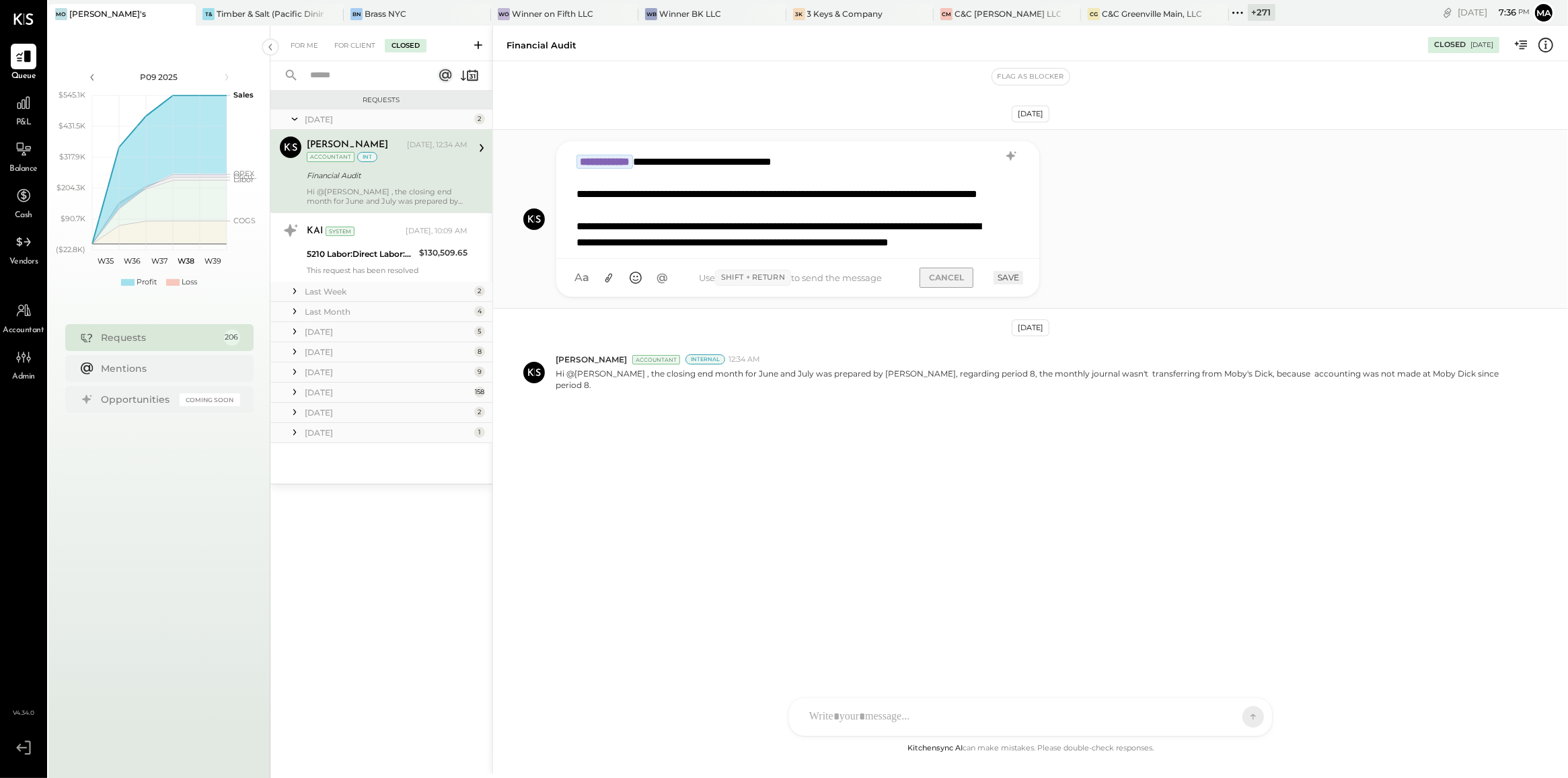
click at [949, 274] on button "CANCEL" at bounding box center [946, 277] width 54 height 19
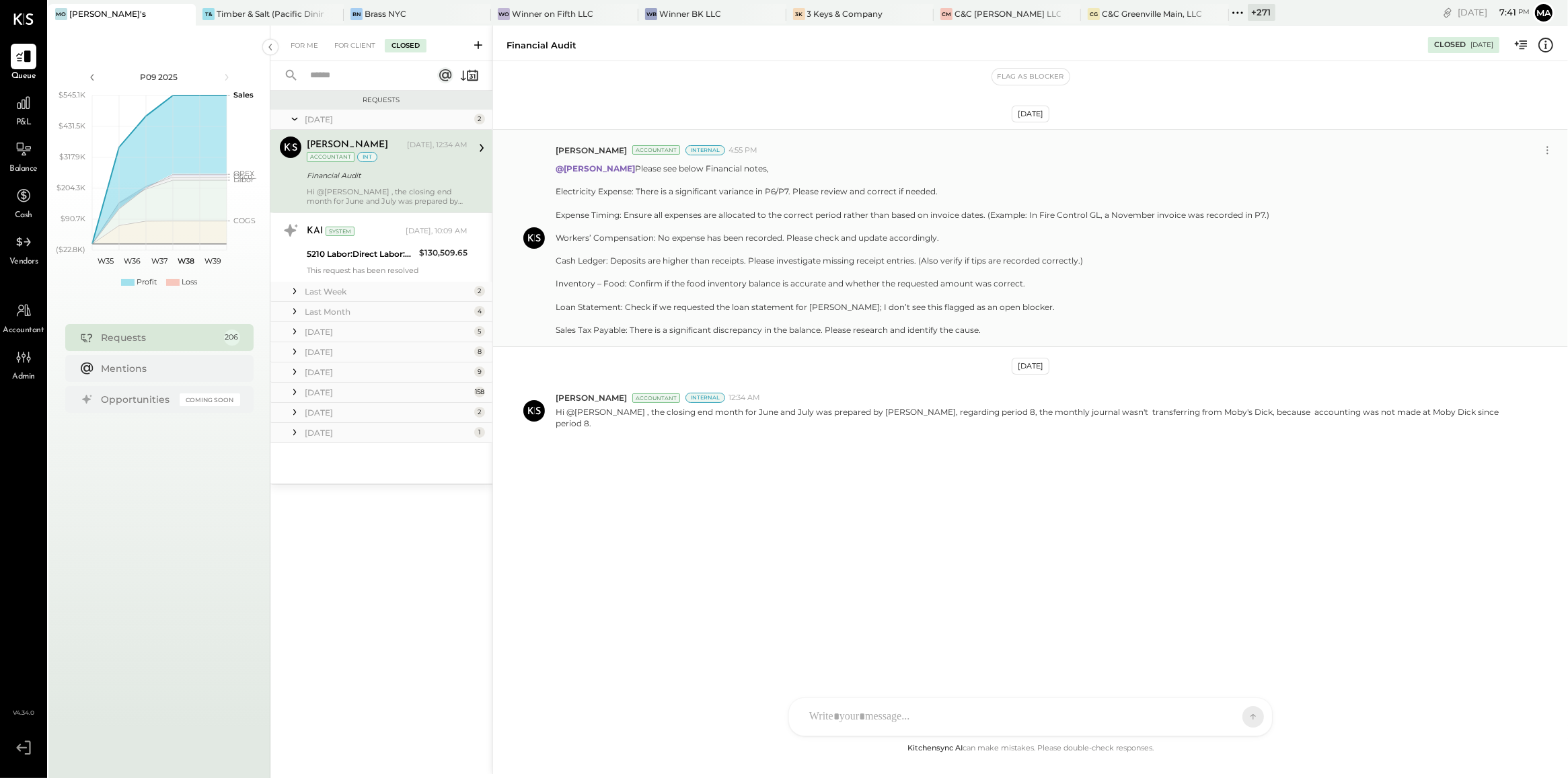
click at [325, 71] on input "text" at bounding box center [363, 76] width 122 height 22
click at [708, 559] on div "[DATE] [PERSON_NAME] Accountant Internal 4:55 PM @[PERSON_NAME] Please see belo…" at bounding box center [1030, 401] width 1075 height 679
